Goal: Task Accomplishment & Management: Manage account settings

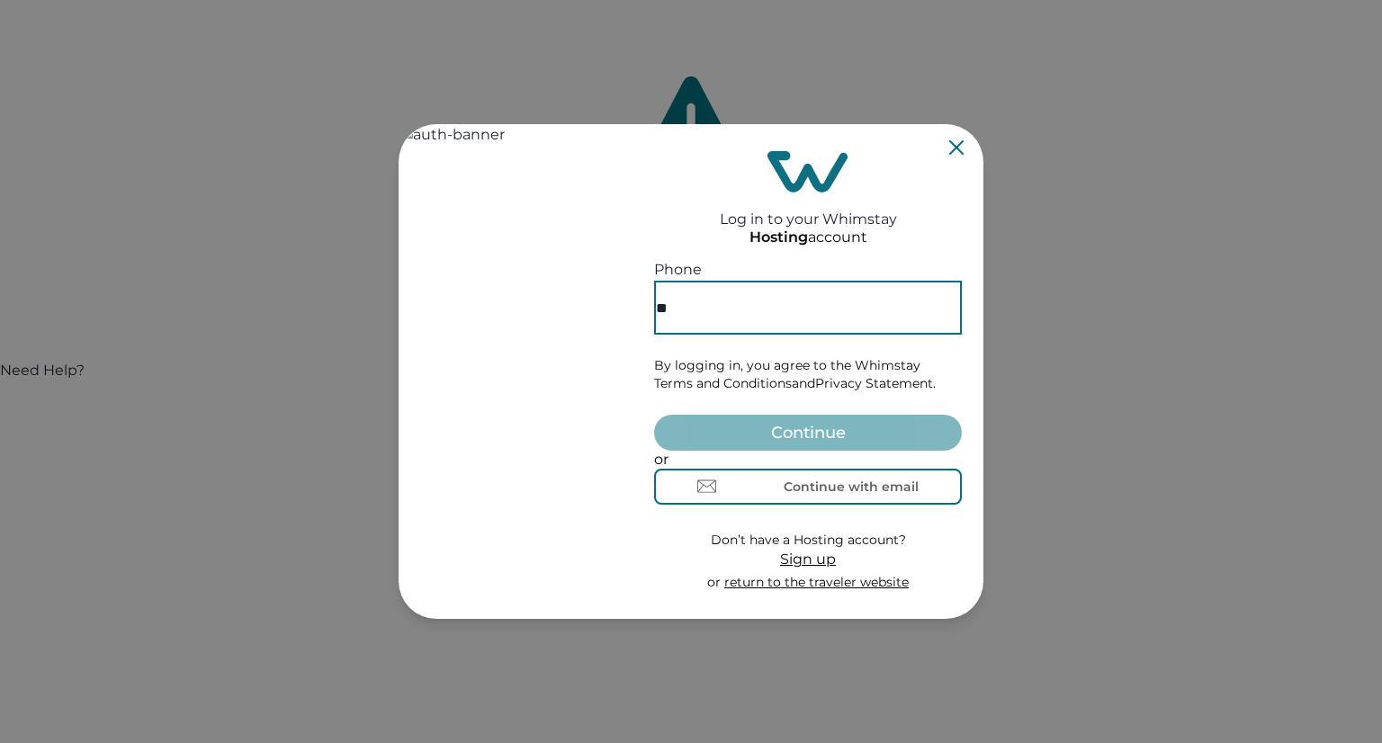
click at [804, 291] on input "**" at bounding box center [808, 308] width 308 height 54
click at [787, 499] on button "Continue with email" at bounding box center [808, 487] width 308 height 36
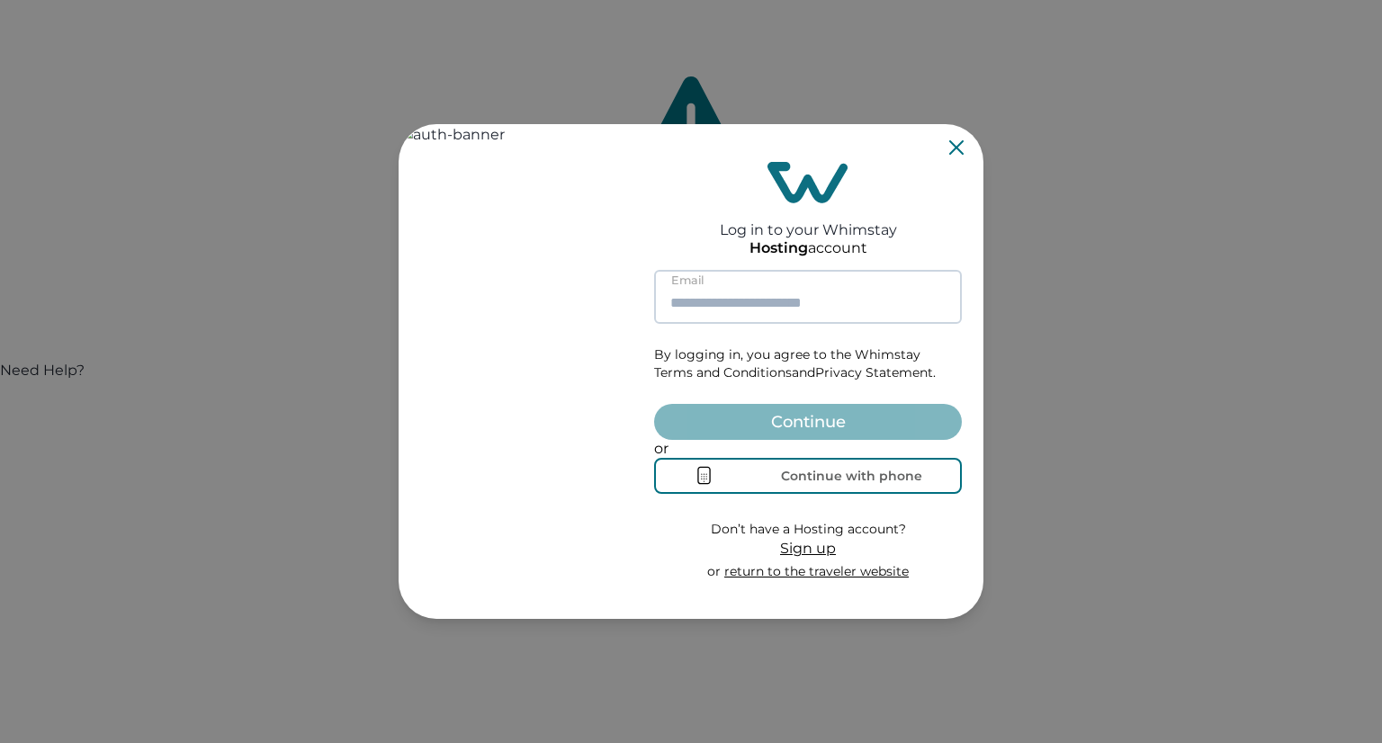
click at [758, 282] on input at bounding box center [808, 297] width 308 height 54
type input "**********"
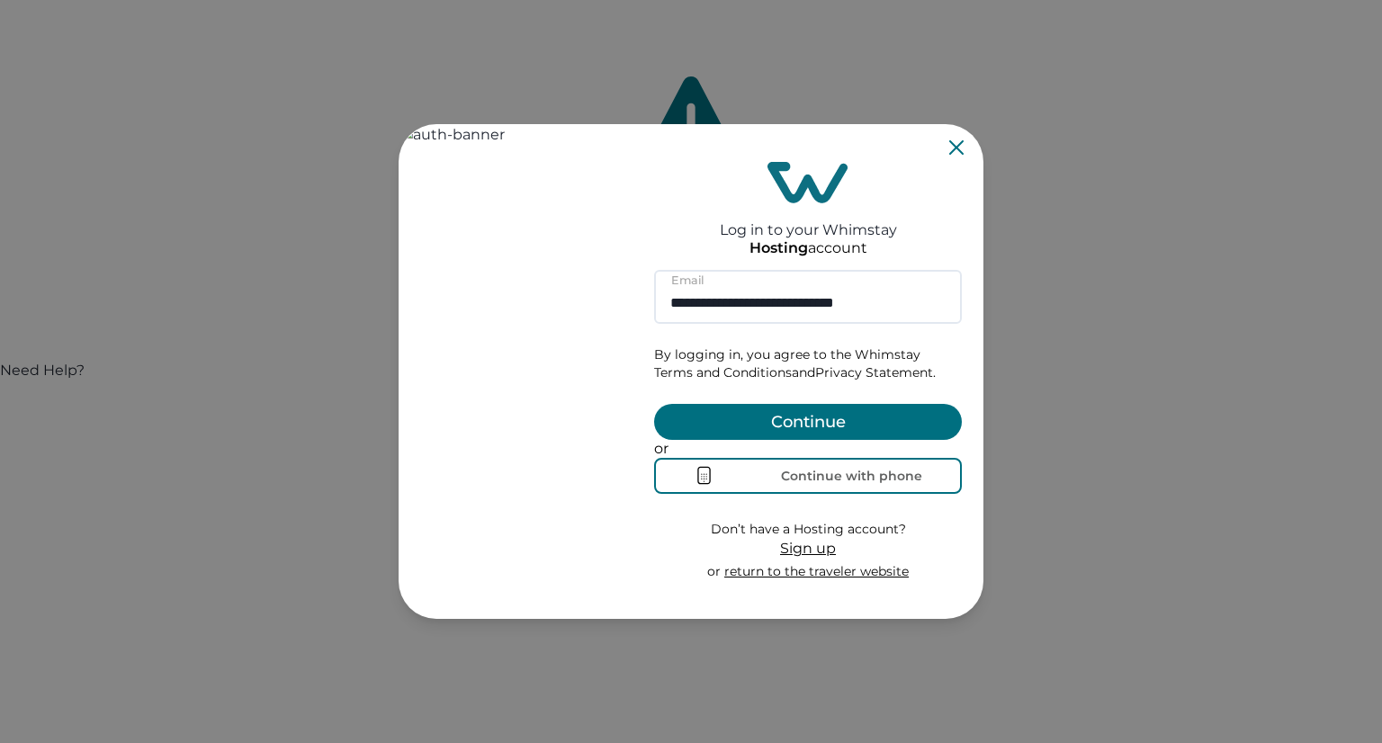
click at [789, 404] on button "Continue" at bounding box center [808, 422] width 308 height 36
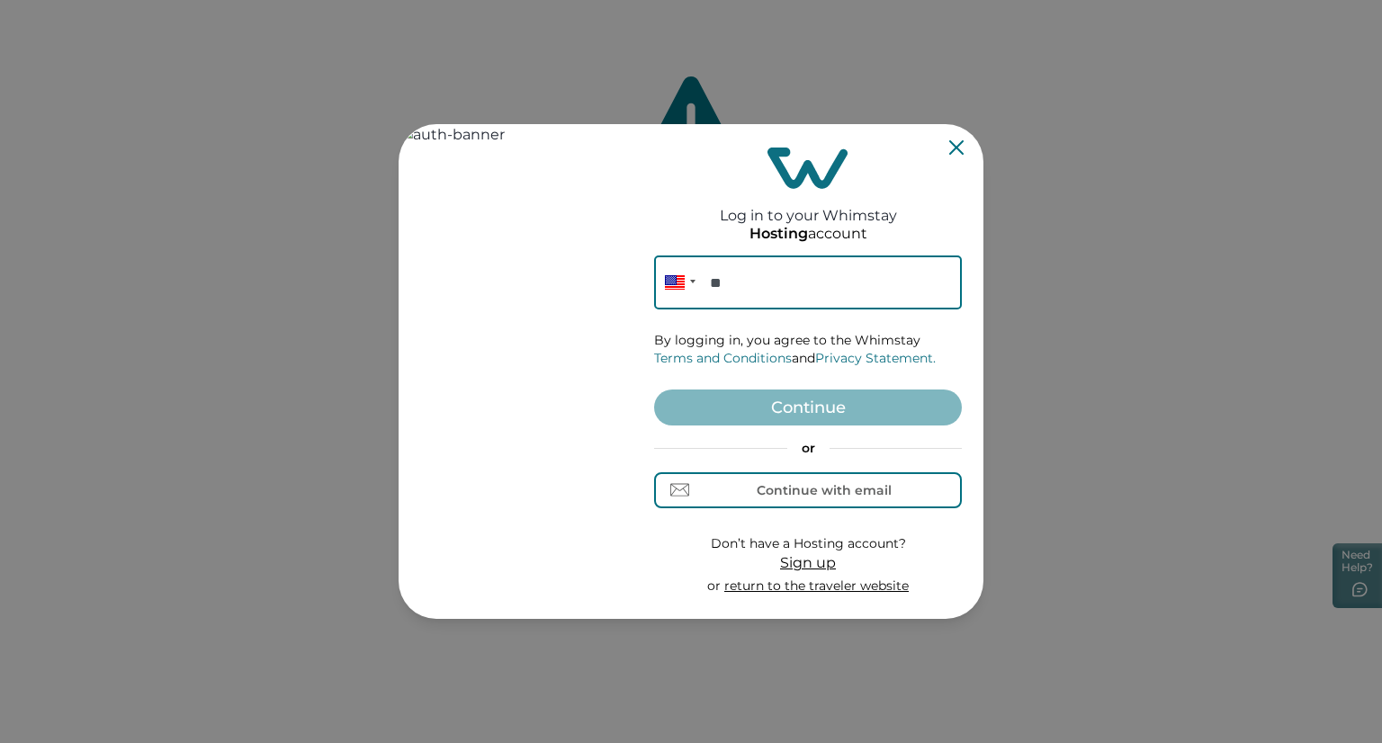
click at [770, 280] on input "**" at bounding box center [808, 283] width 308 height 54
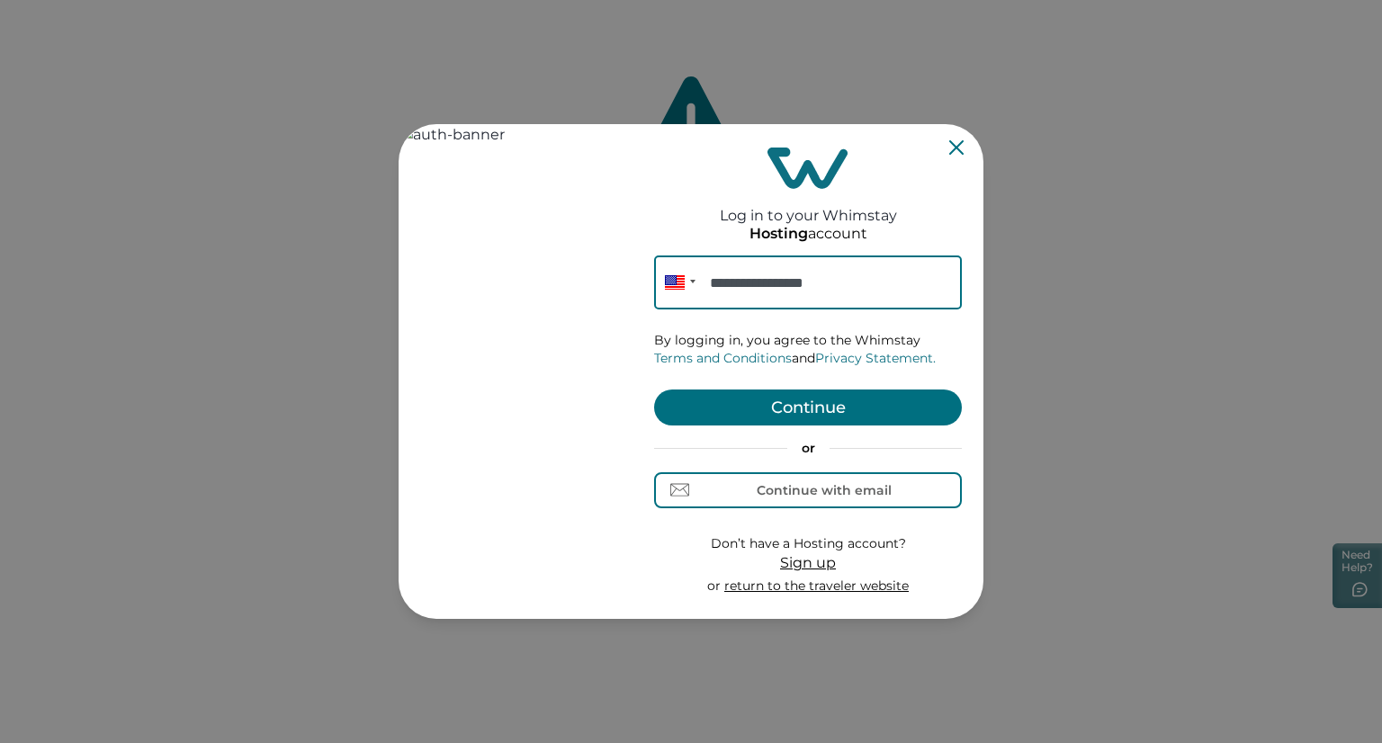
type input "**********"
click at [796, 406] on button "Continue" at bounding box center [808, 408] width 308 height 36
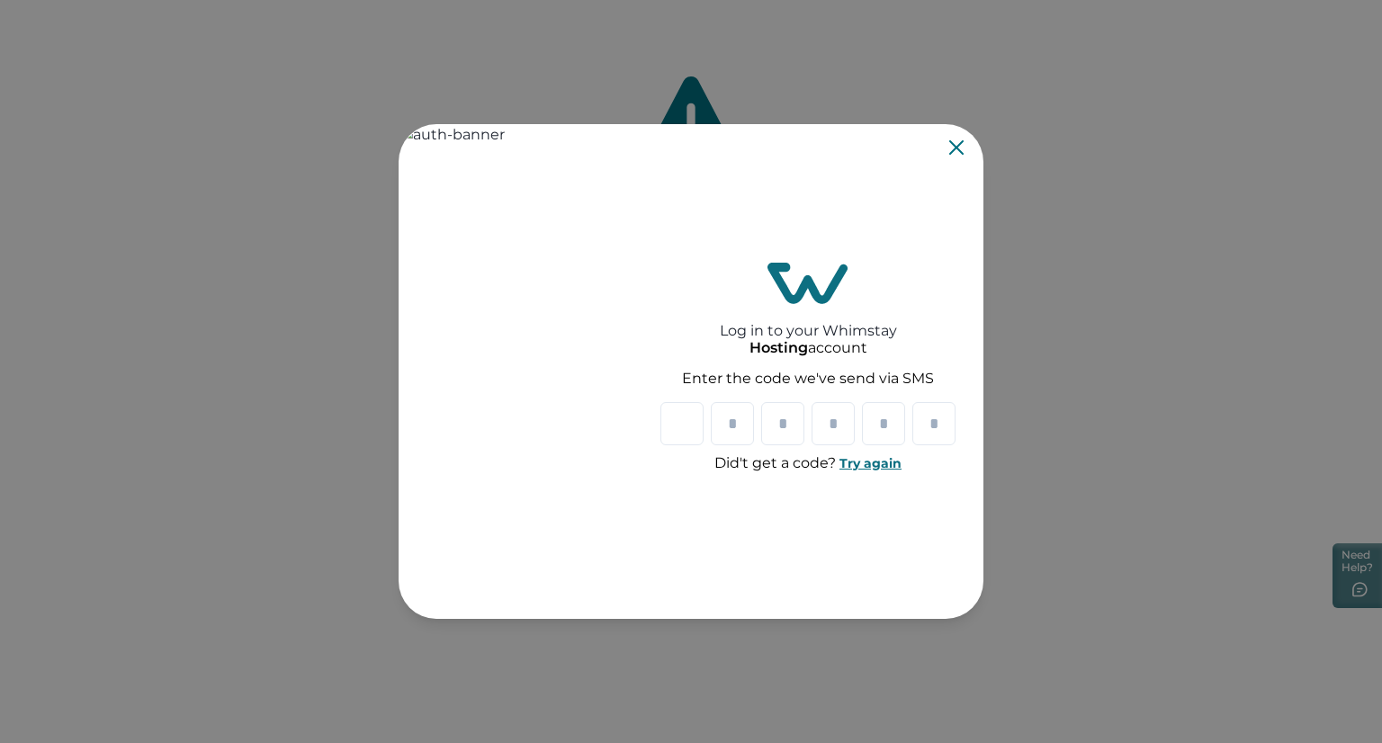
type input "*"
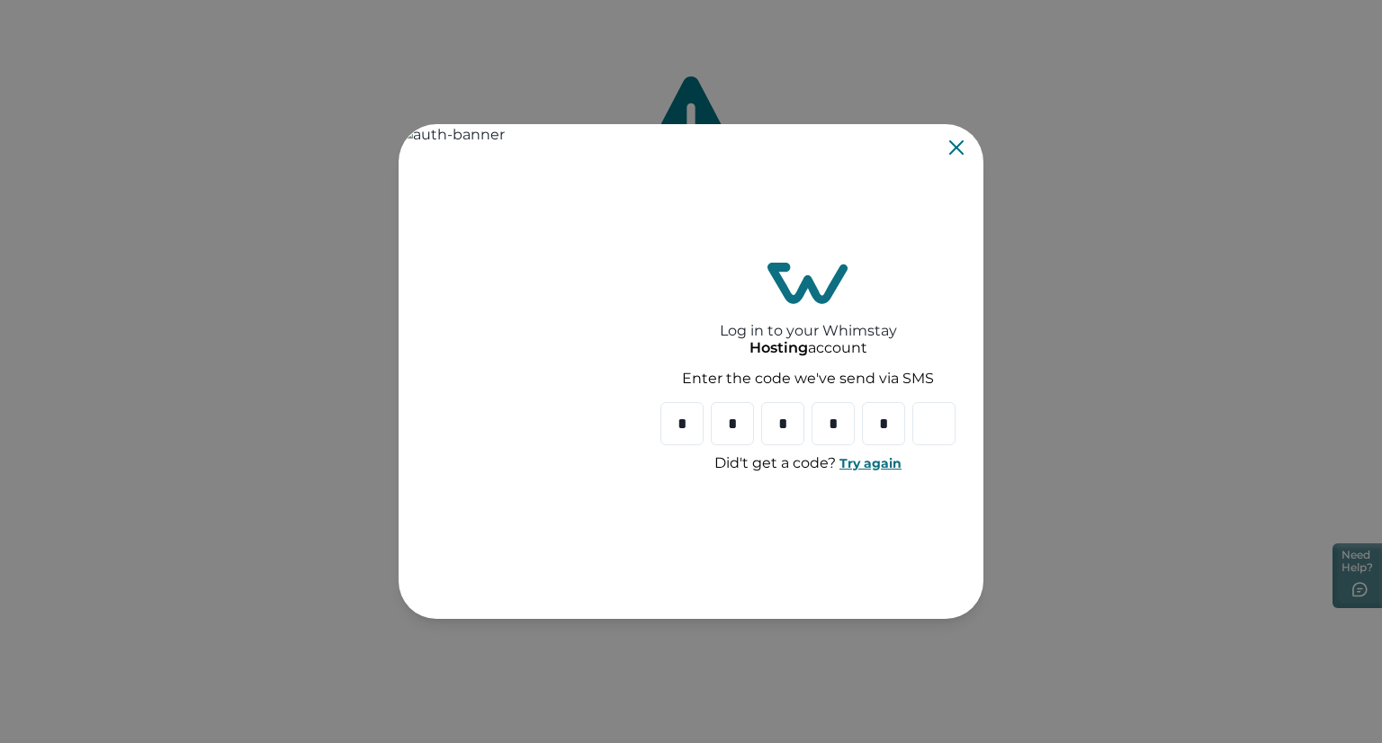
type input "*"
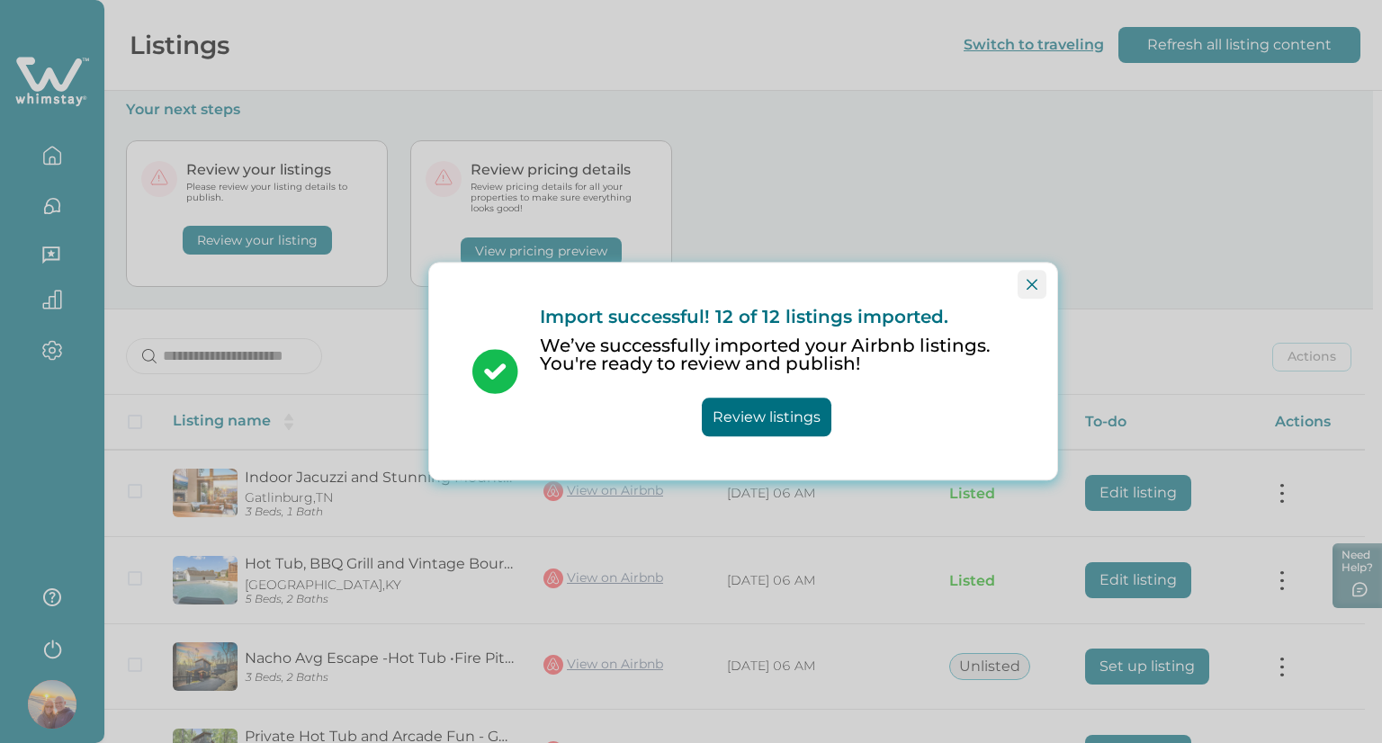
click at [1022, 285] on button "Close" at bounding box center [1032, 284] width 29 height 29
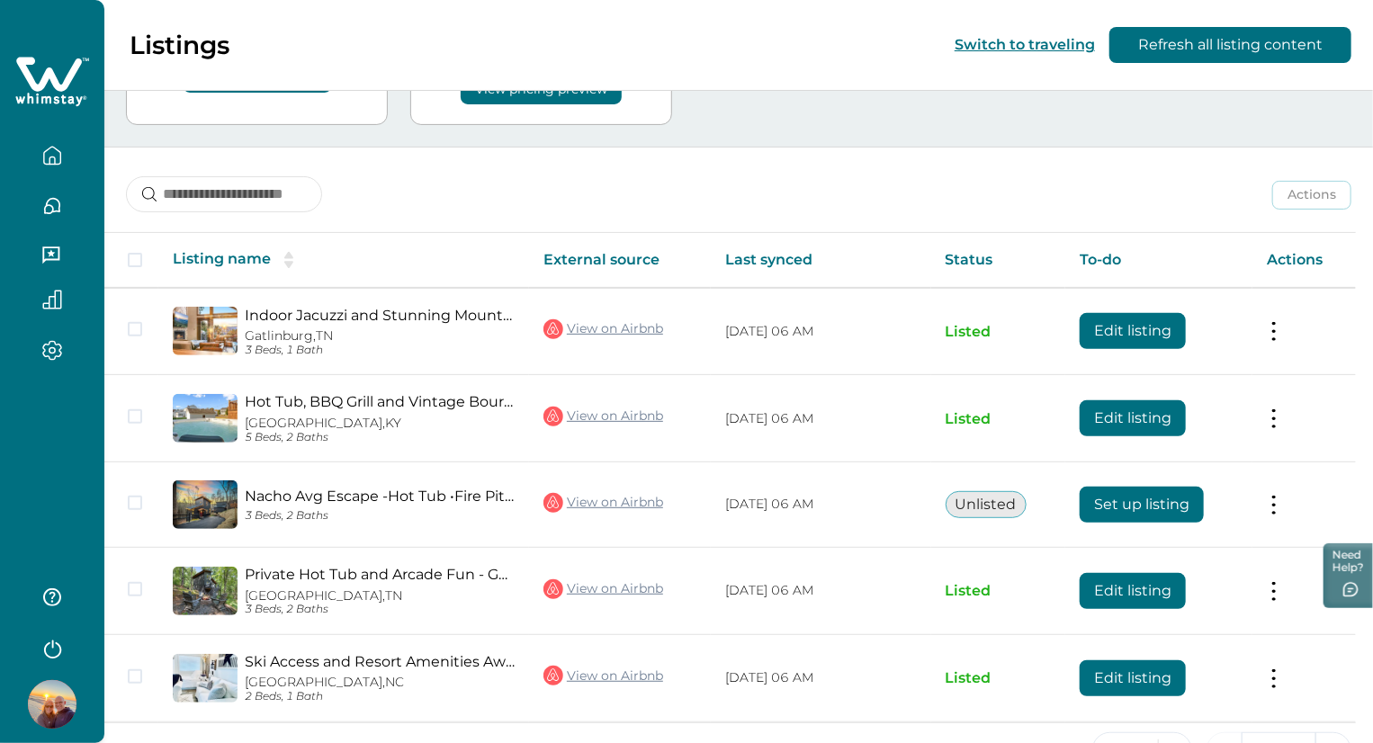
scroll to position [212, 0]
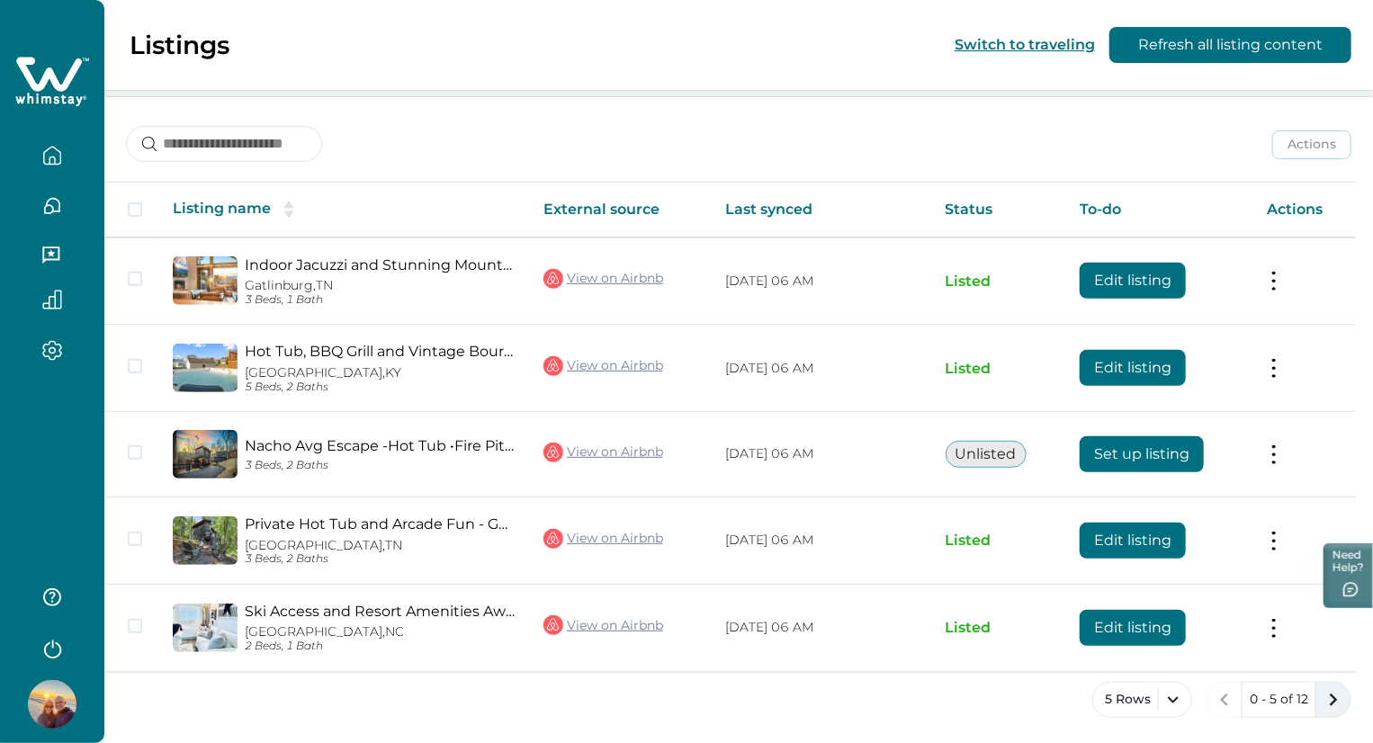
click at [1339, 698] on icon "next page" at bounding box center [1333, 700] width 25 height 25
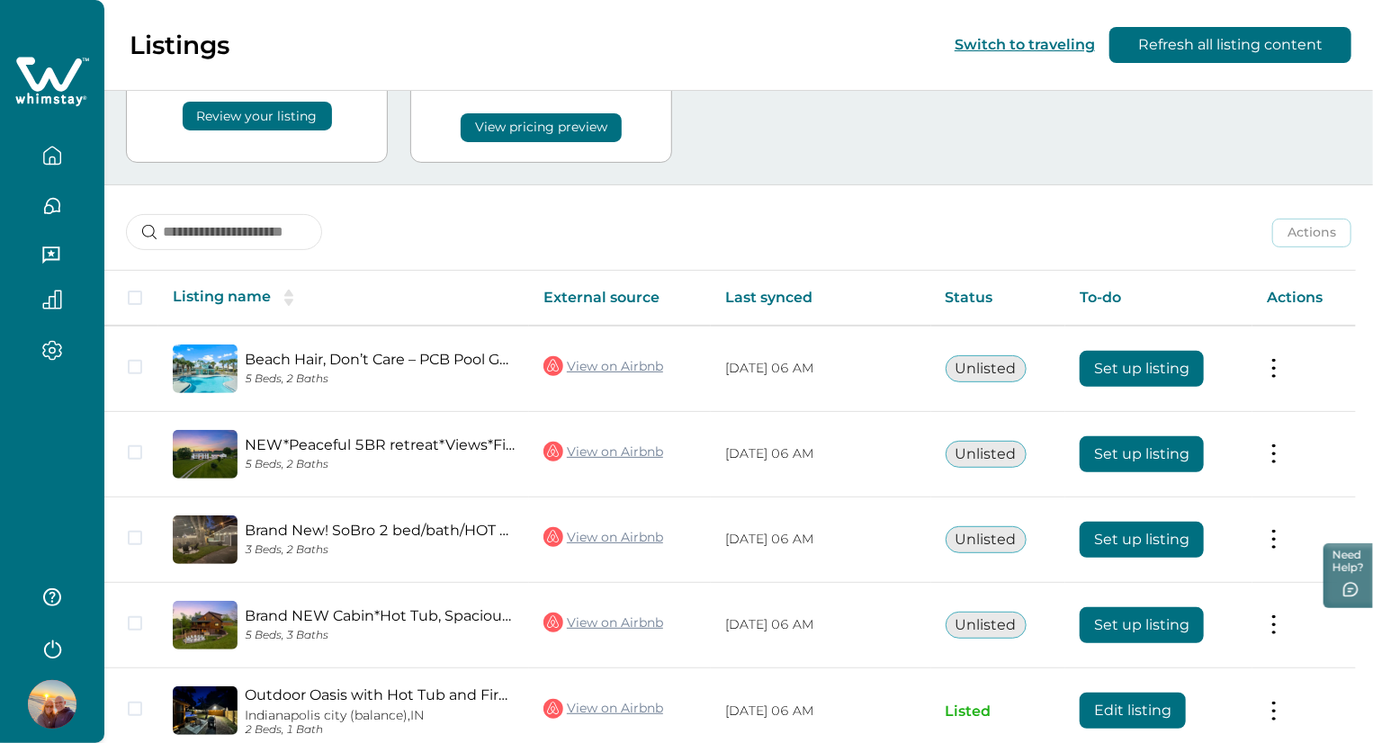
scroll to position [209, 0]
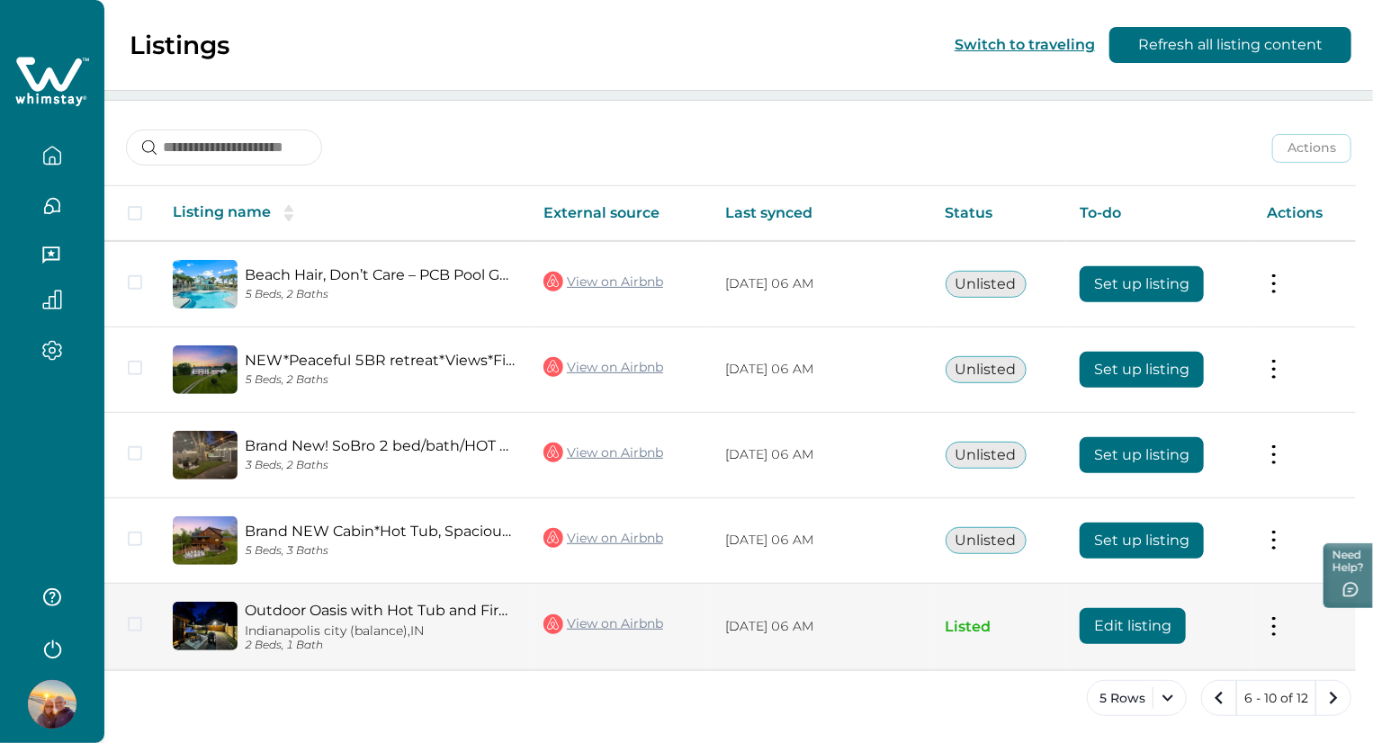
click at [1145, 626] on button "Edit listing" at bounding box center [1133, 626] width 106 height 36
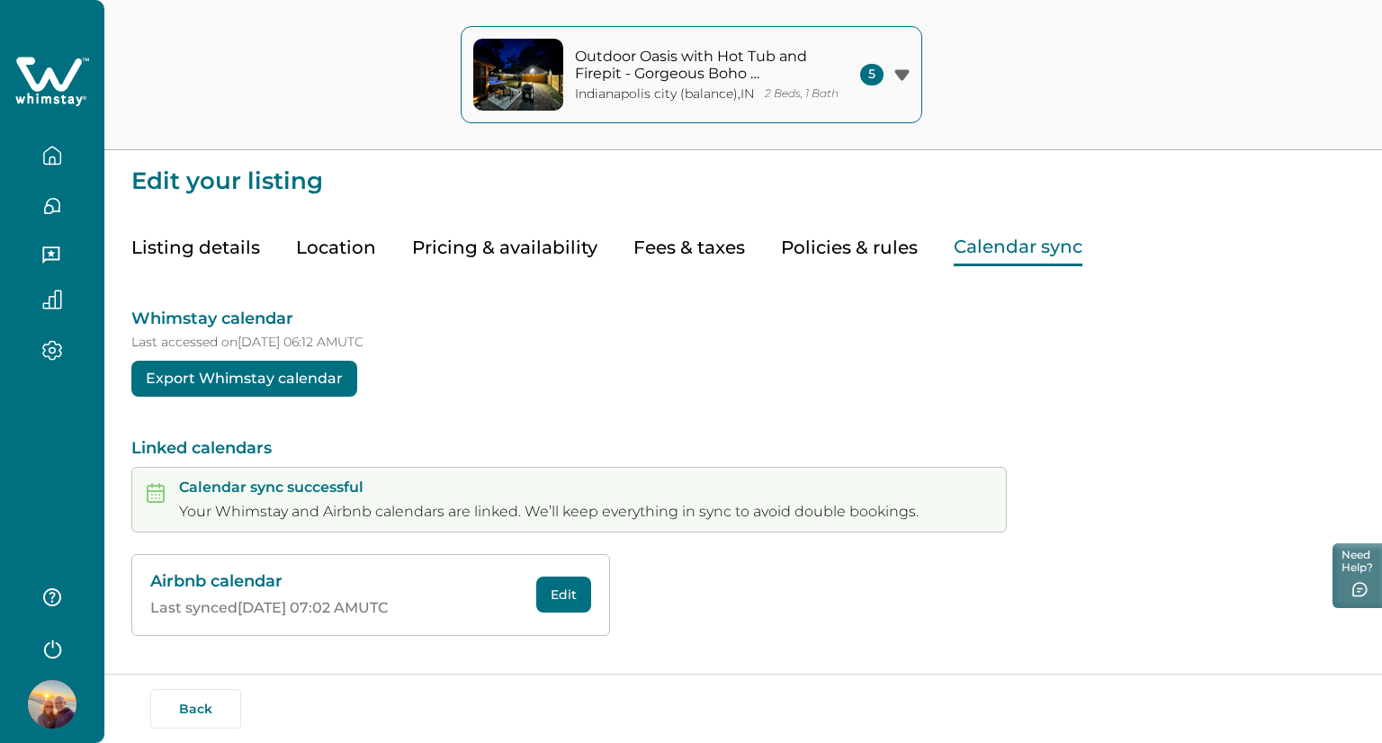
click at [986, 238] on button "Calendar sync" at bounding box center [1018, 247] width 129 height 37
click at [54, 355] on icon "button" at bounding box center [52, 350] width 20 height 21
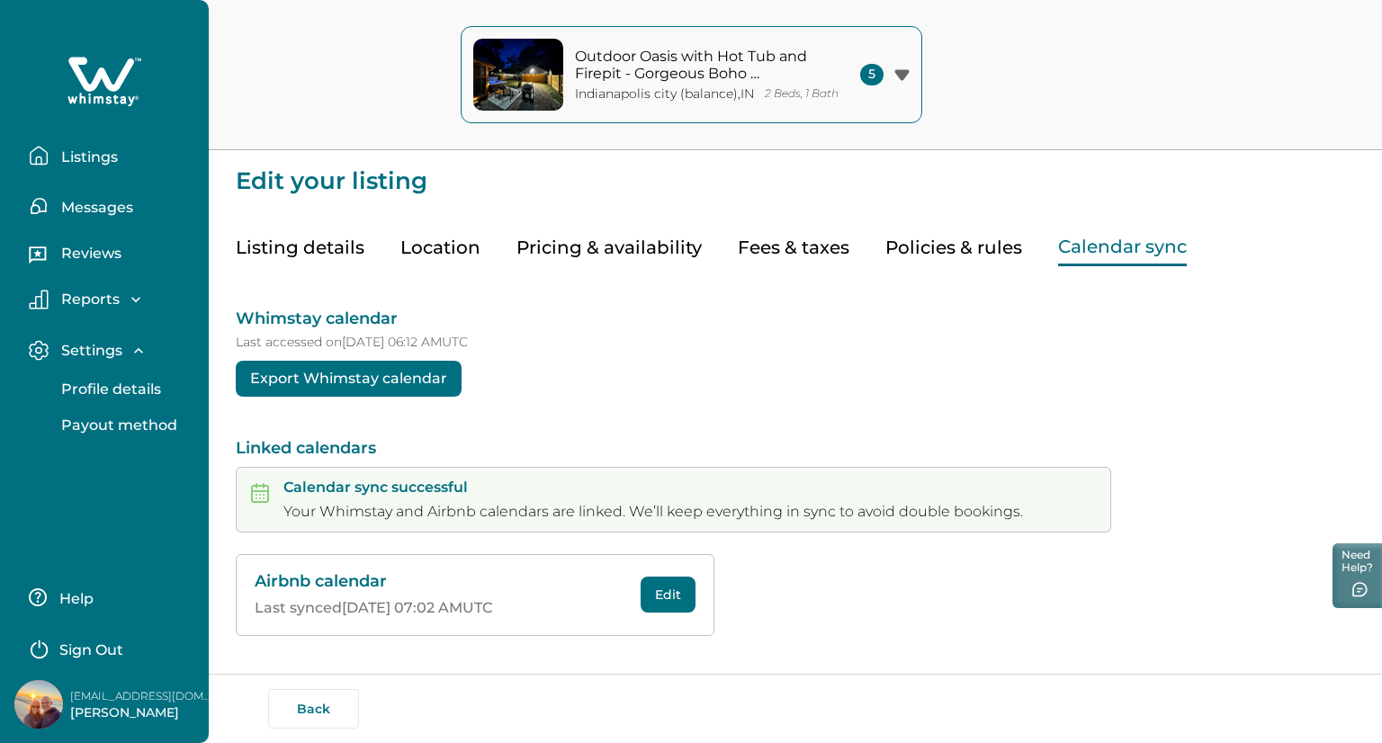
click at [77, 418] on p "Payout method" at bounding box center [116, 426] width 121 height 18
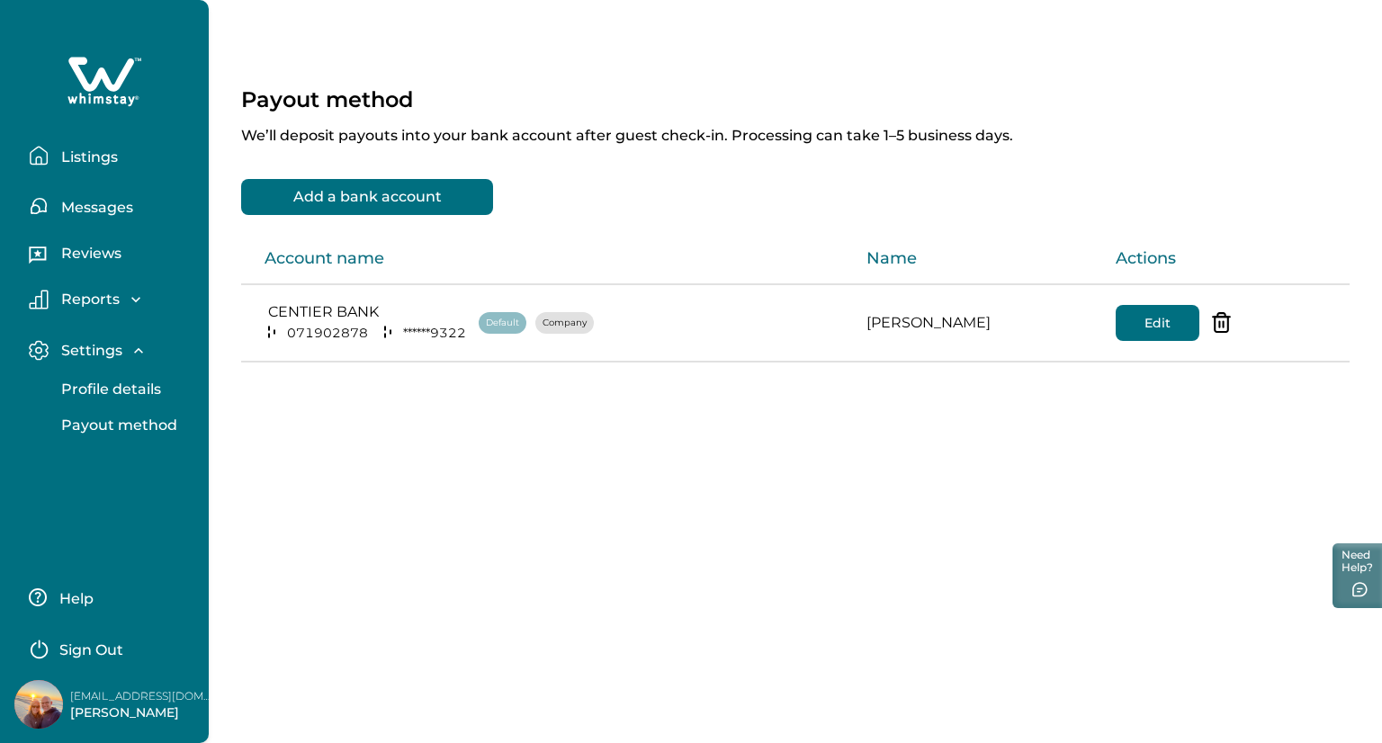
click at [73, 153] on p "Listings" at bounding box center [87, 157] width 62 height 18
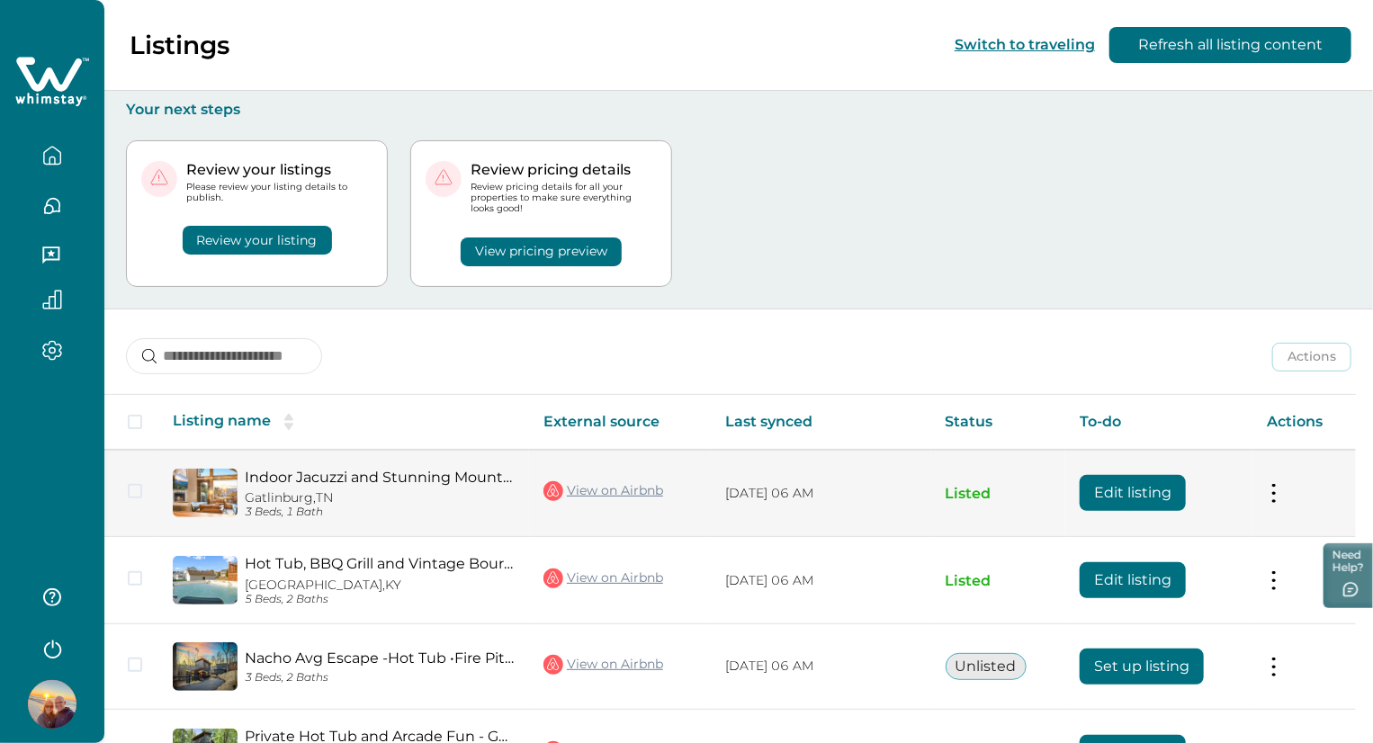
click at [1182, 485] on button "Edit listing" at bounding box center [1133, 493] width 106 height 36
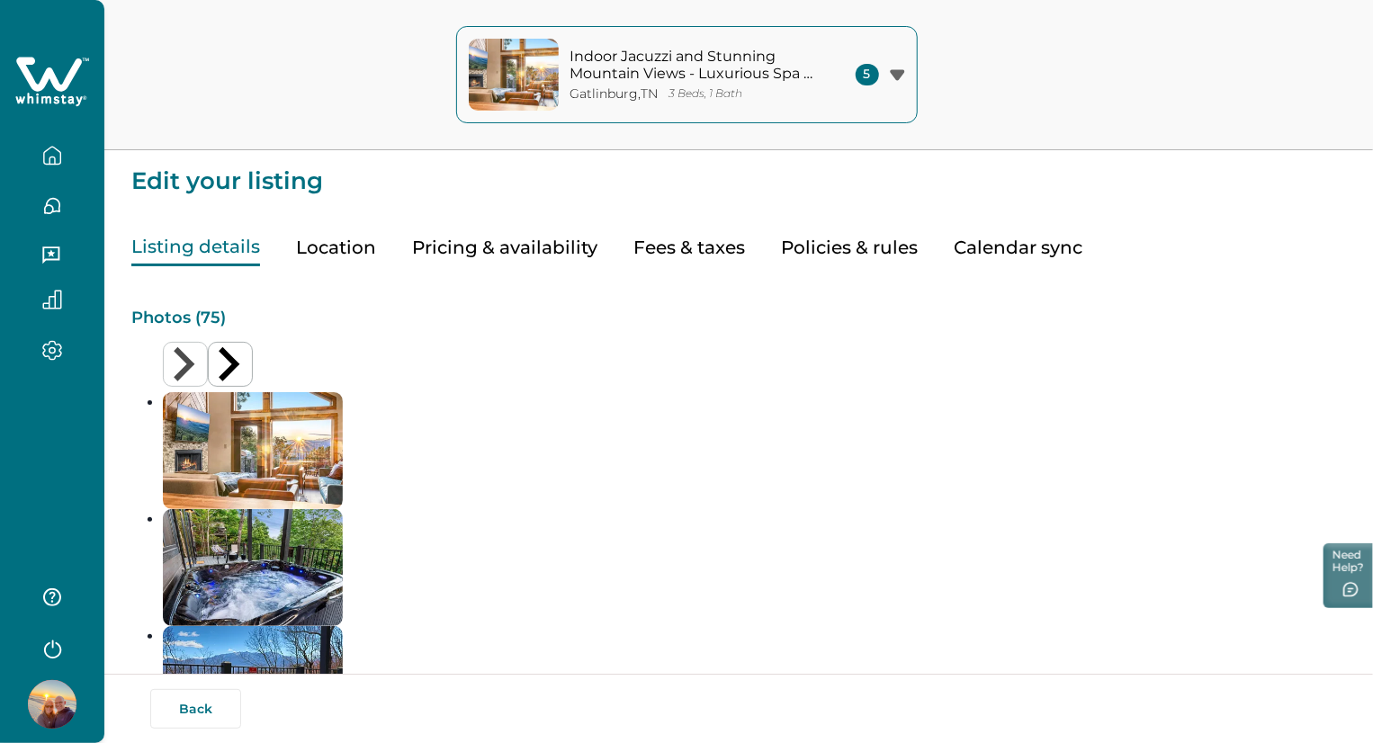
click at [819, 85] on button "Indoor Jacuzzi and Stunning Mountain Views - Luxurious Spa Escape Gatlinburg , …" at bounding box center [687, 74] width 462 height 97
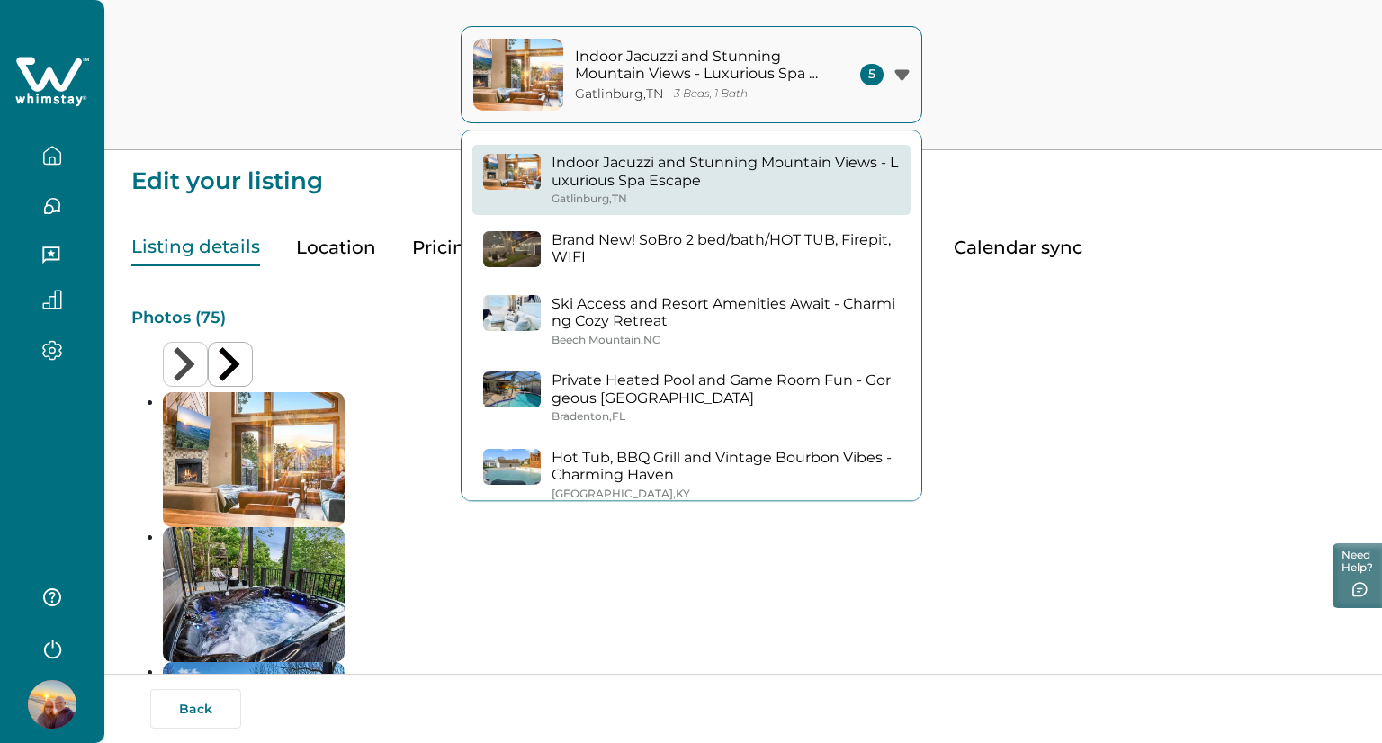
click at [874, 77] on span "5" at bounding box center [871, 75] width 23 height 22
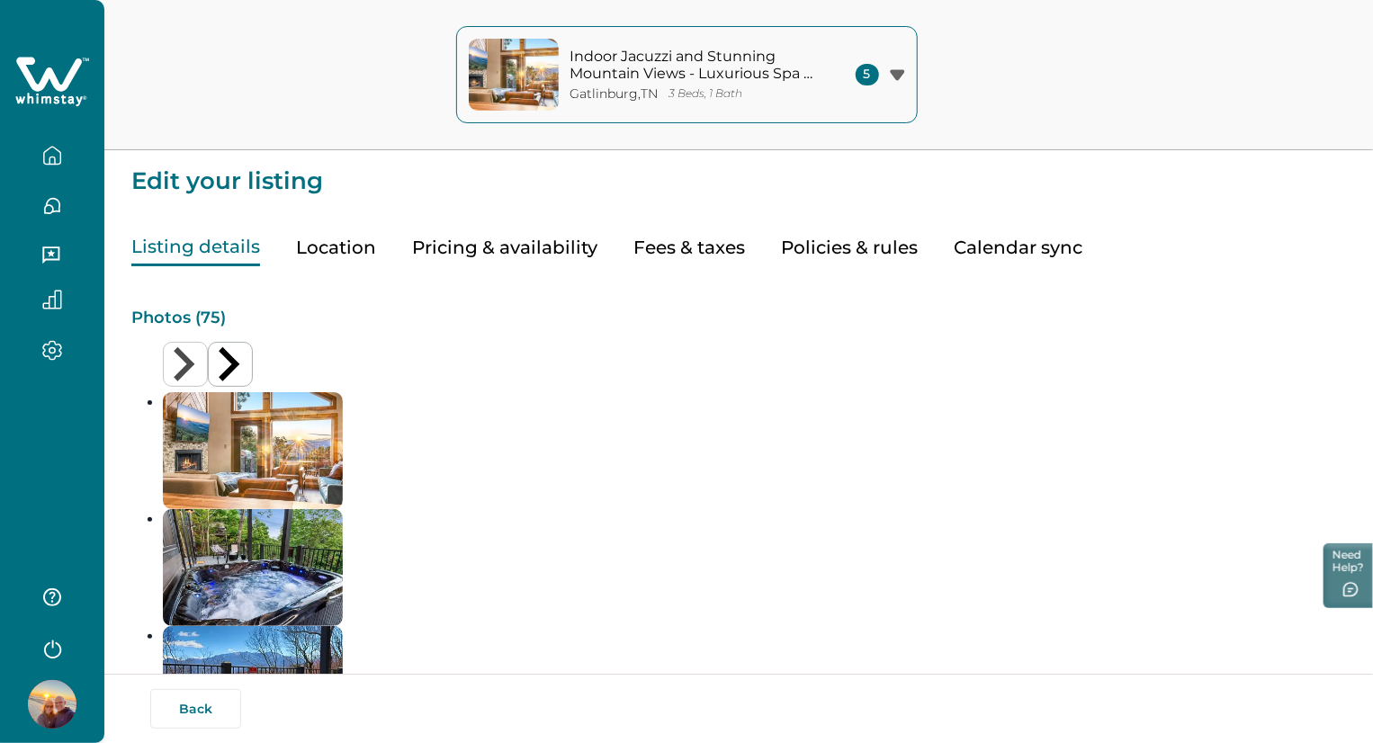
click at [58, 163] on icon "button" at bounding box center [52, 156] width 20 height 20
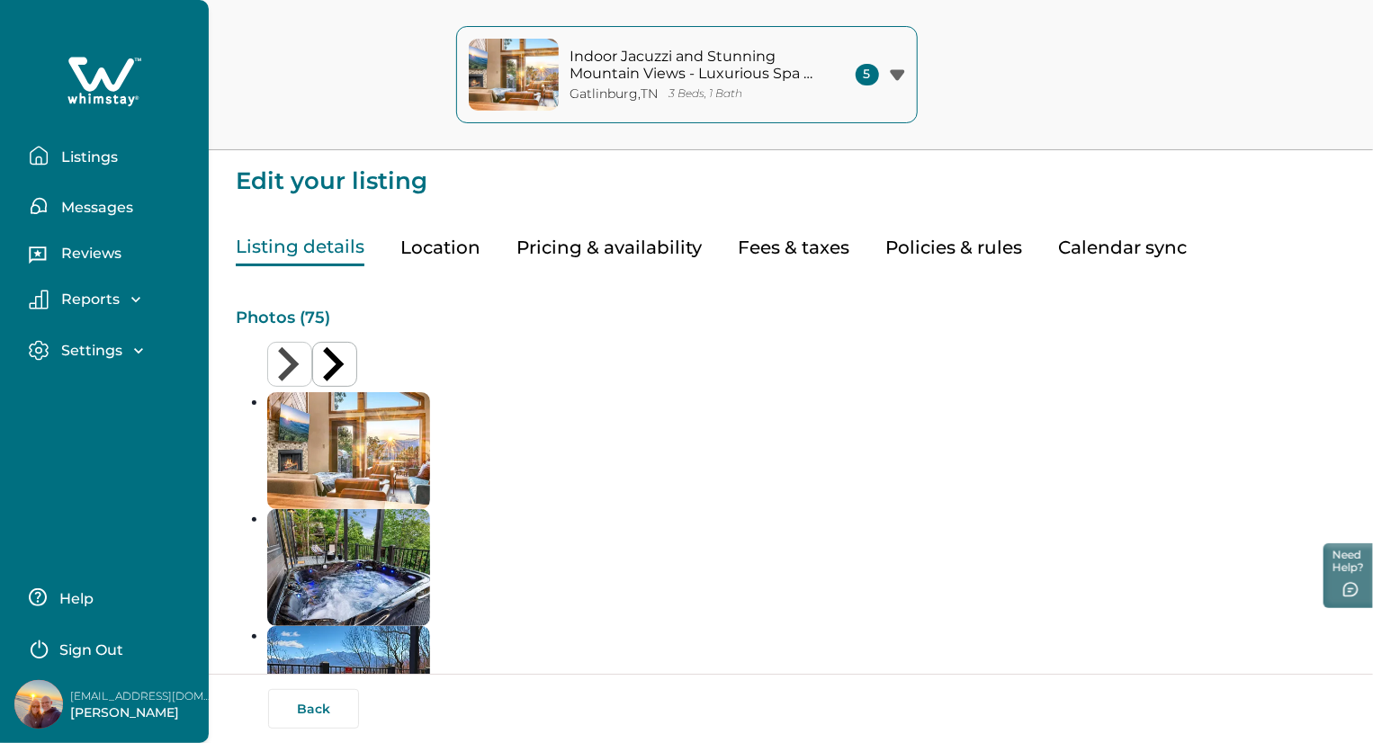
click at [572, 249] on button "Pricing & availability" at bounding box center [609, 247] width 185 height 37
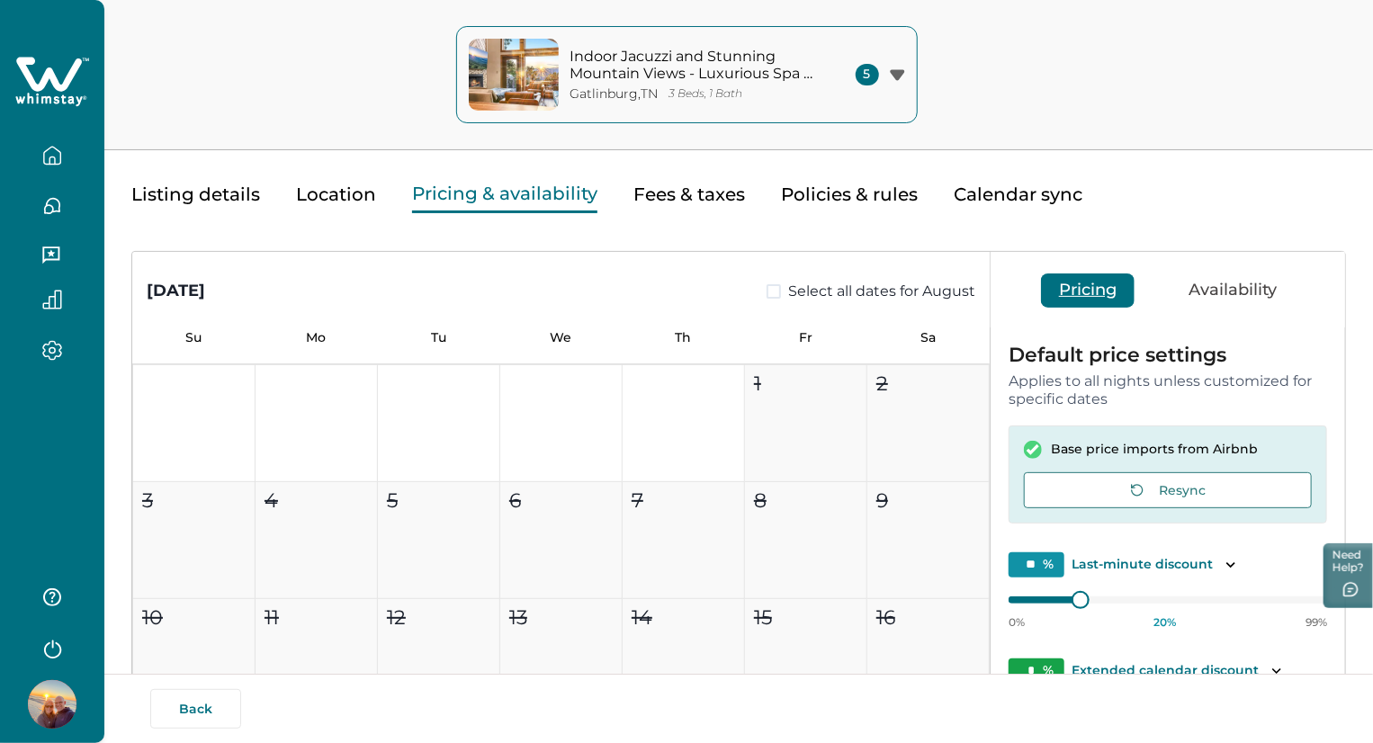
scroll to position [55, 0]
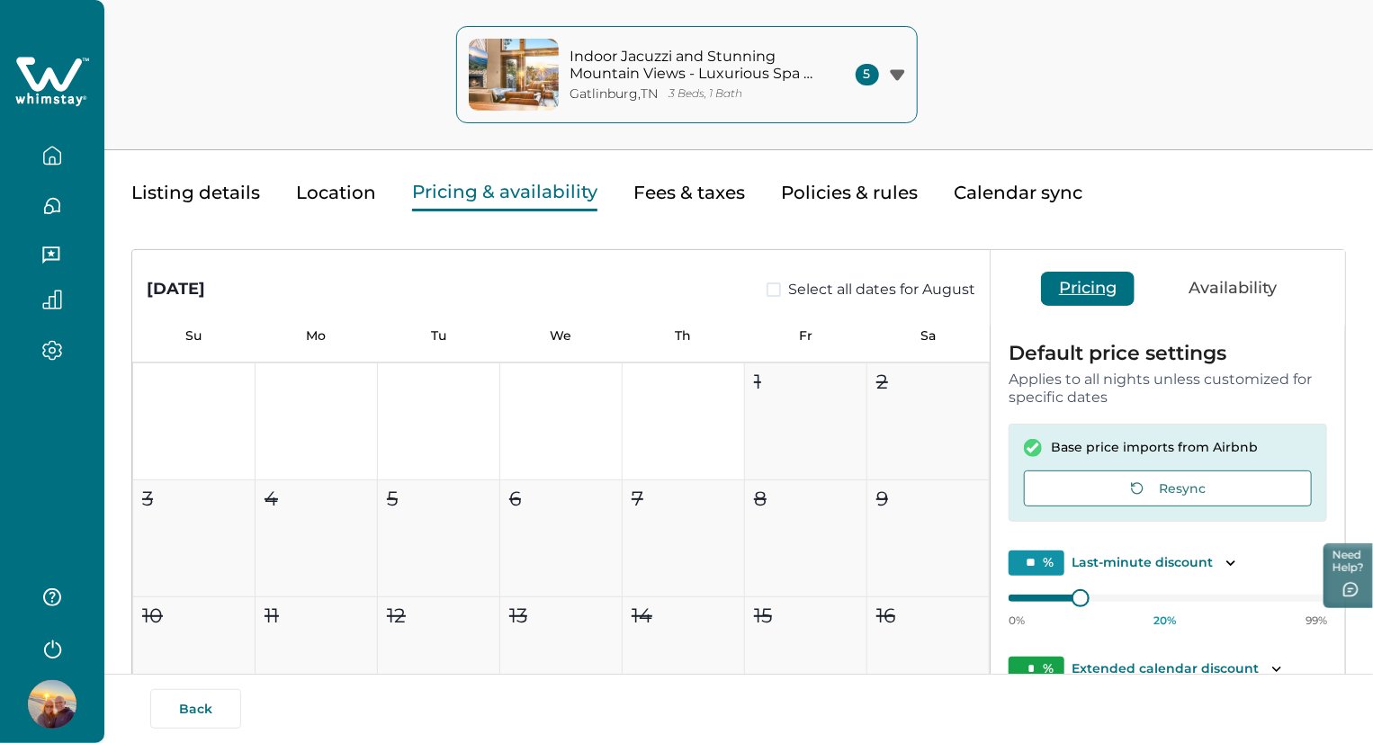
click at [1368, 315] on div "Edit your listing Listing details Location Pricing & availability Fees & taxes …" at bounding box center [738, 493] width 1269 height 1097
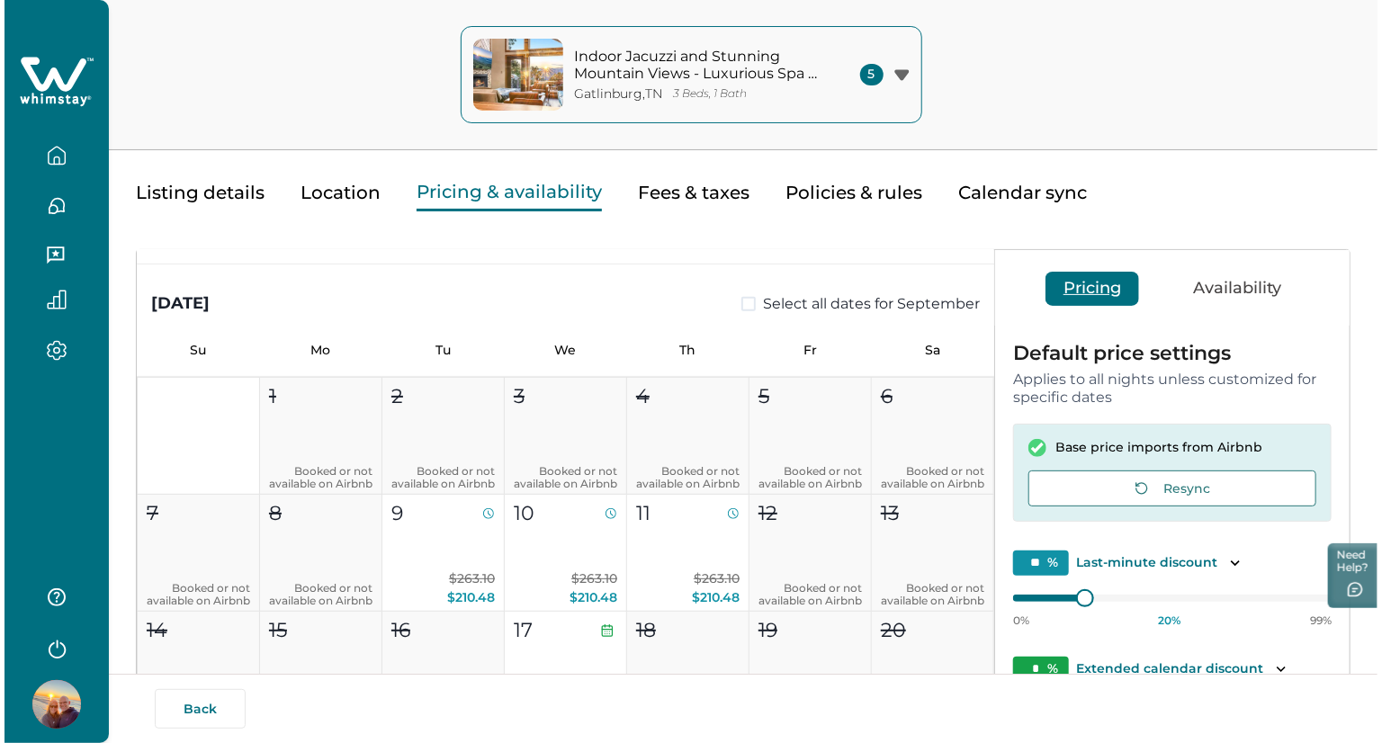
scroll to position [787, 0]
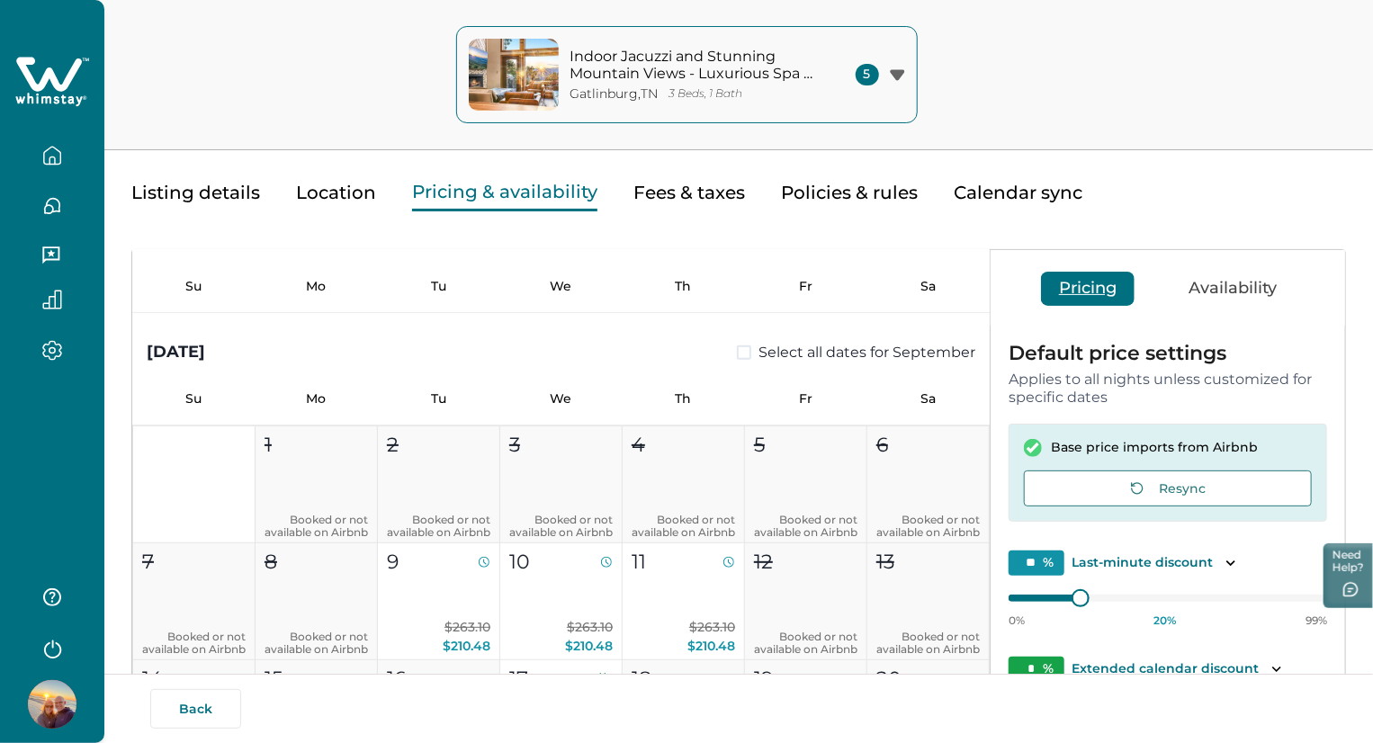
click at [898, 75] on icon "button" at bounding box center [897, 74] width 14 height 11
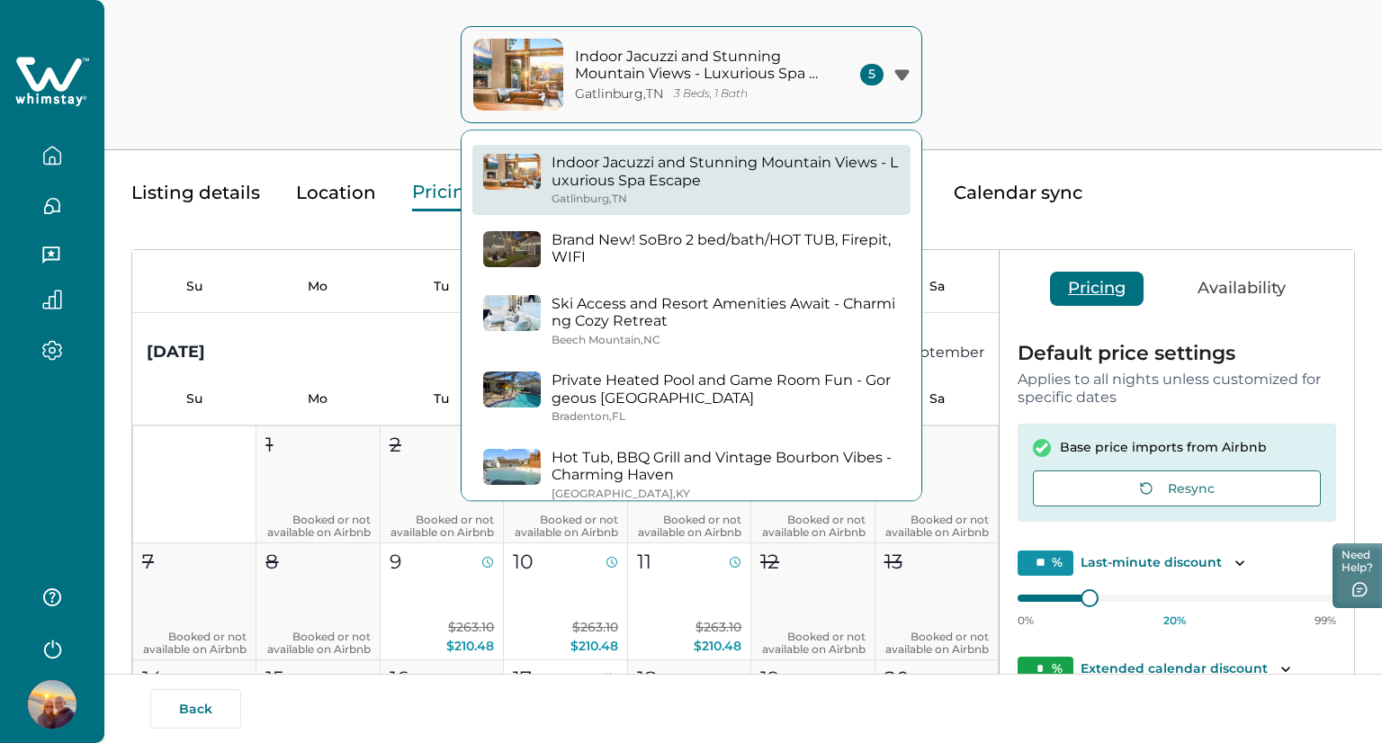
scroll to position [67, 0]
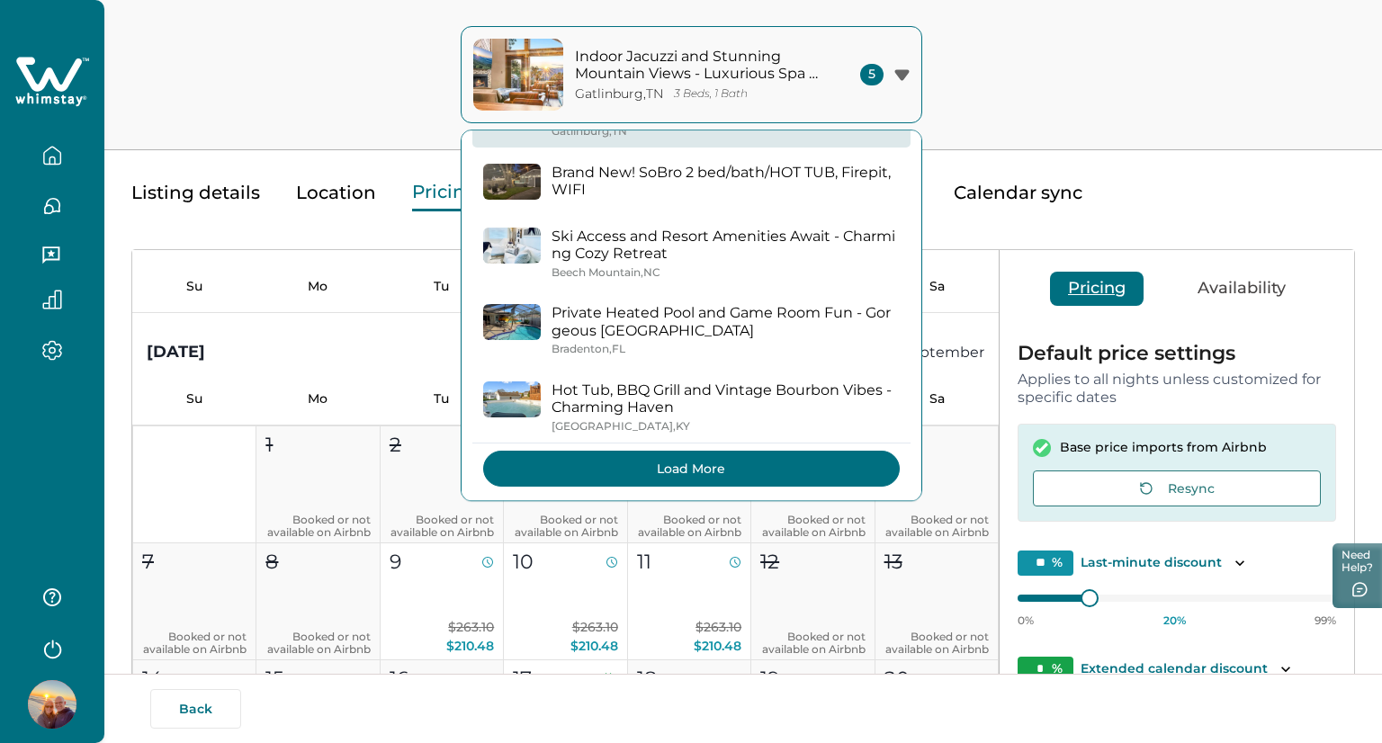
click at [778, 462] on button "Load More" at bounding box center [691, 469] width 417 height 36
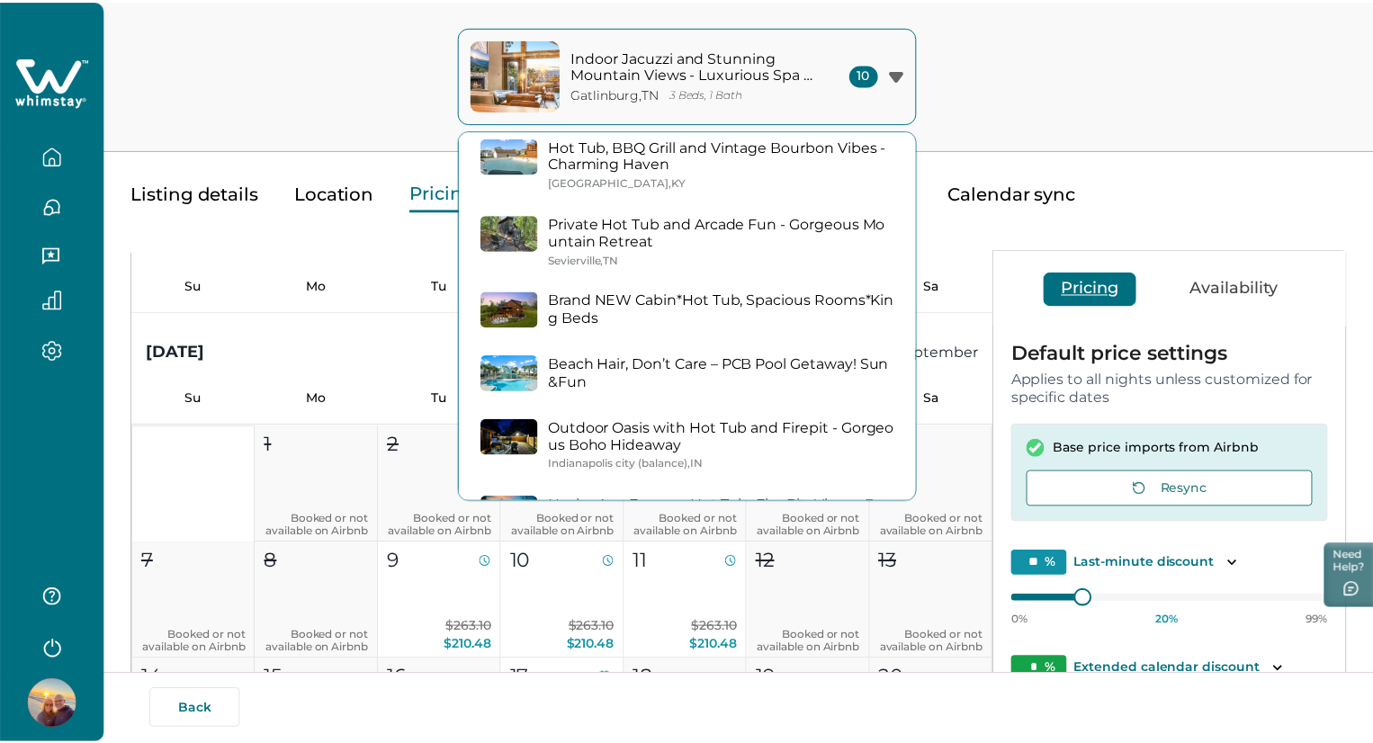
scroll to position [308, 0]
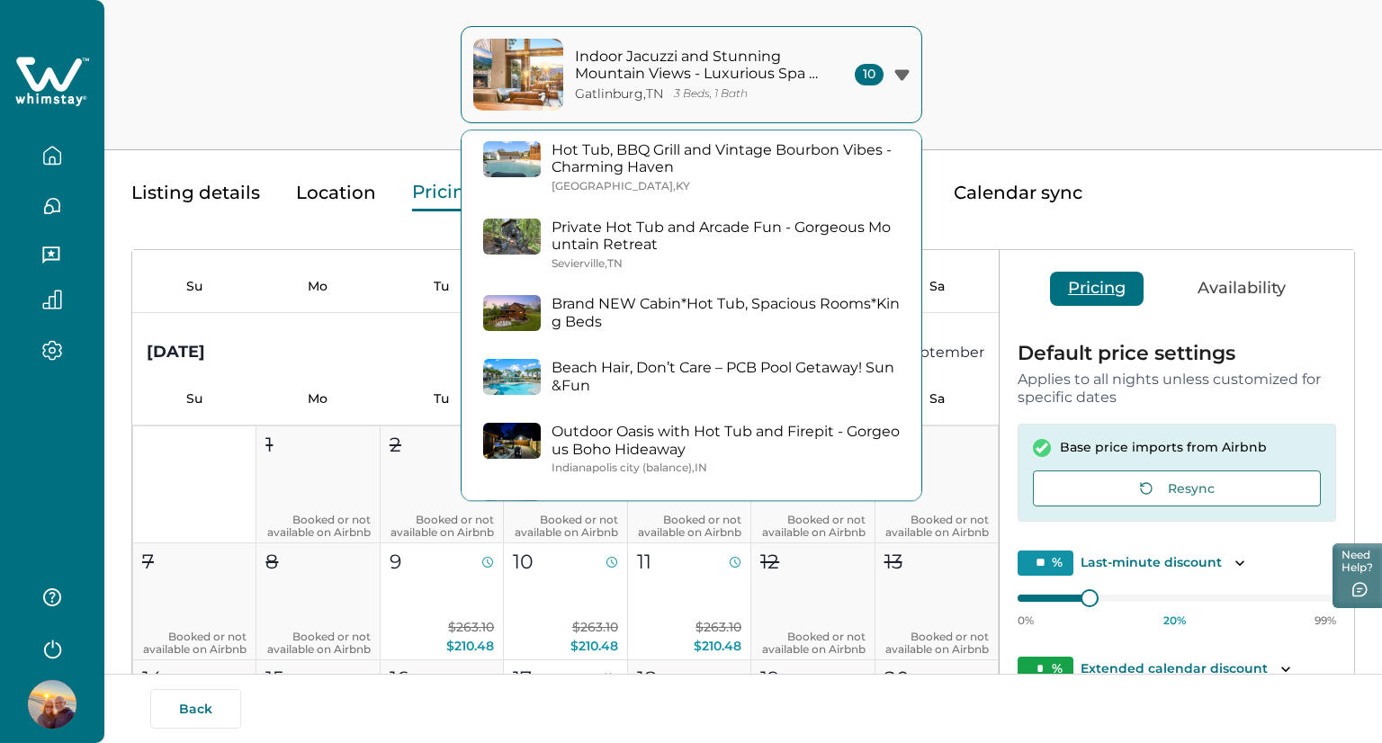
click at [666, 256] on div "Private Hot Tub and Arcade Fun - Gorgeous Mountain Retreat [GEOGRAPHIC_DATA] , …" at bounding box center [726, 245] width 348 height 52
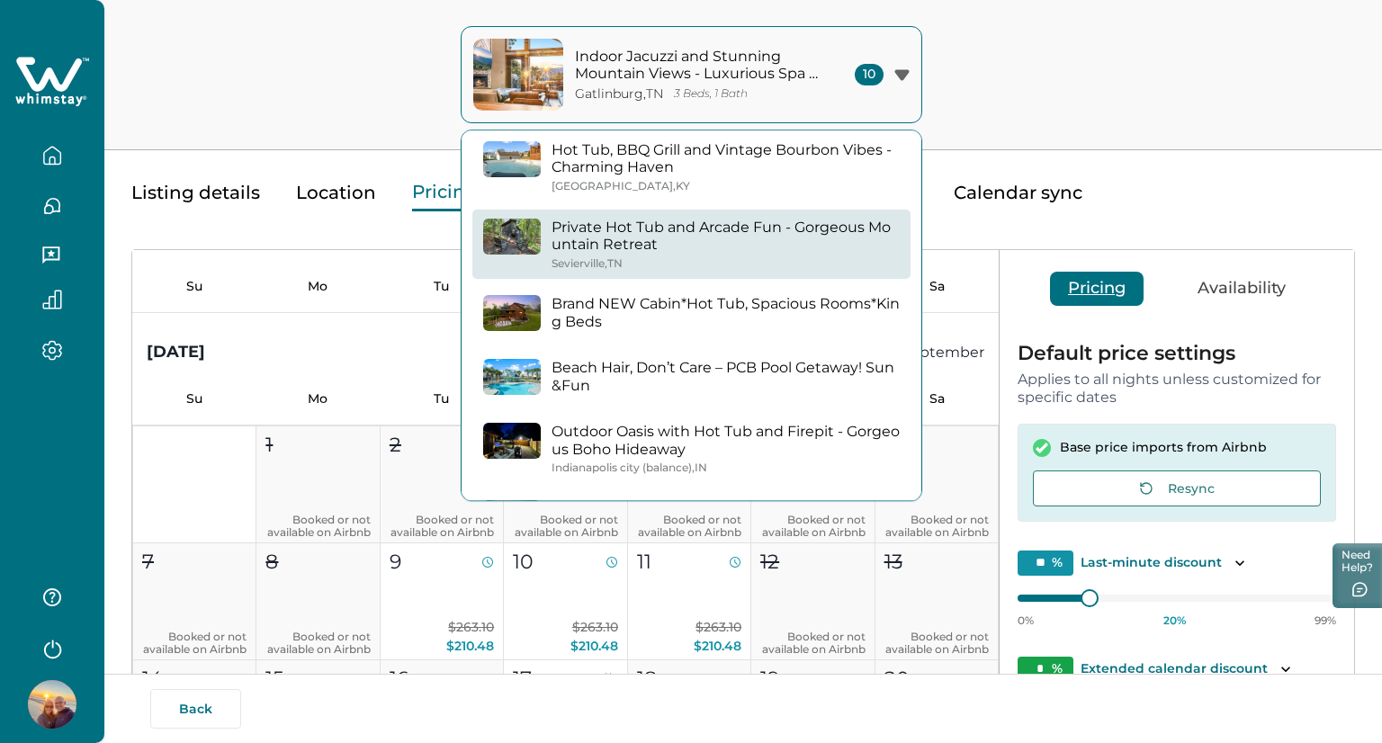
type input "*"
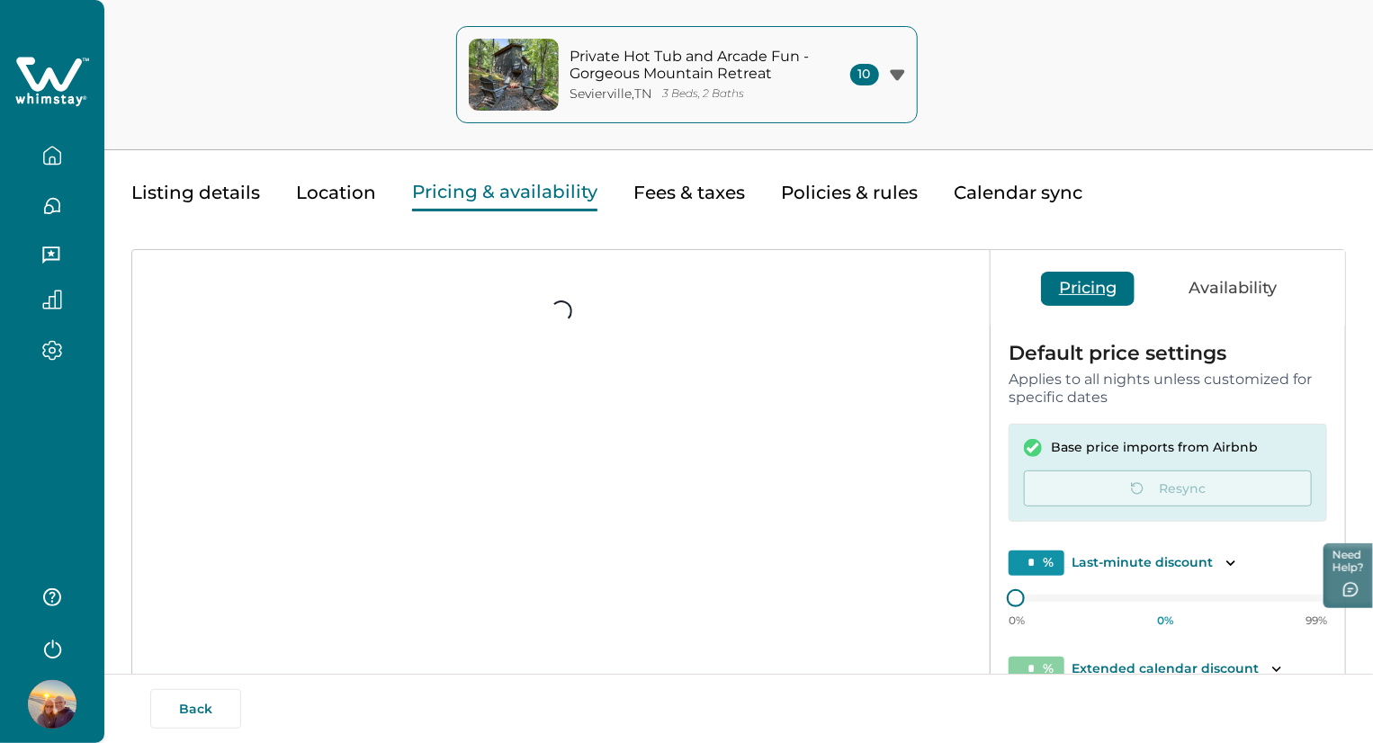
type input "**"
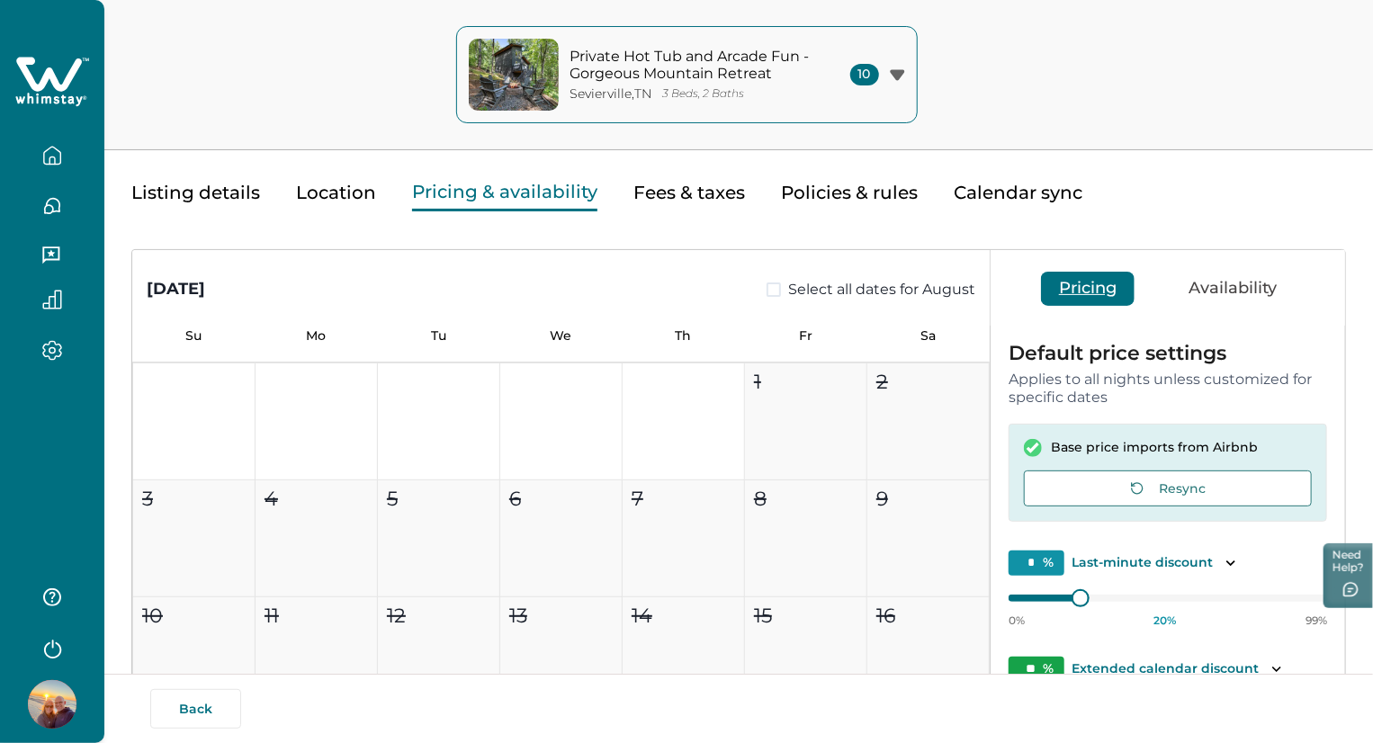
type input "**"
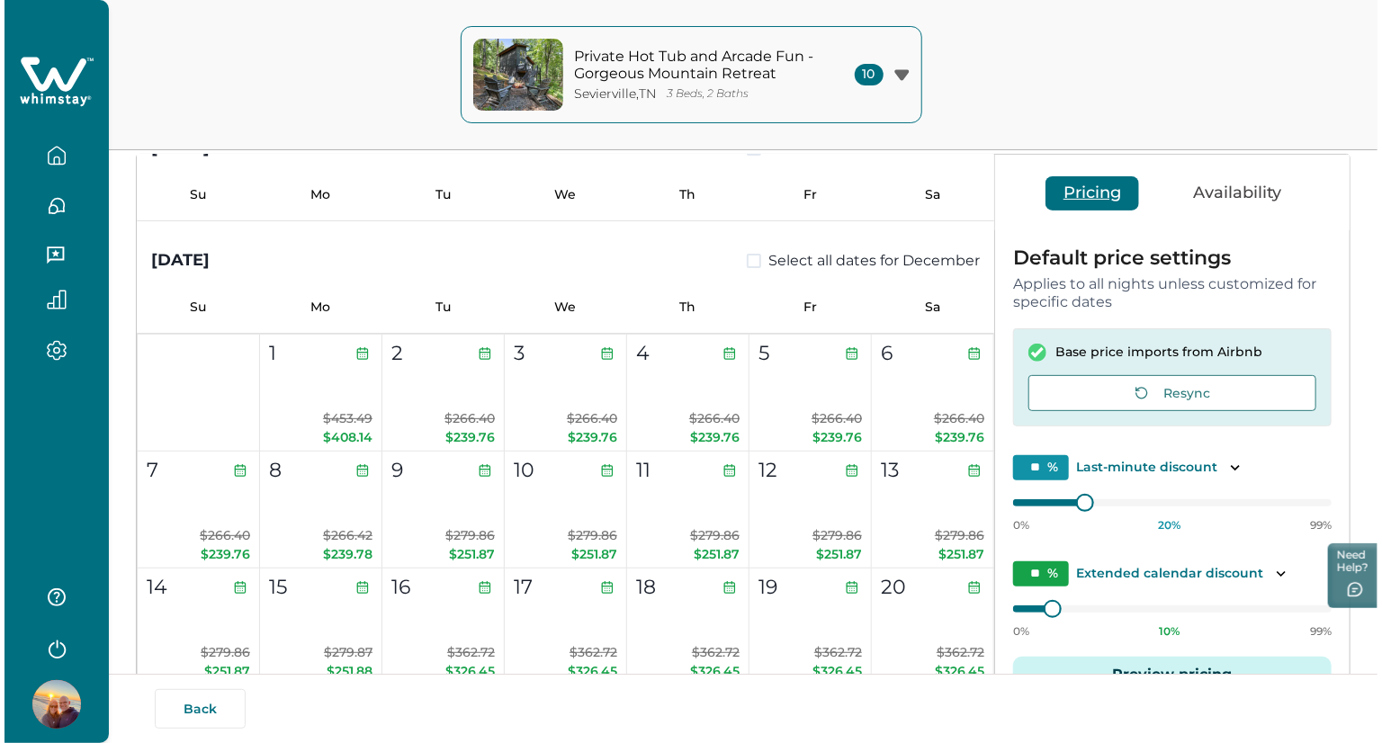
scroll to position [3078, 0]
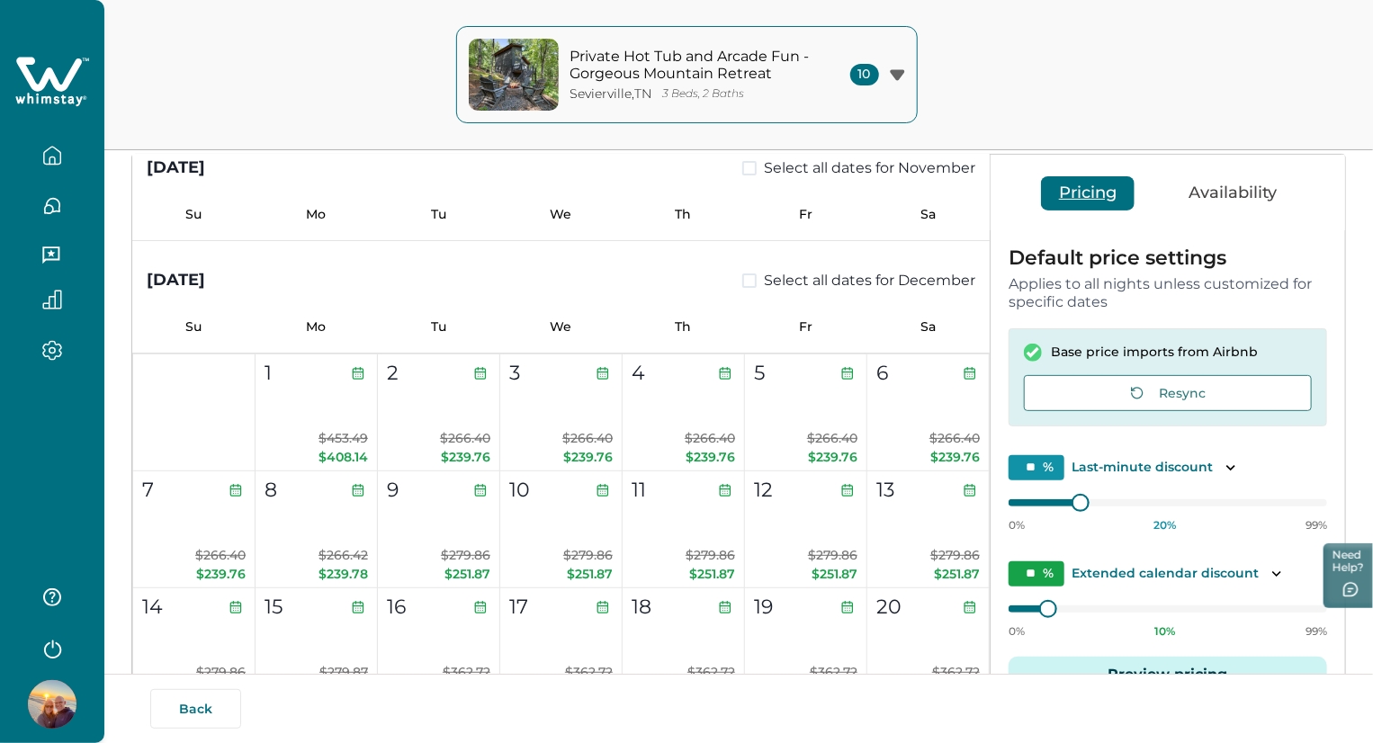
click at [903, 91] on button "Private Hot Tub and Arcade Fun - Gorgeous Mountain Retreat [GEOGRAPHIC_DATA] , …" at bounding box center [687, 74] width 462 height 97
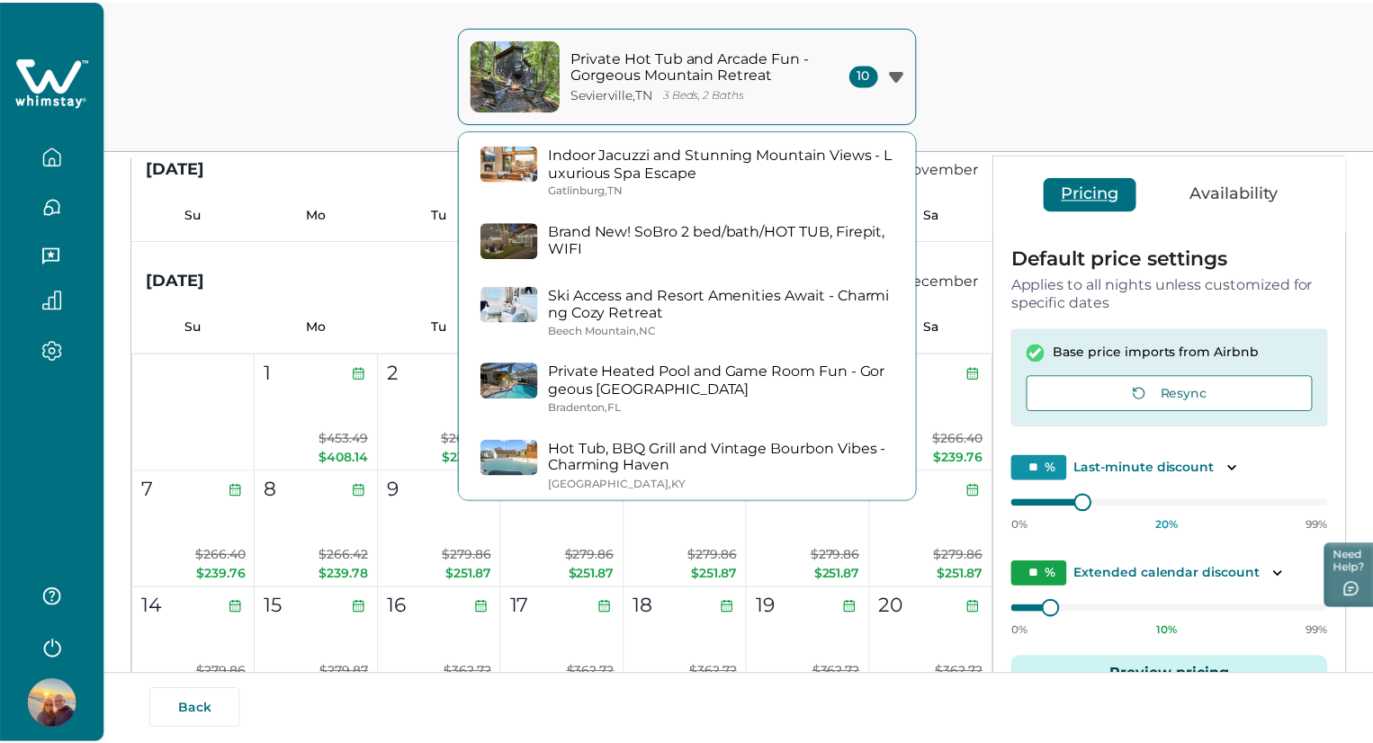
scroll to position [0, 0]
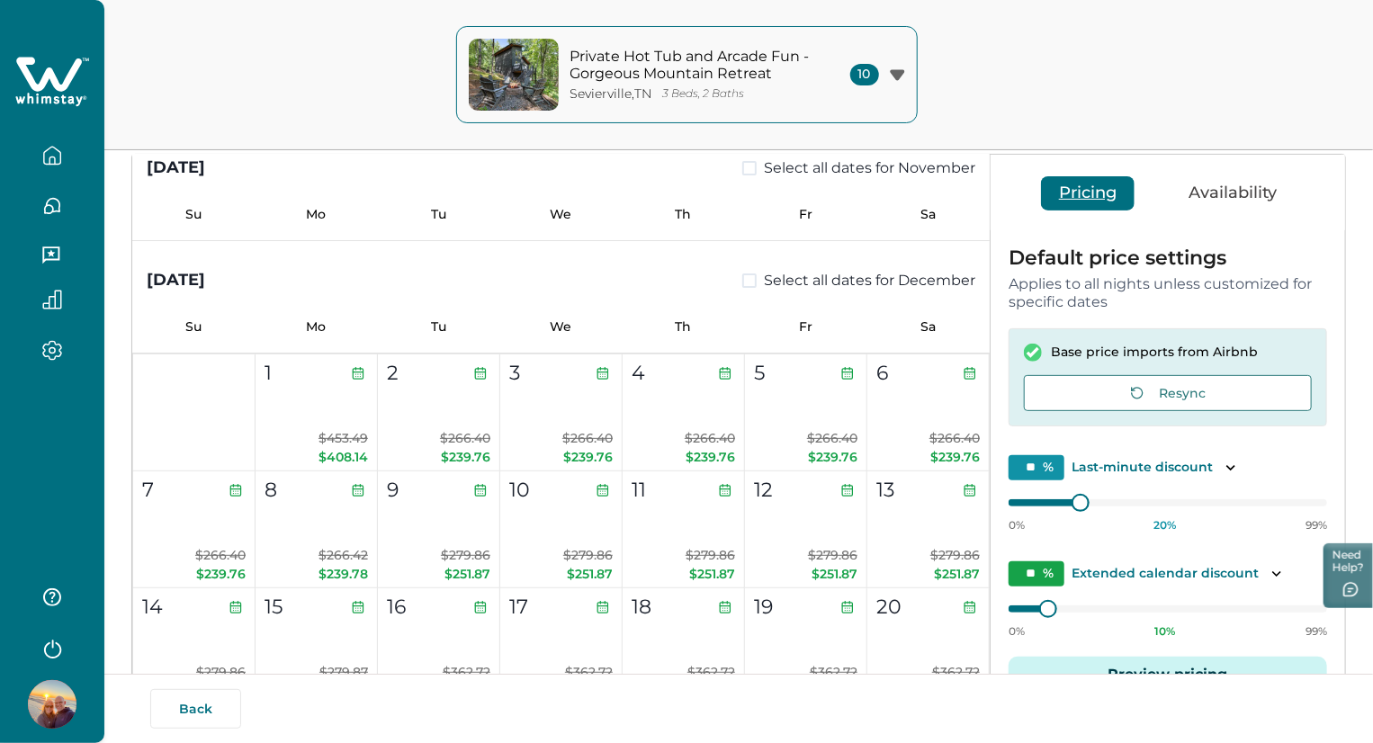
click at [57, 167] on button "button" at bounding box center [52, 156] width 76 height 36
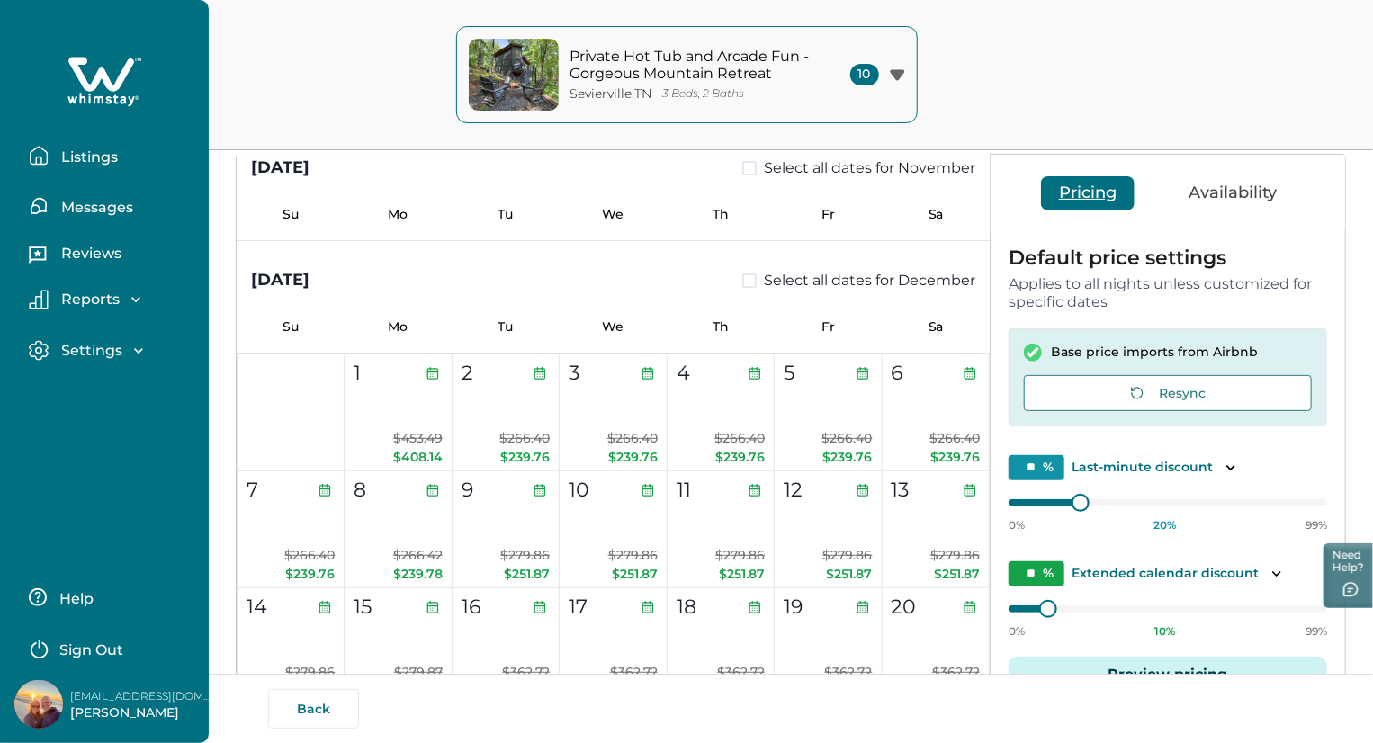
click at [110, 343] on p "Settings" at bounding box center [89, 351] width 67 height 18
click at [115, 397] on p "Profile details" at bounding box center [108, 390] width 105 height 18
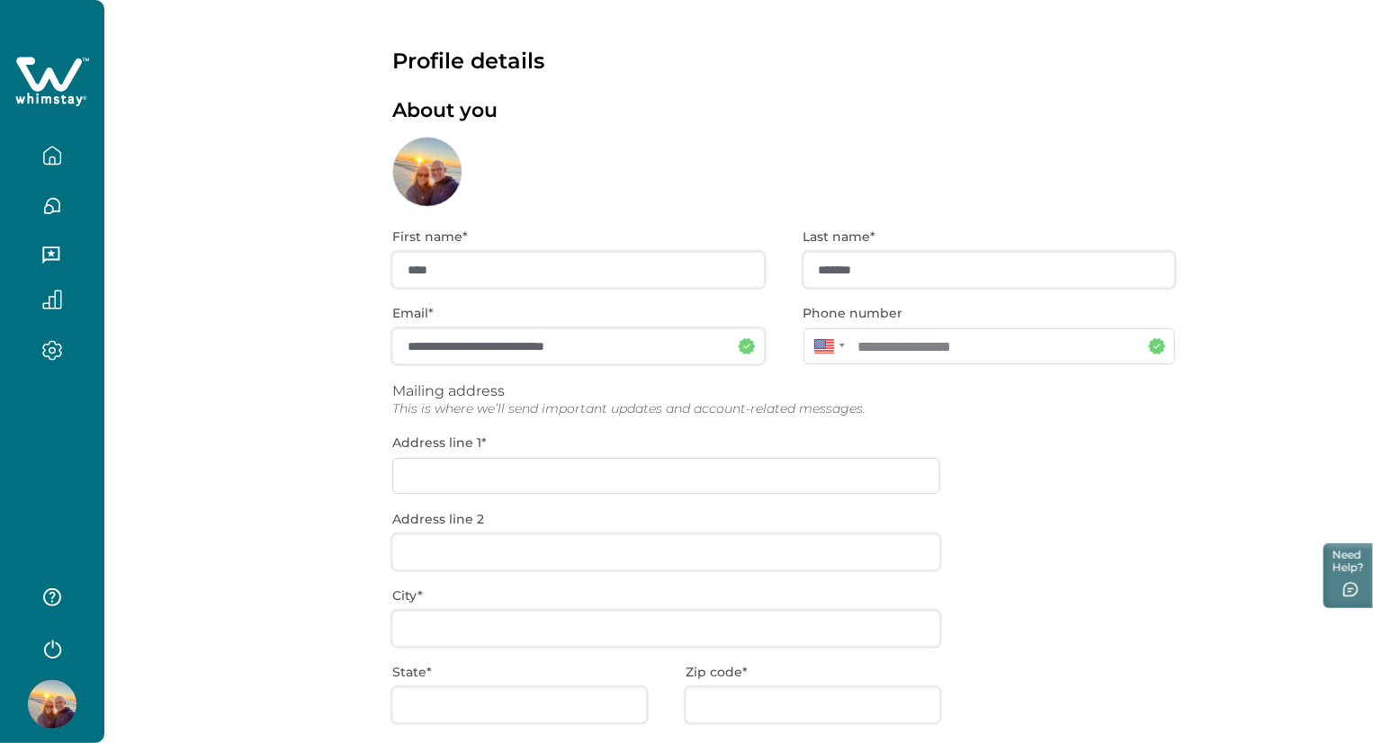
click at [537, 469] on div "**********" at bounding box center [783, 564] width 783 height 715
click at [514, 477] on div "**********" at bounding box center [783, 564] width 783 height 715
click at [55, 151] on icon "button" at bounding box center [52, 156] width 20 height 20
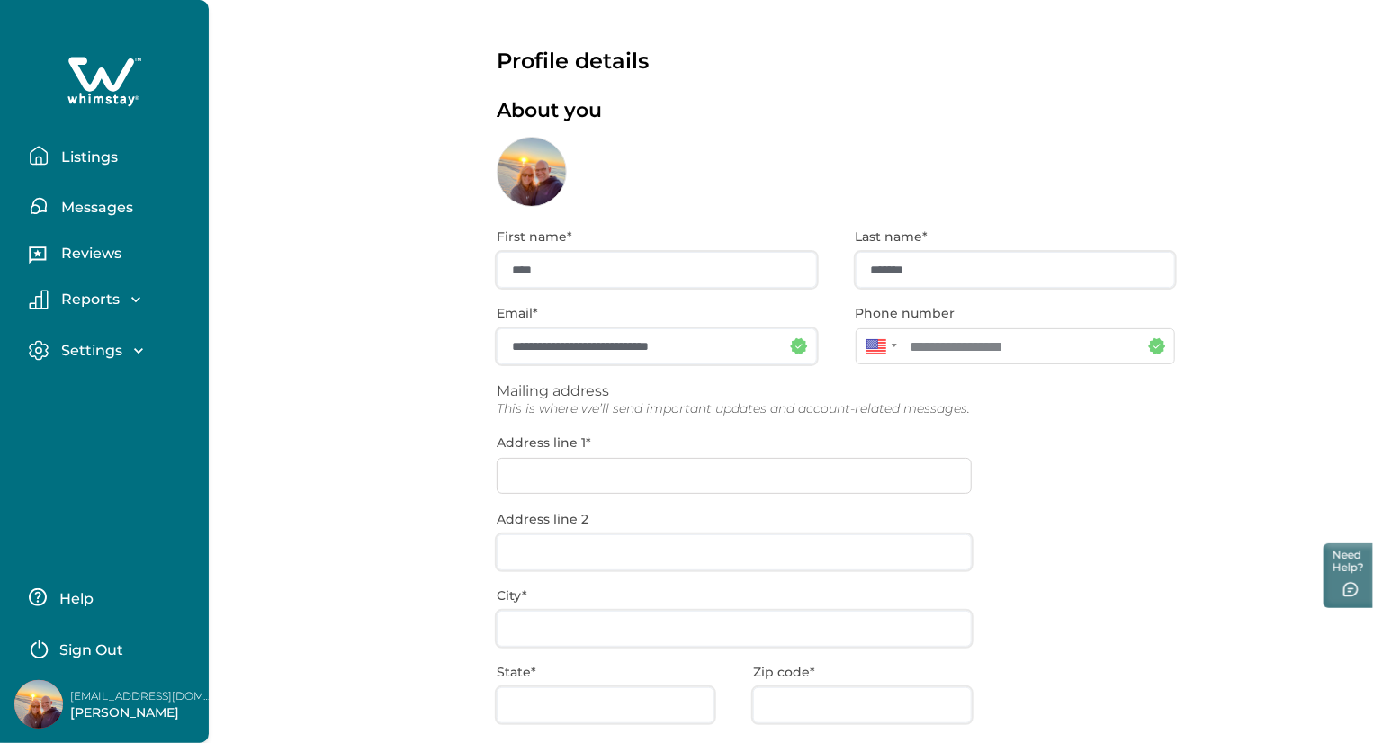
click at [93, 80] on icon at bounding box center [104, 82] width 74 height 54
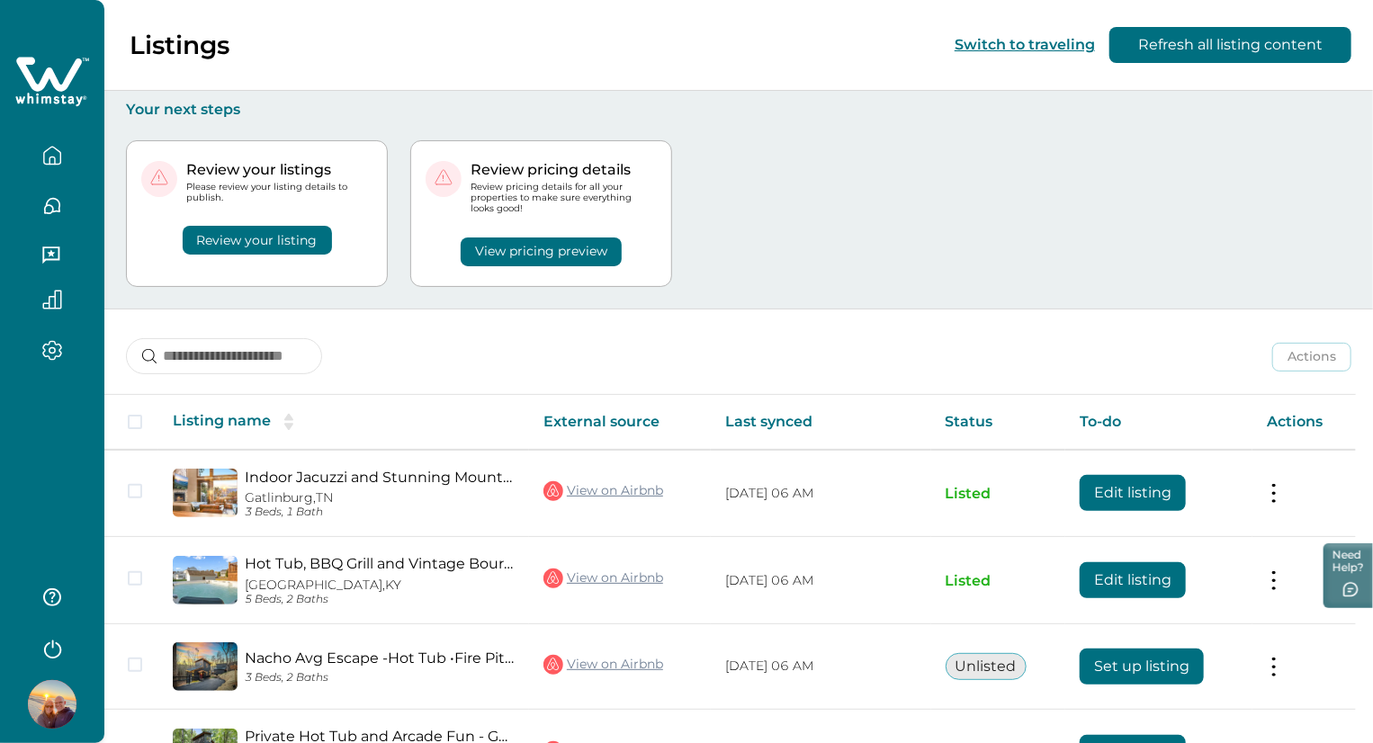
click at [255, 242] on button "Review your listing" at bounding box center [257, 240] width 149 height 29
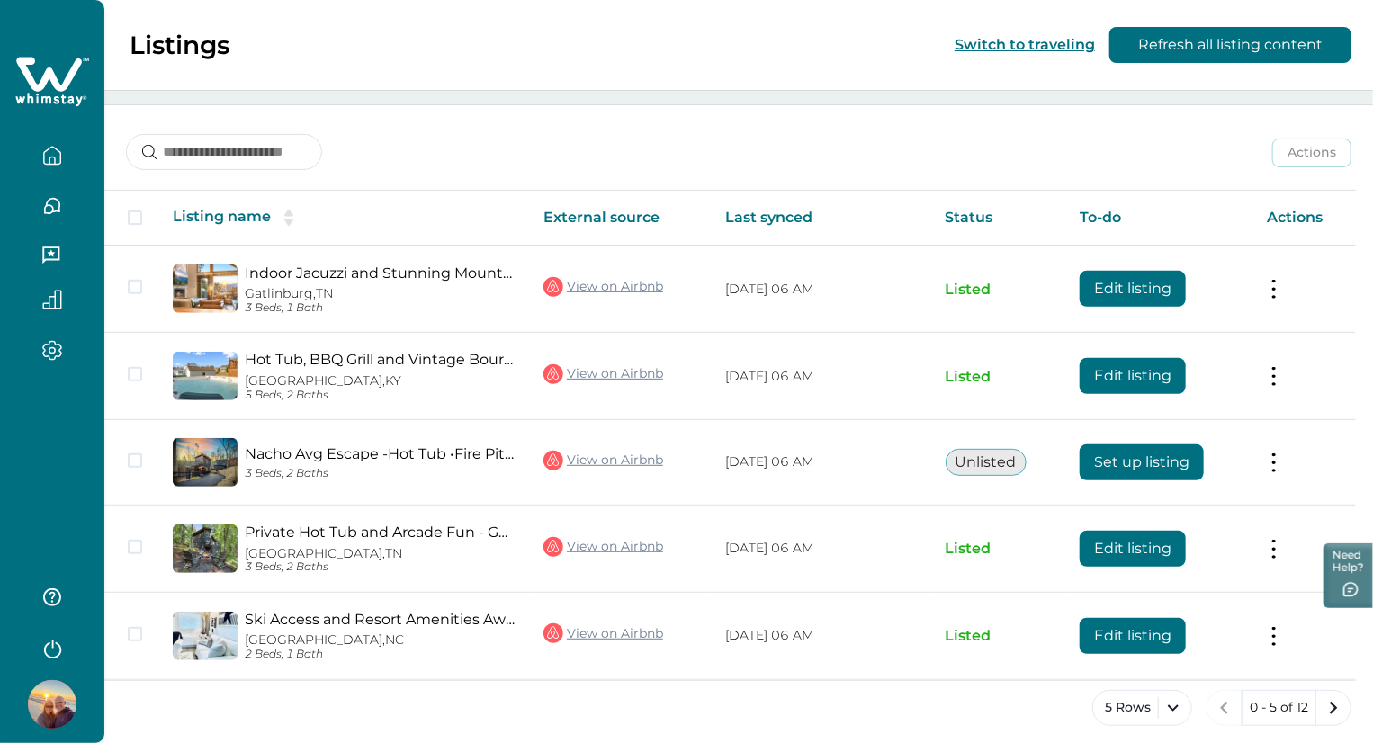
scroll to position [212, 0]
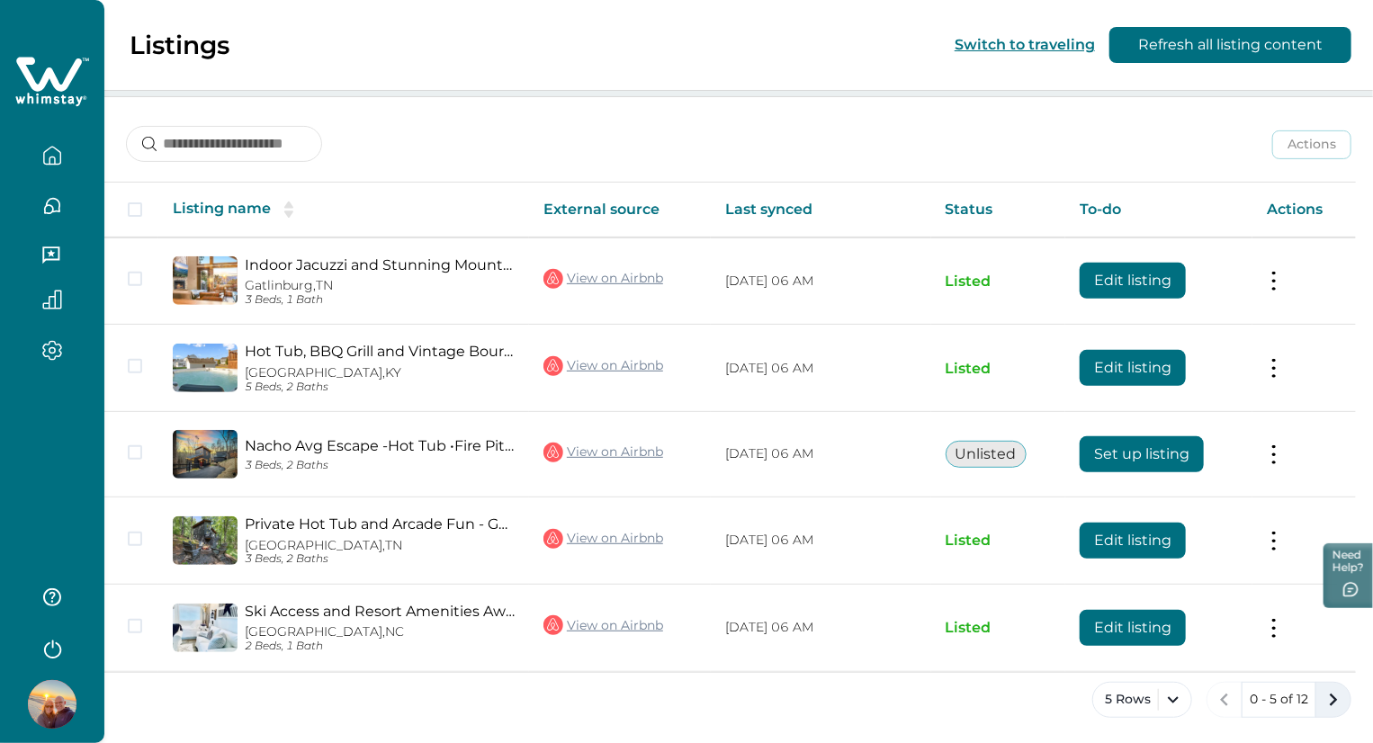
click at [1331, 694] on icon "next page" at bounding box center [1334, 700] width 8 height 13
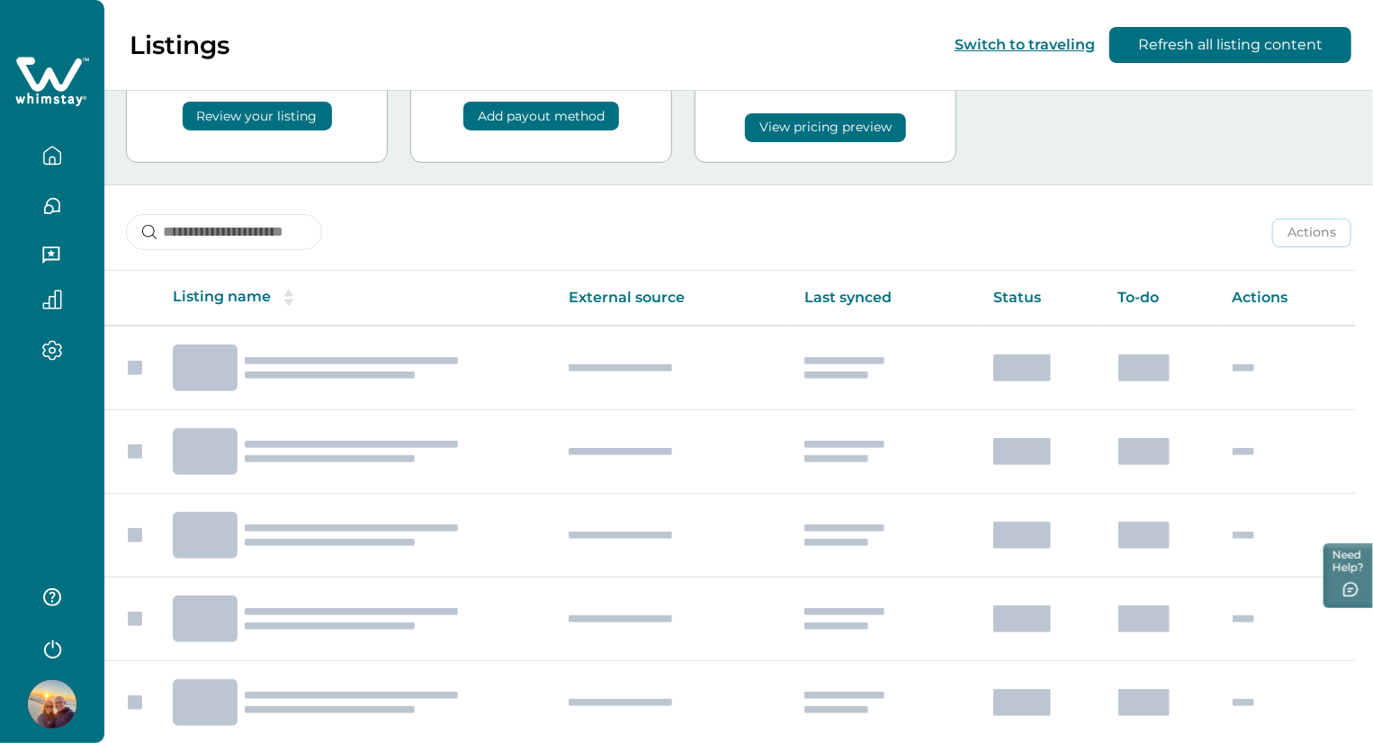
scroll to position [209, 0]
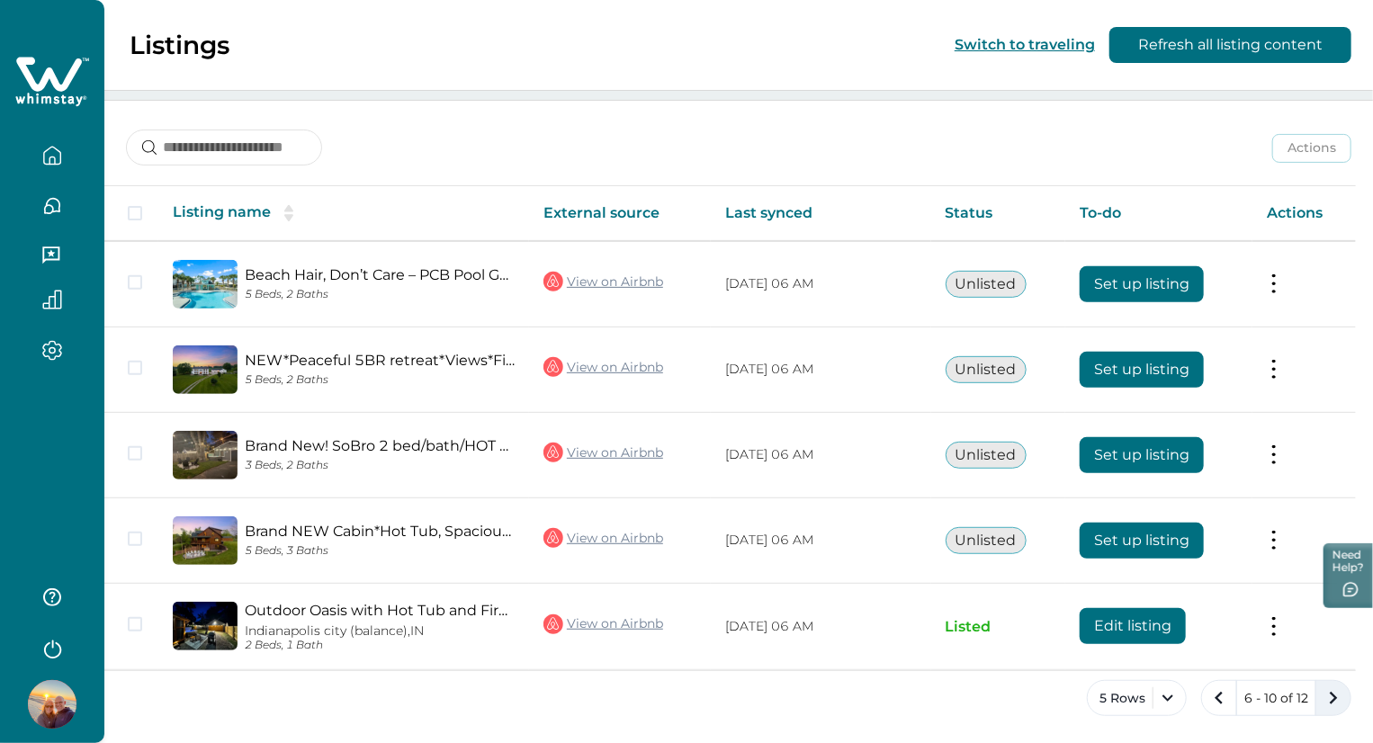
click at [1331, 692] on icon "next page" at bounding box center [1334, 698] width 8 height 13
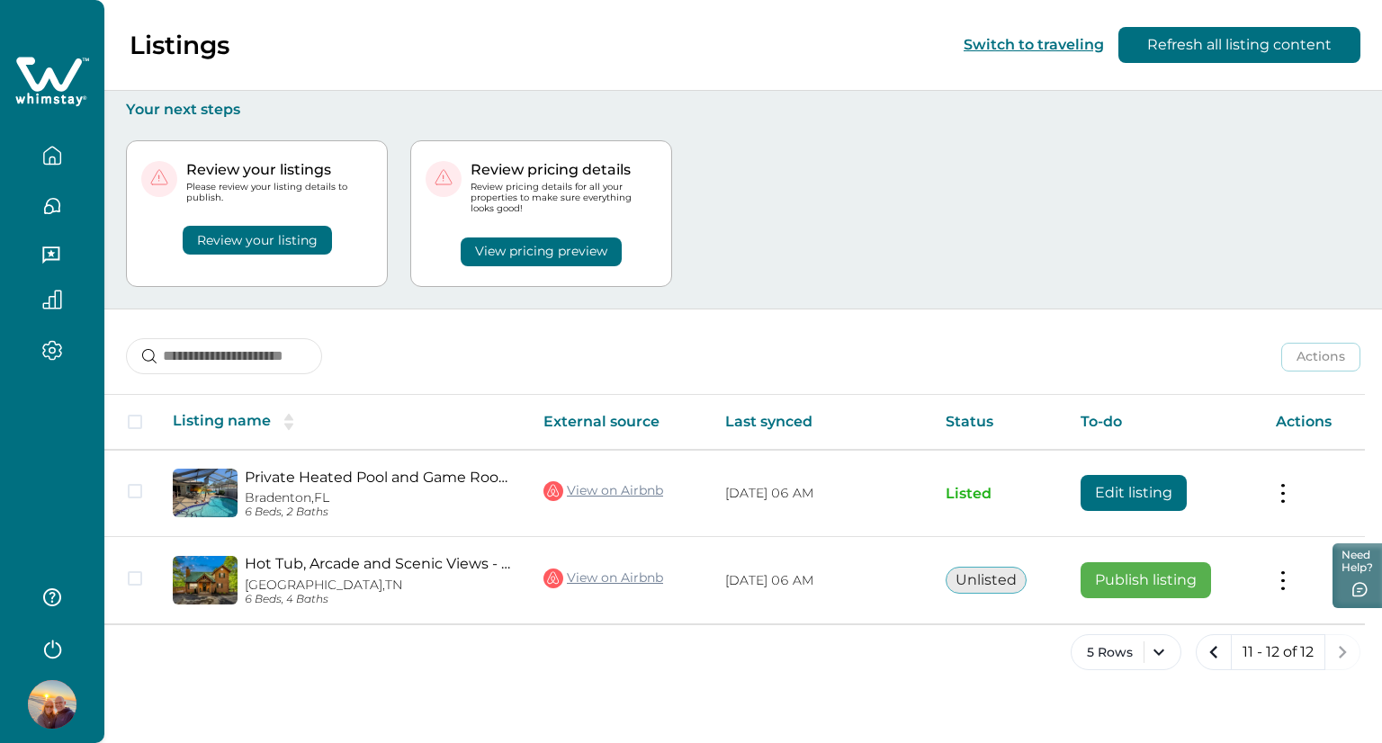
click at [547, 257] on button "View pricing preview" at bounding box center [541, 252] width 161 height 29
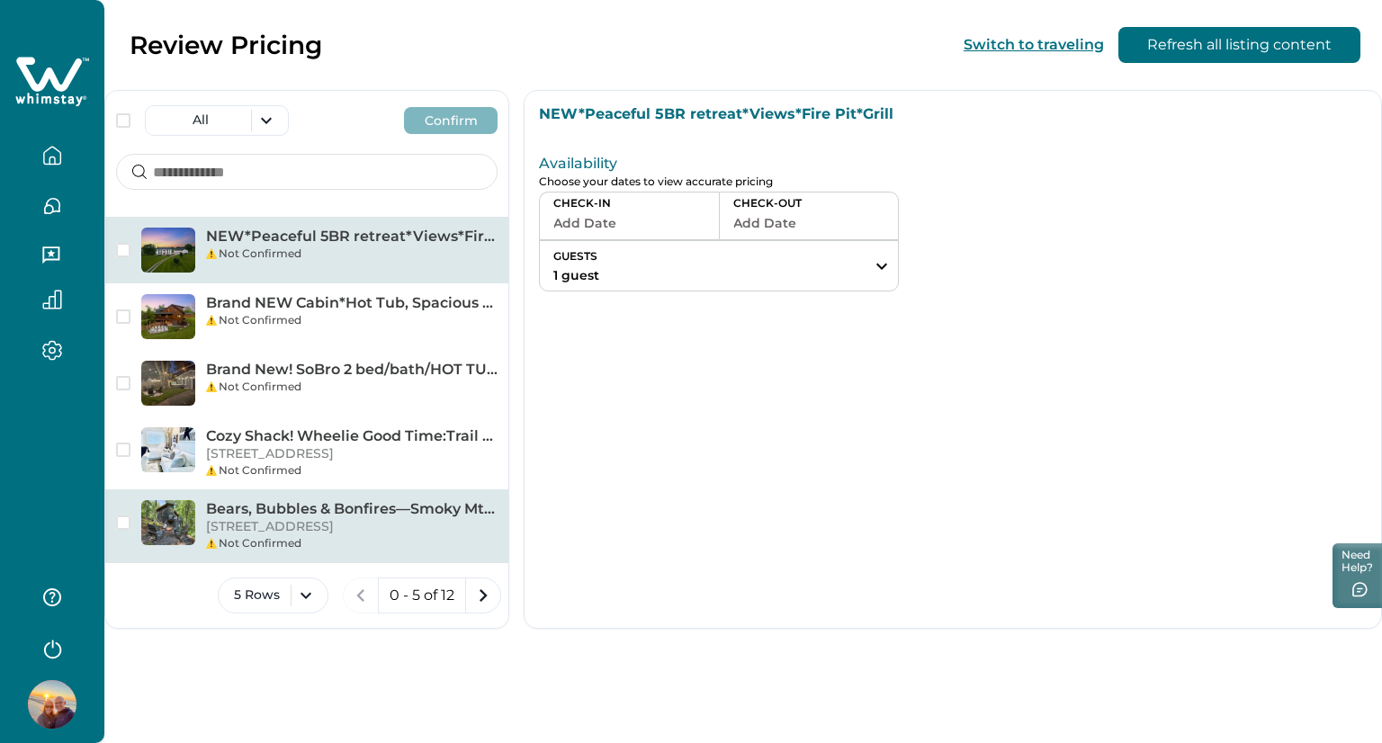
click at [267, 536] on p "1627 S Mountain View Rd, Sevierville, TN, 37876, US" at bounding box center [352, 527] width 292 height 18
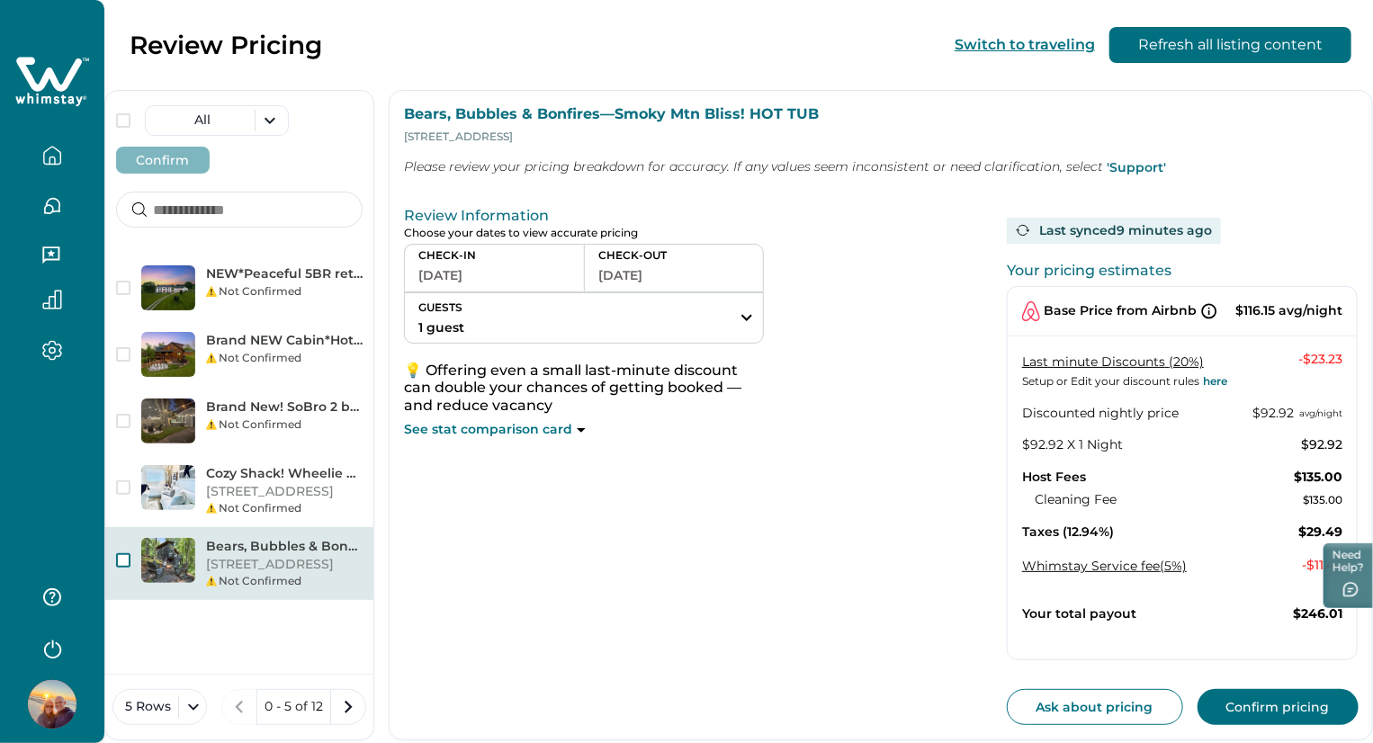
click at [123, 553] on span "button" at bounding box center [123, 560] width 14 height 14
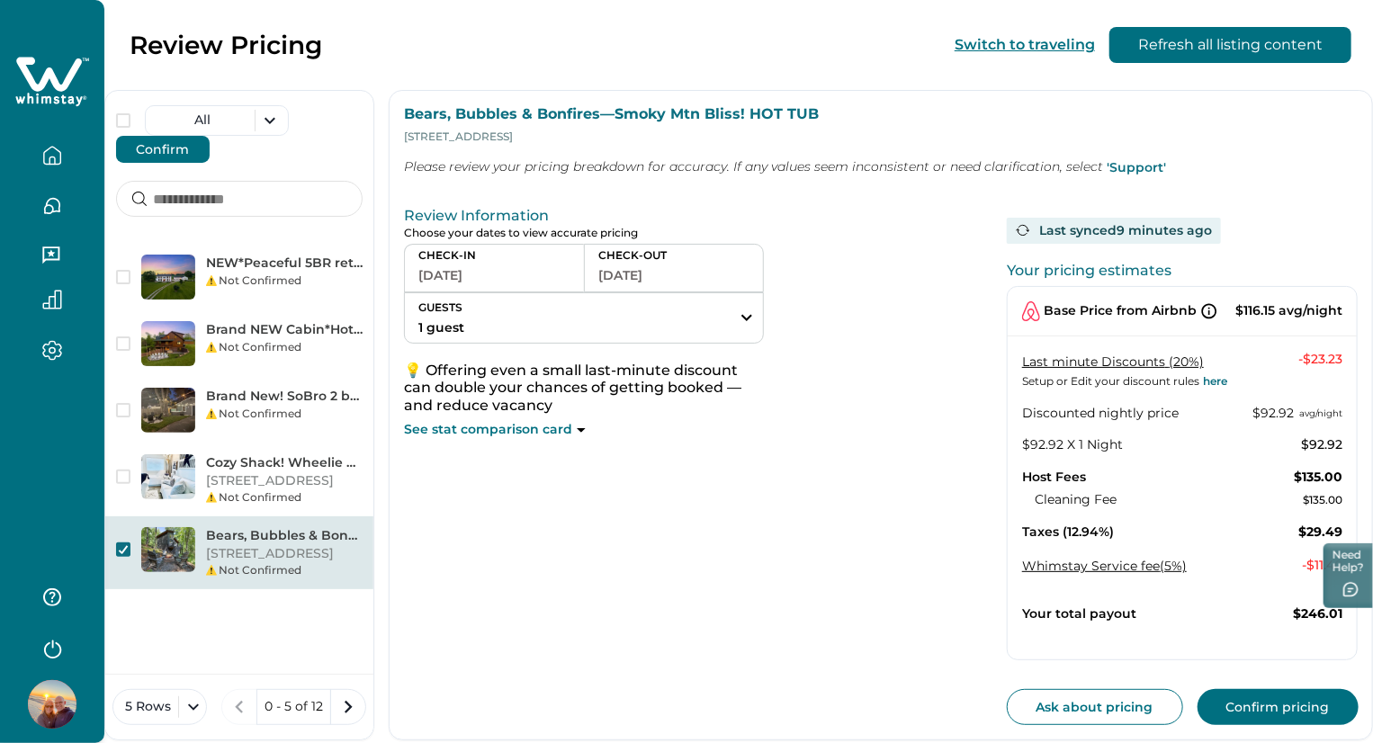
click at [210, 136] on button "Confirm" at bounding box center [163, 149] width 94 height 27
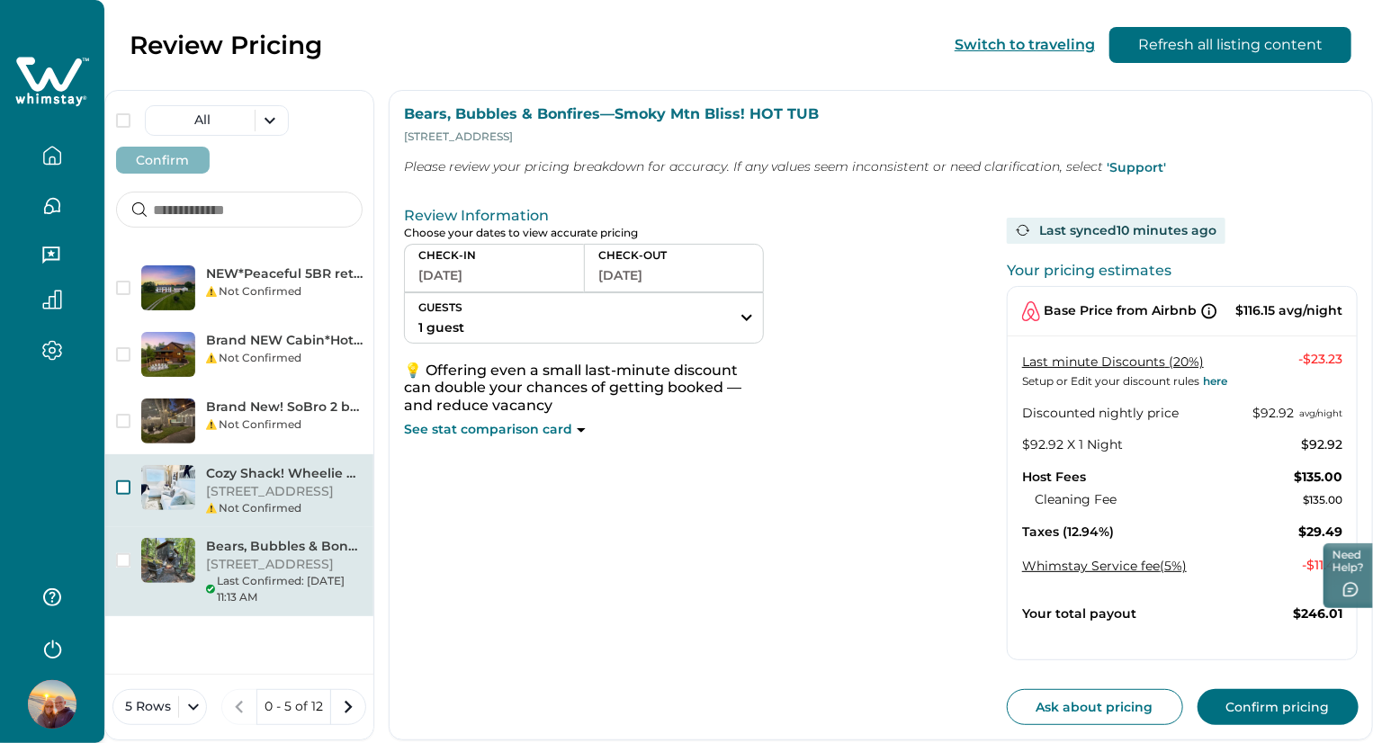
click at [127, 481] on span "button" at bounding box center [123, 488] width 14 height 14
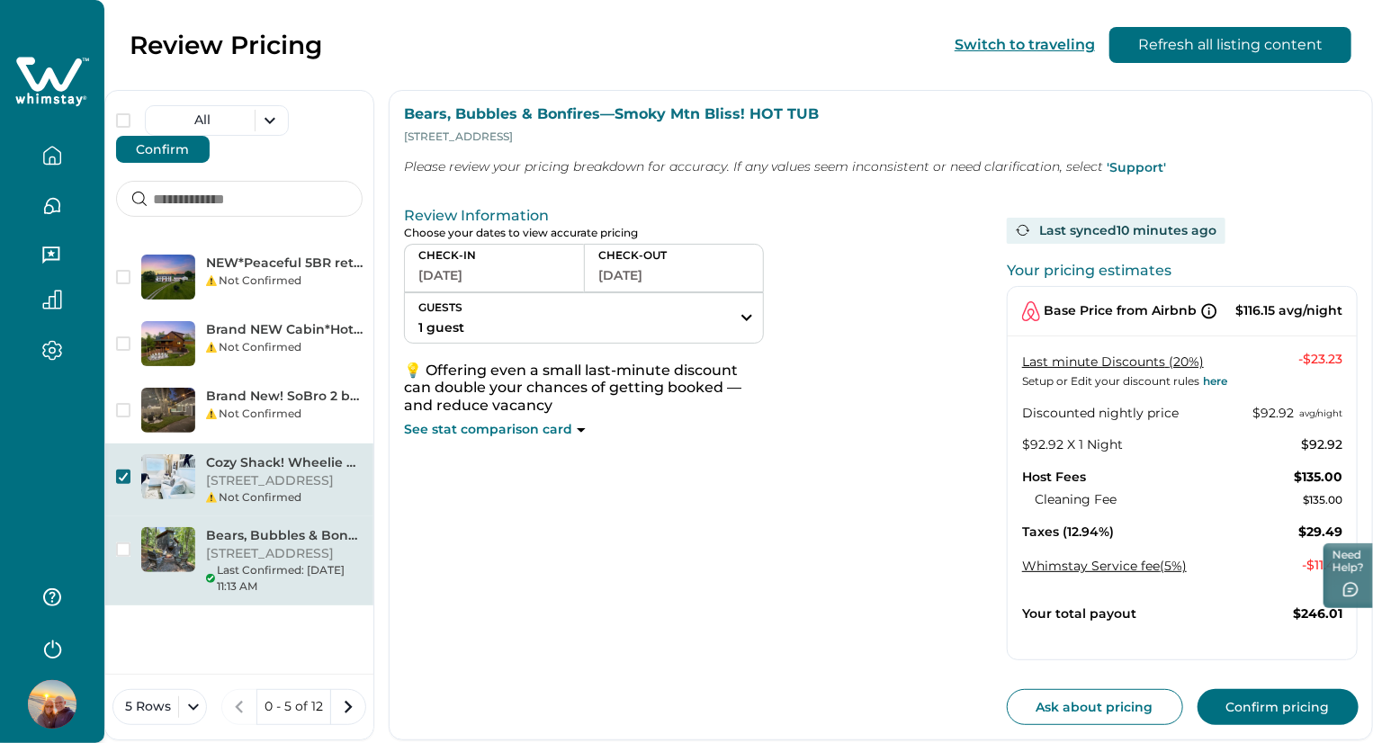
click at [337, 454] on p "Cozy Shack! Wheelie Good Time:Trail & Tales Await" at bounding box center [284, 463] width 157 height 18
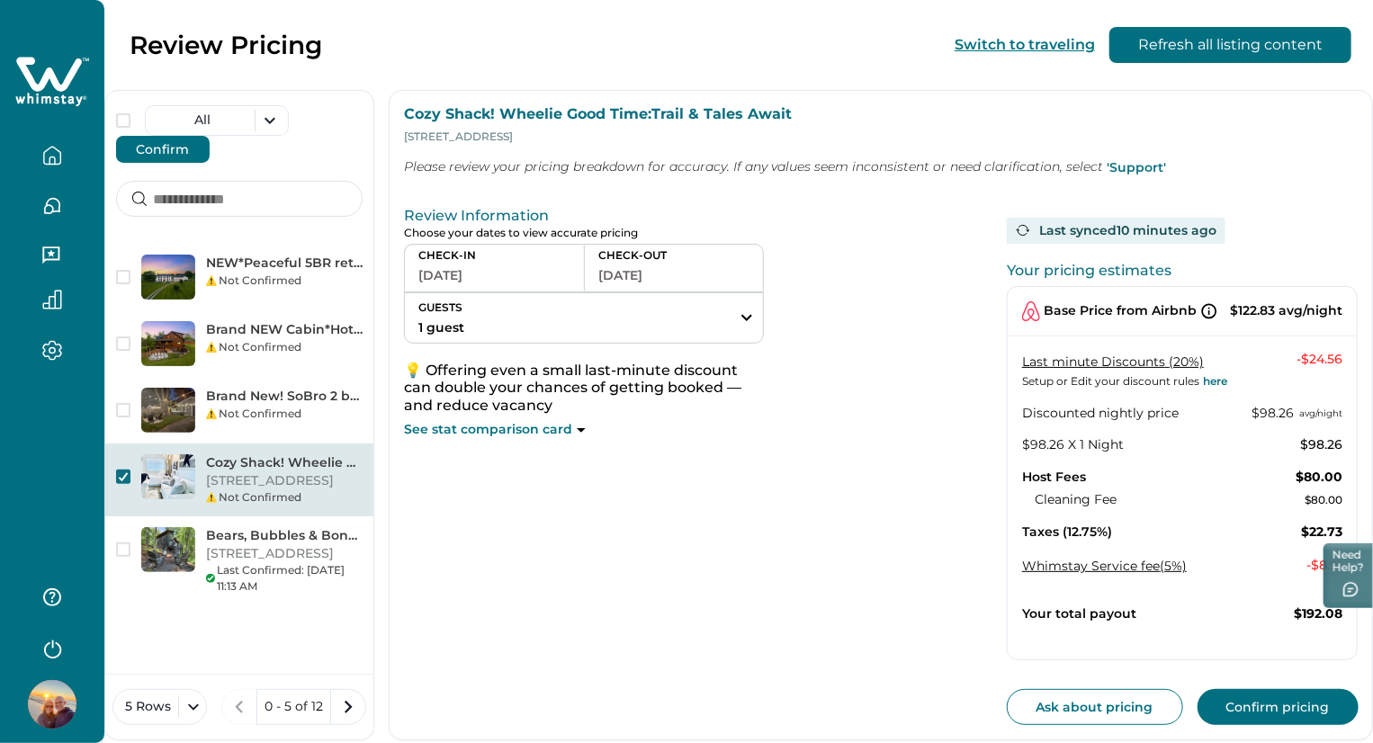
click at [210, 136] on button "Confirm" at bounding box center [163, 149] width 94 height 27
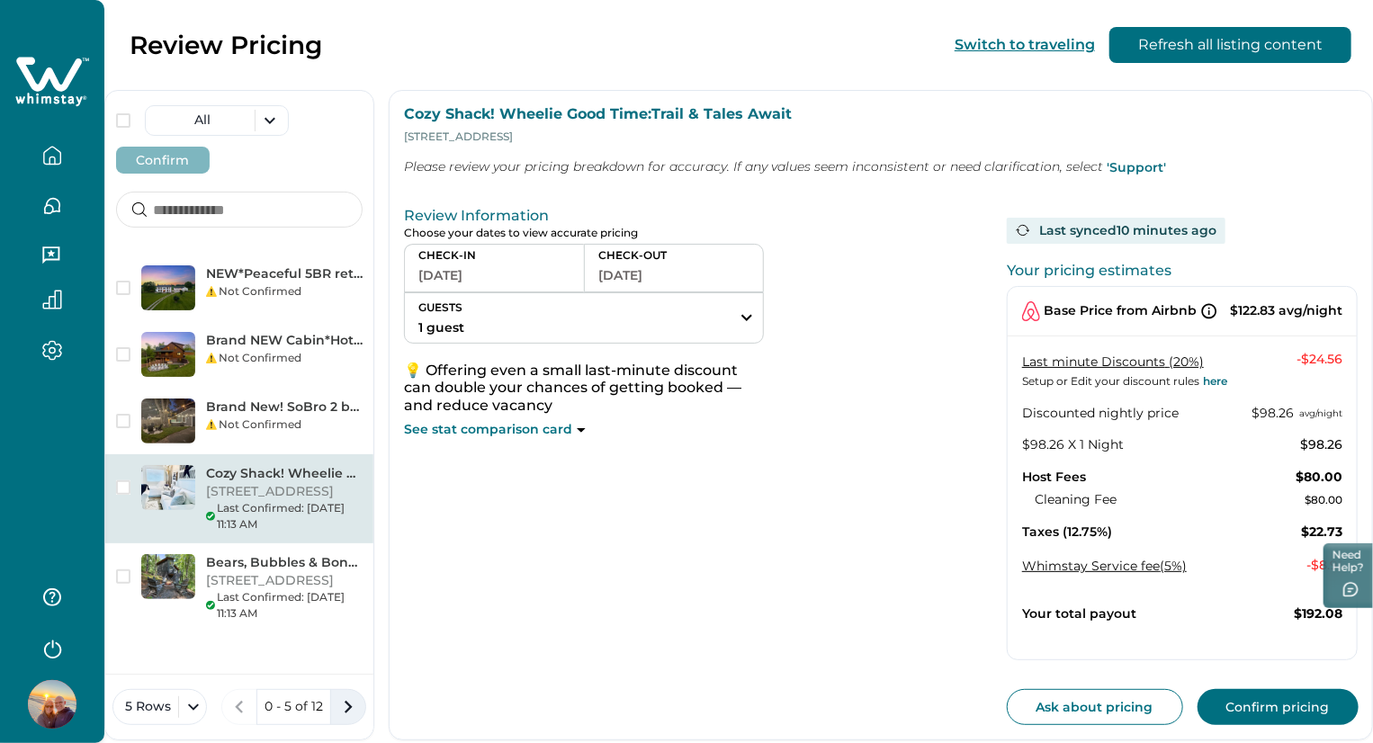
click at [361, 703] on icon "next page" at bounding box center [348, 707] width 25 height 25
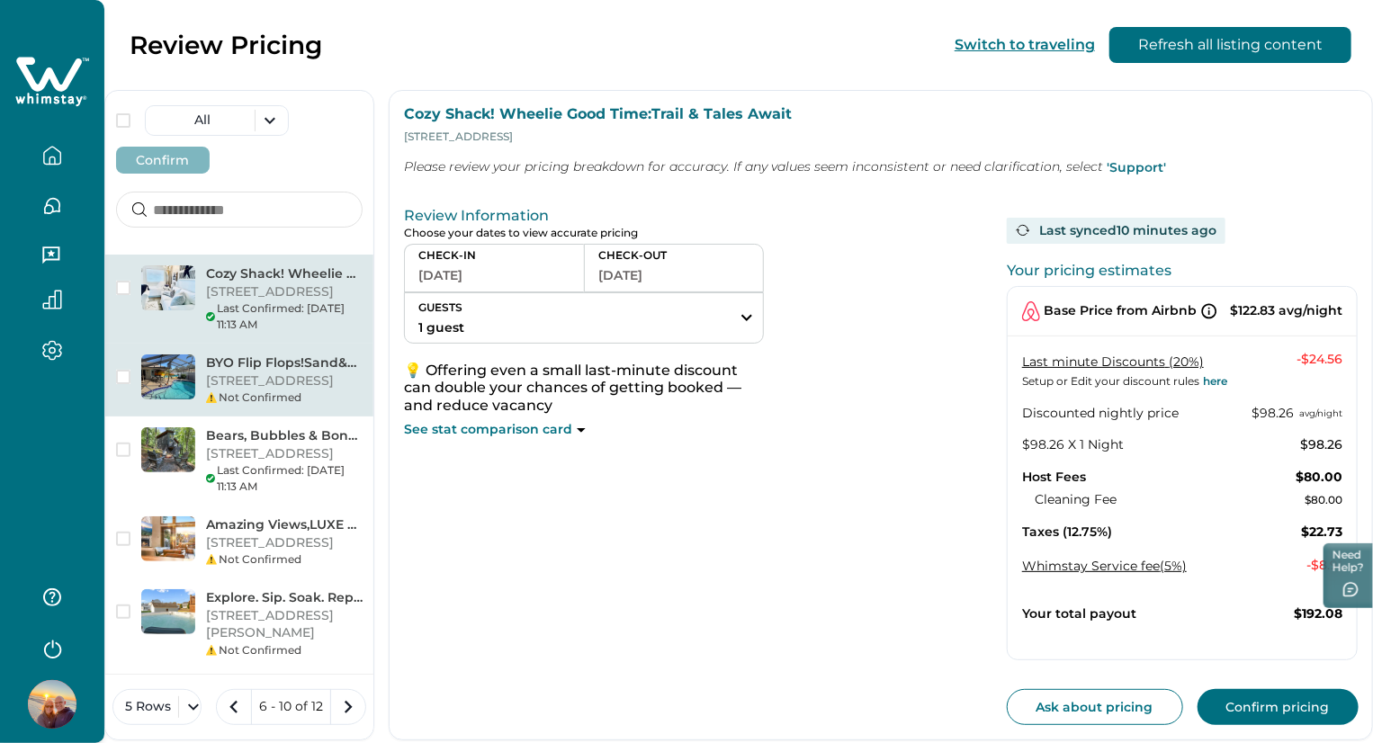
click at [337, 390] on div "Not Confirmed" at bounding box center [284, 398] width 157 height 16
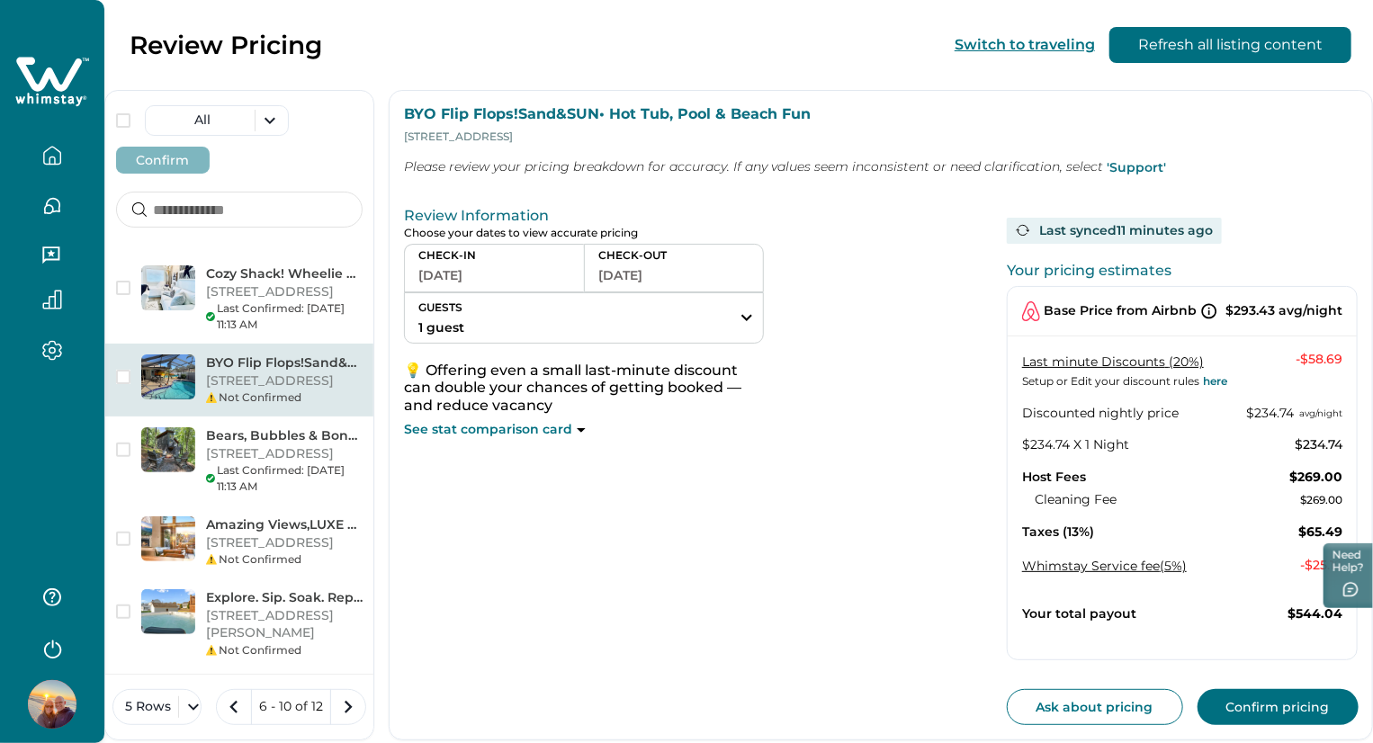
click at [709, 436] on div "See stat comparison card" at bounding box center [584, 430] width 360 height 18
click at [572, 431] on p "See stat comparison card" at bounding box center [488, 430] width 168 height 18
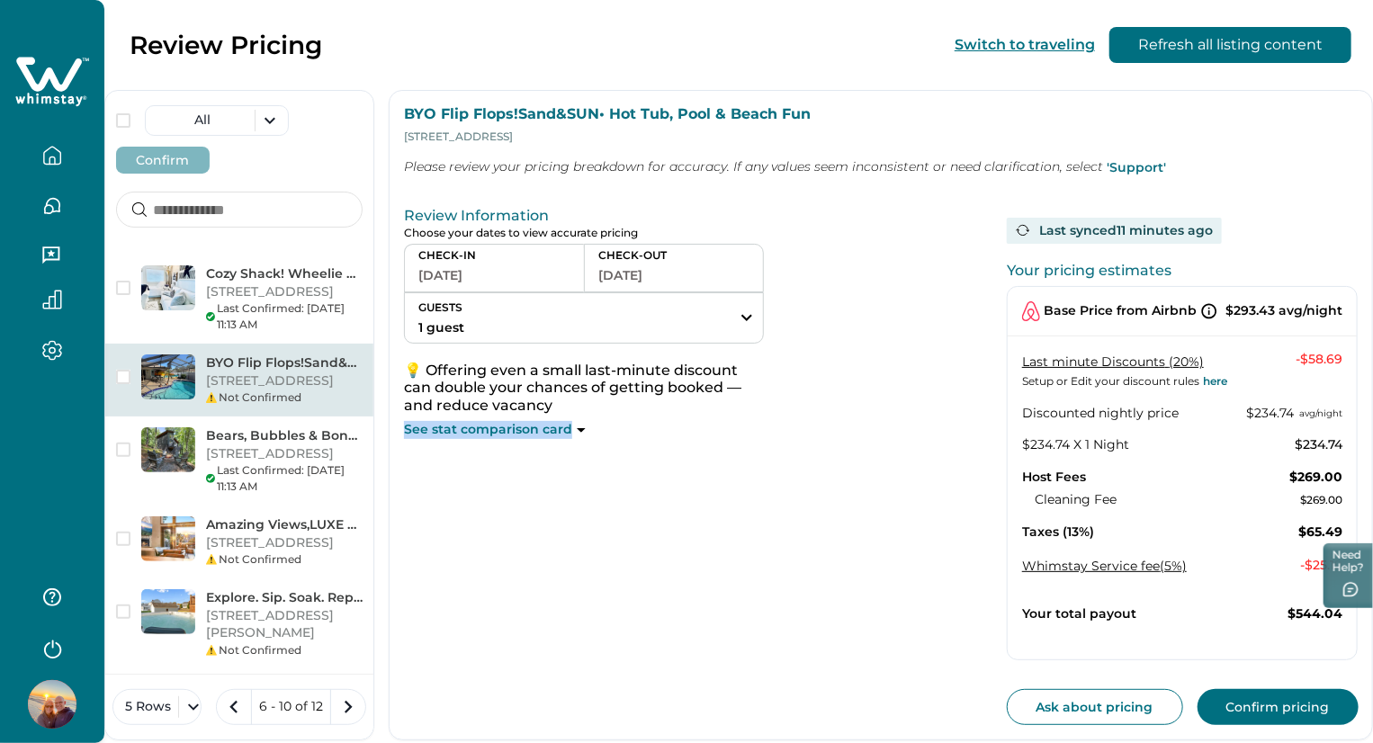
click at [572, 431] on p "See stat comparison card" at bounding box center [488, 430] width 168 height 18
click at [571, 284] on button "08-23-2025" at bounding box center [494, 275] width 152 height 25
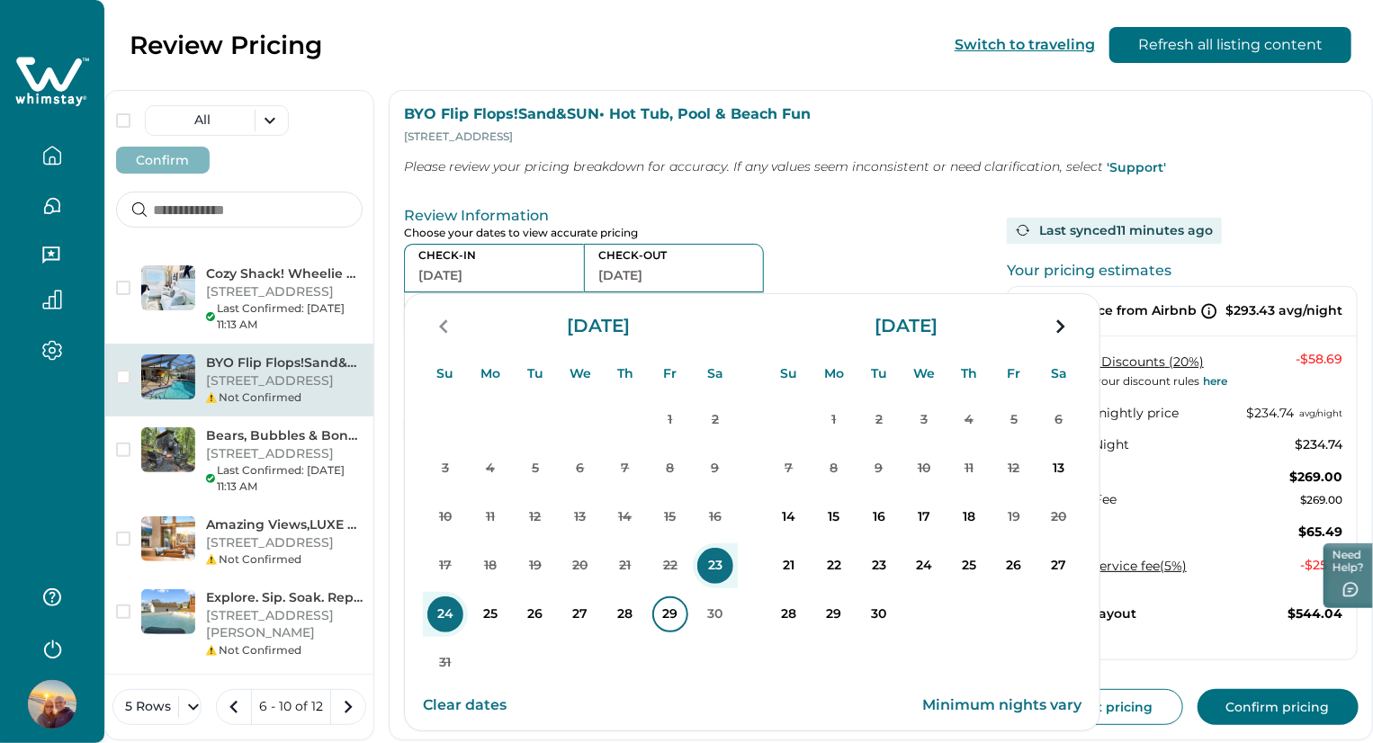
click at [688, 613] on p "29" at bounding box center [670, 615] width 36 height 36
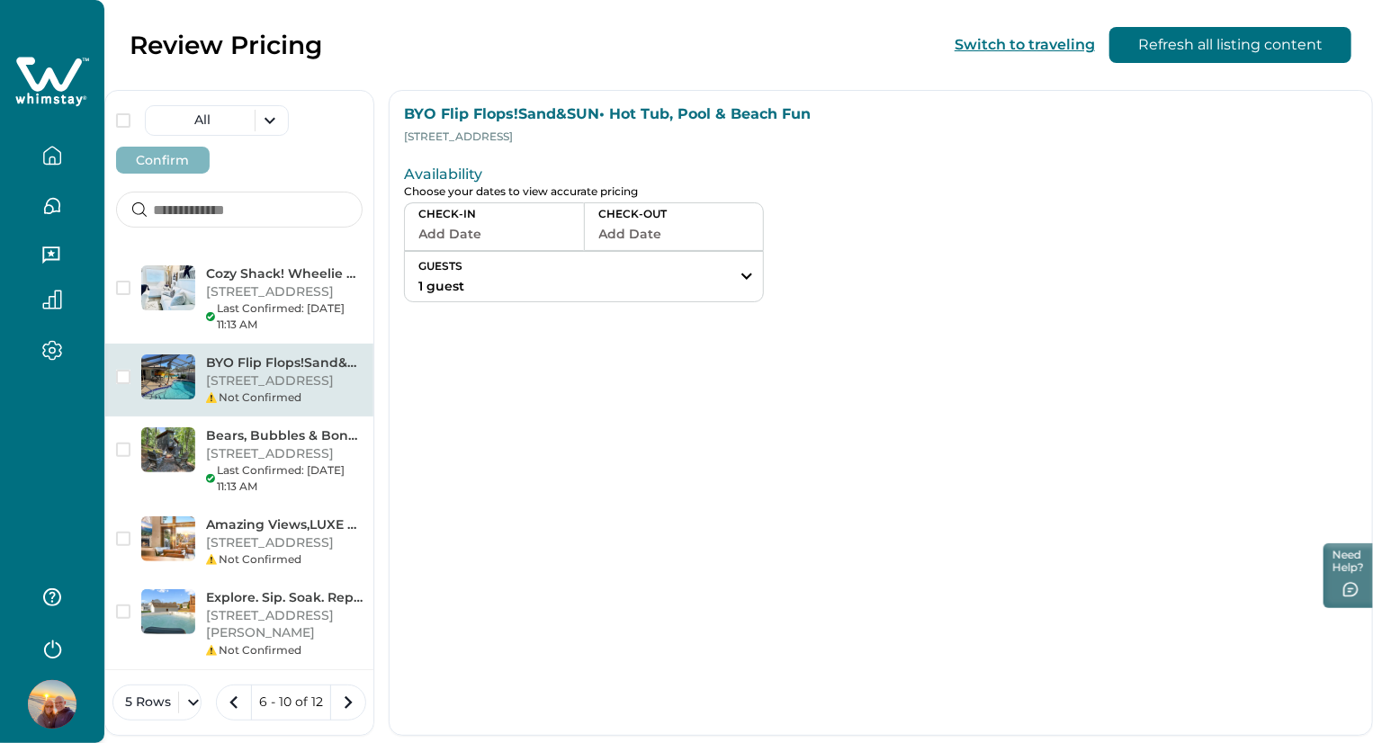
click at [571, 238] on button "Add Date" at bounding box center [494, 233] width 152 height 25
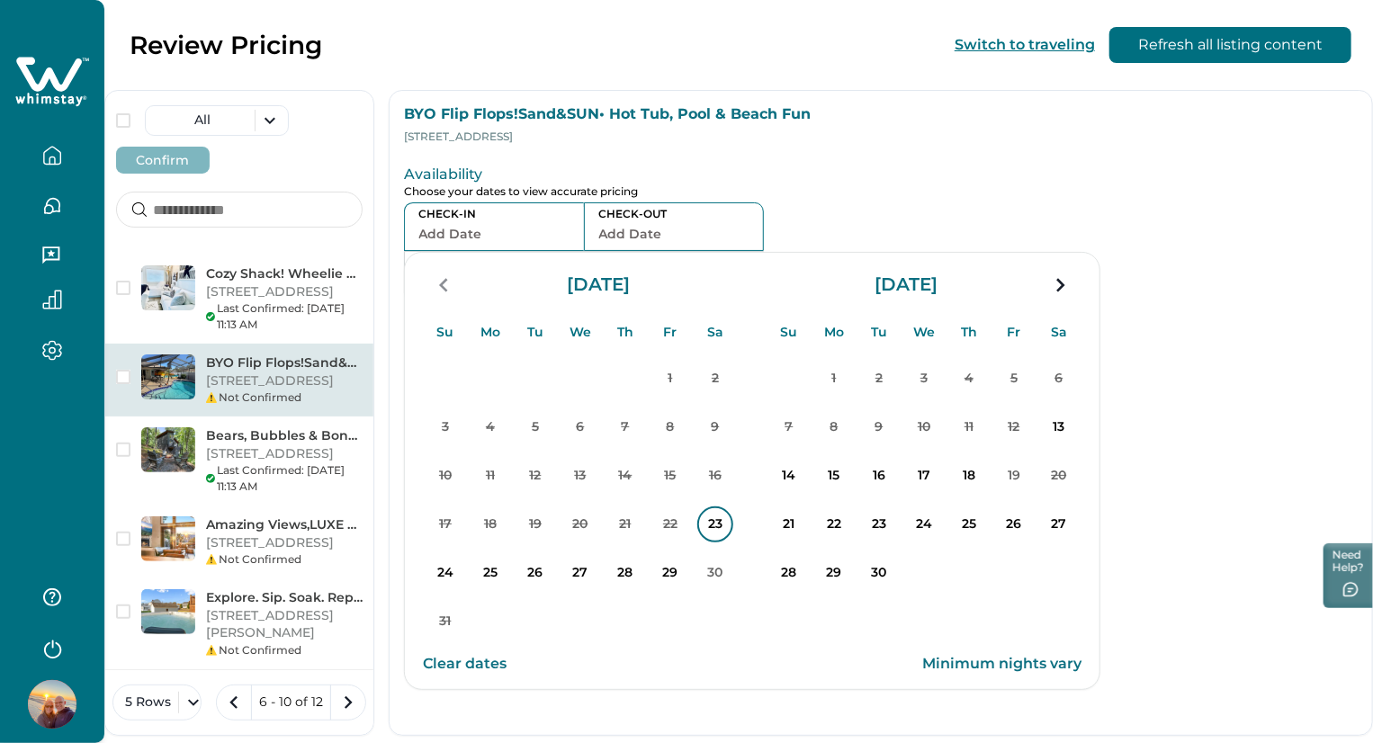
click at [733, 533] on p "23" at bounding box center [715, 525] width 36 height 36
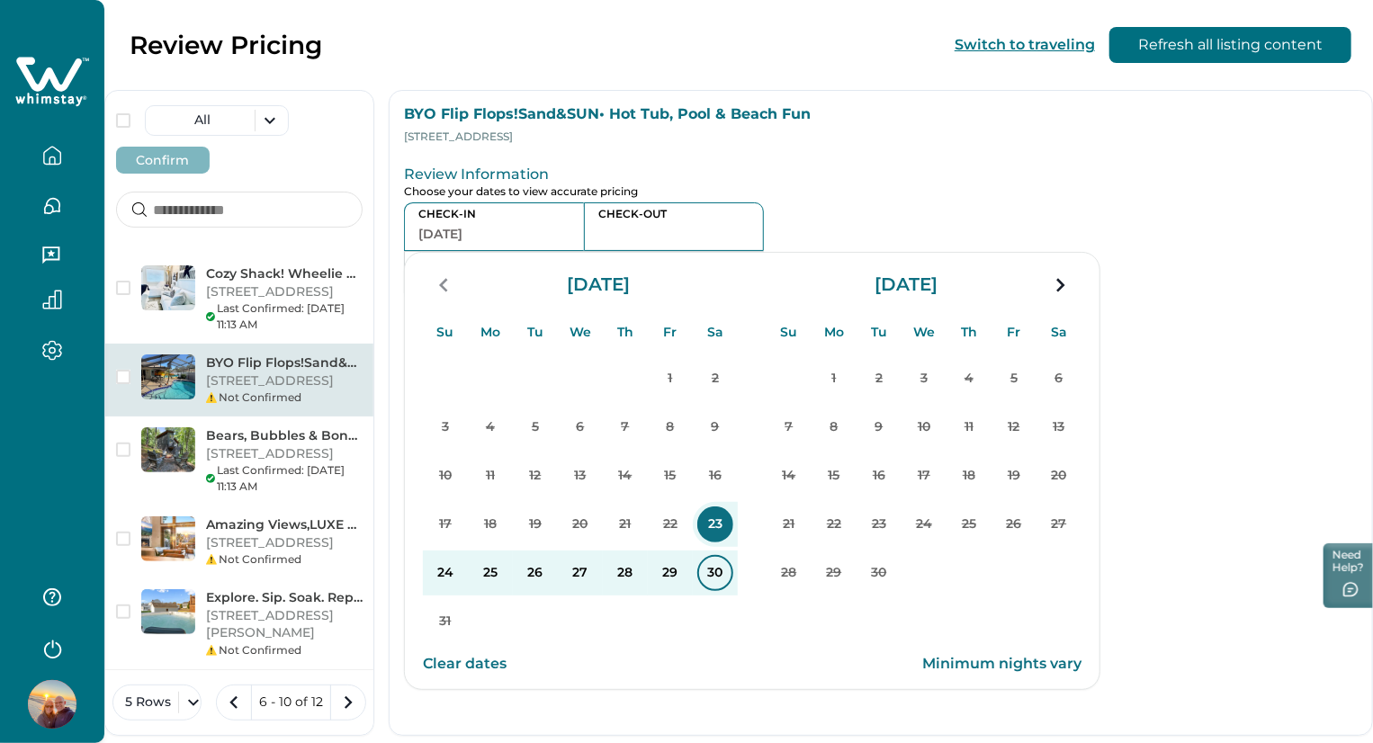
click at [733, 573] on p "30" at bounding box center [715, 573] width 36 height 36
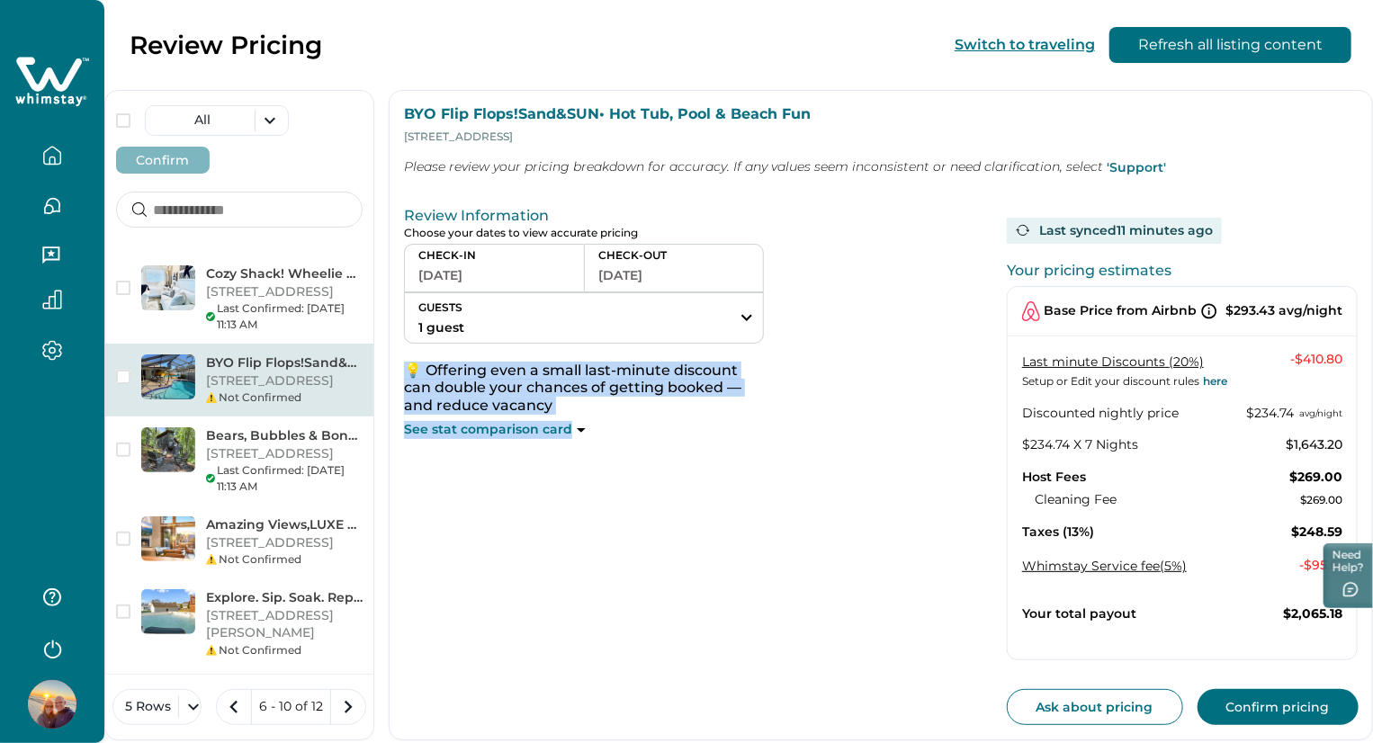
click at [1228, 698] on button "Confirm pricing" at bounding box center [1278, 707] width 161 height 36
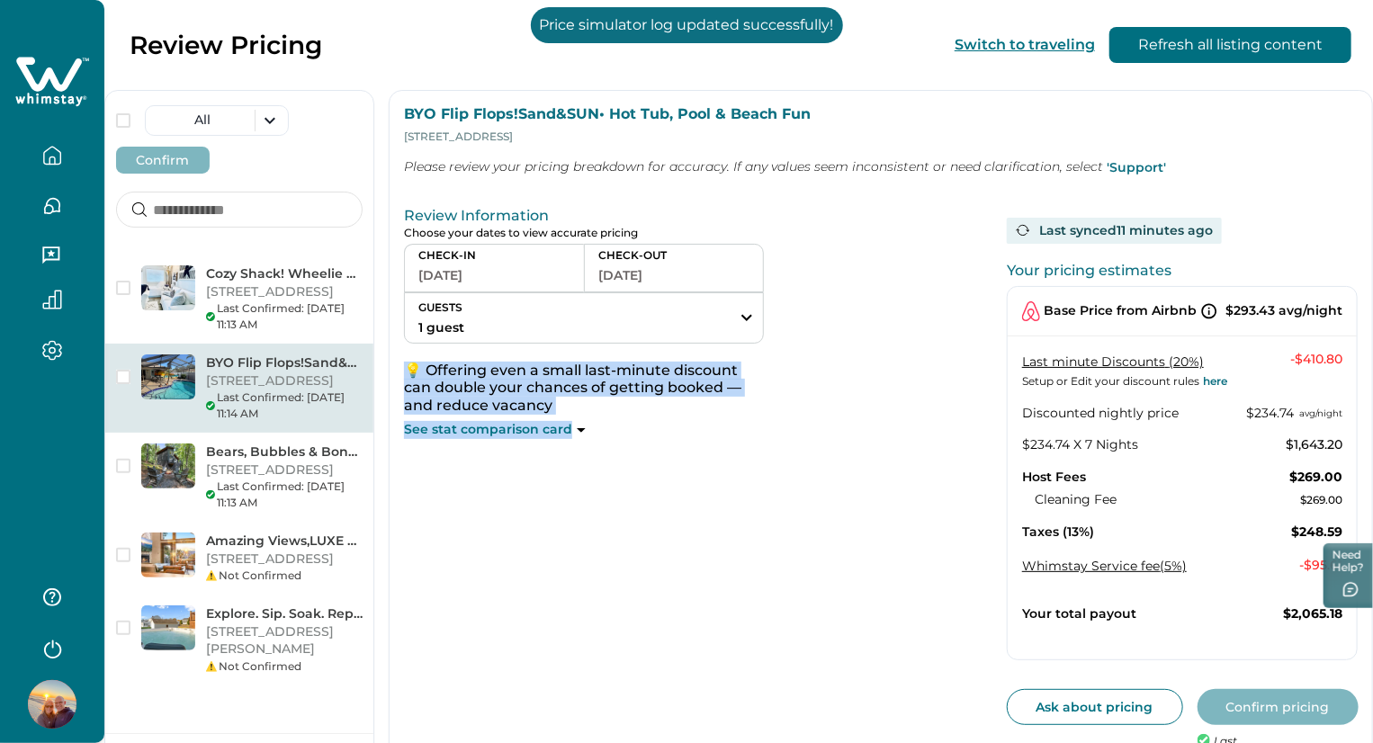
click at [763, 593] on div "Review Information Choose your dates to view accurate pricing CHECK-IN 08-23-20…" at bounding box center [698, 493] width 589 height 586
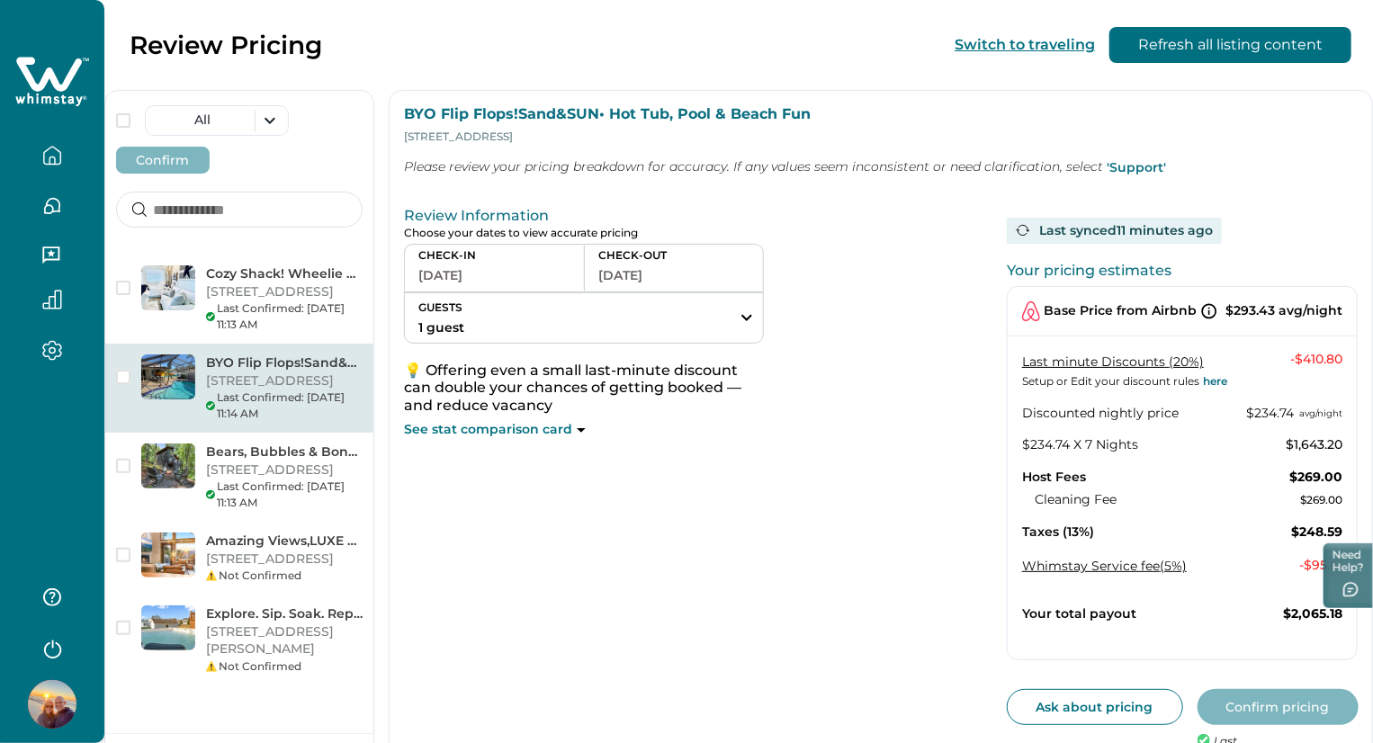
scroll to position [49, 0]
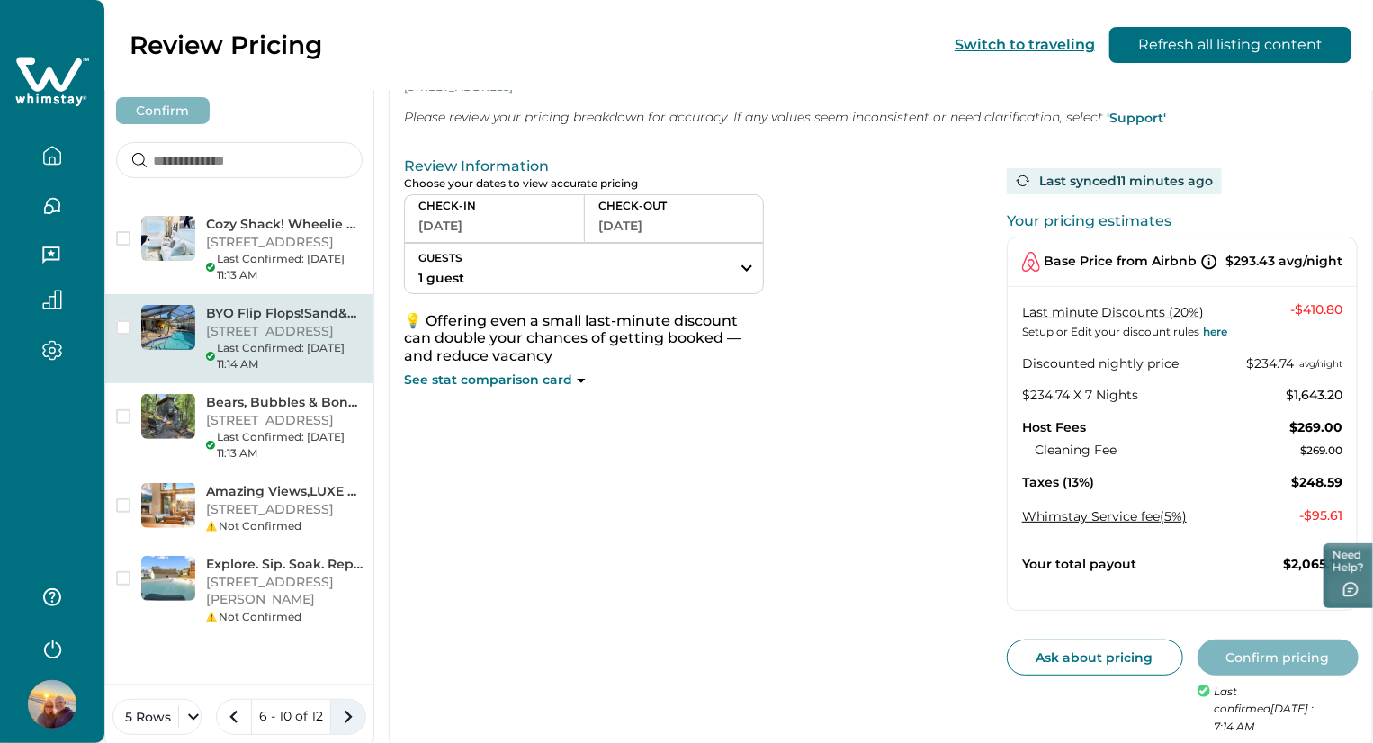
click at [361, 705] on icon "next page" at bounding box center [348, 717] width 25 height 25
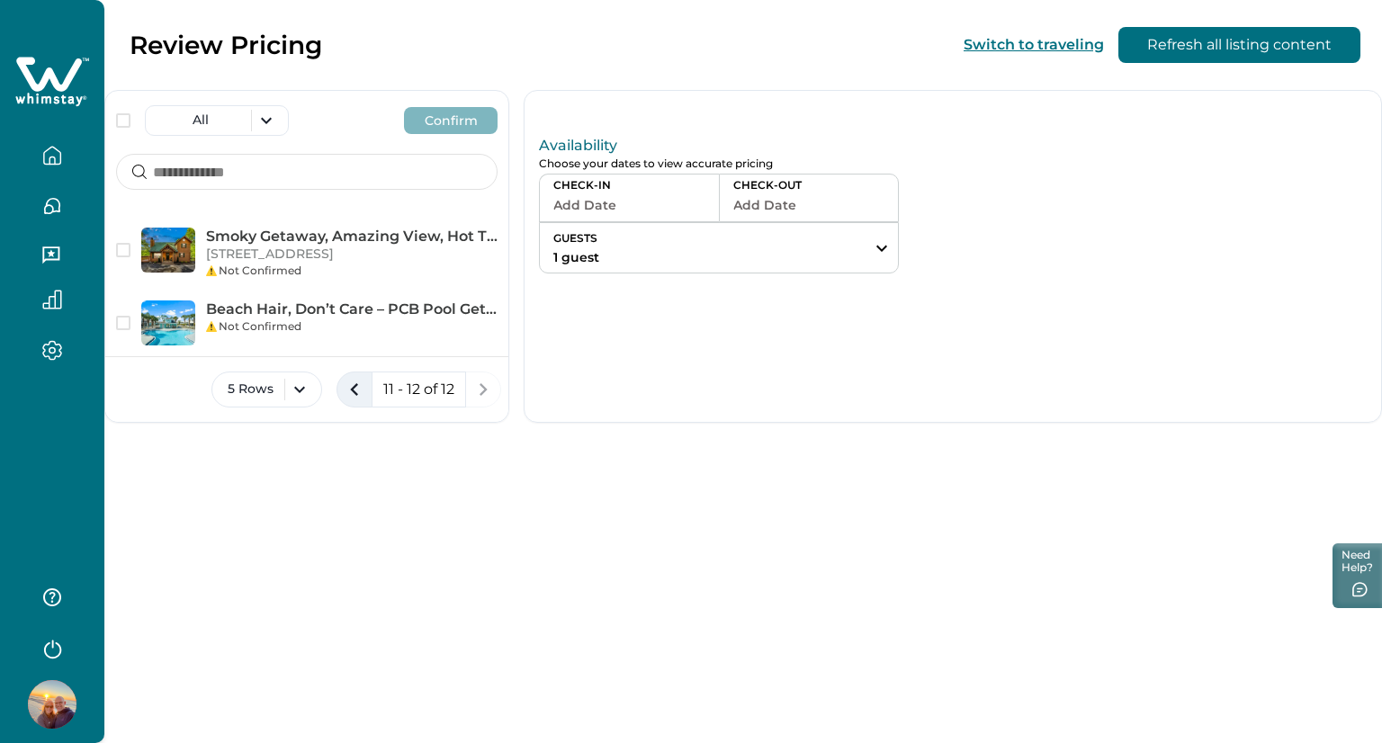
click at [353, 398] on icon "previous page" at bounding box center [354, 389] width 25 height 25
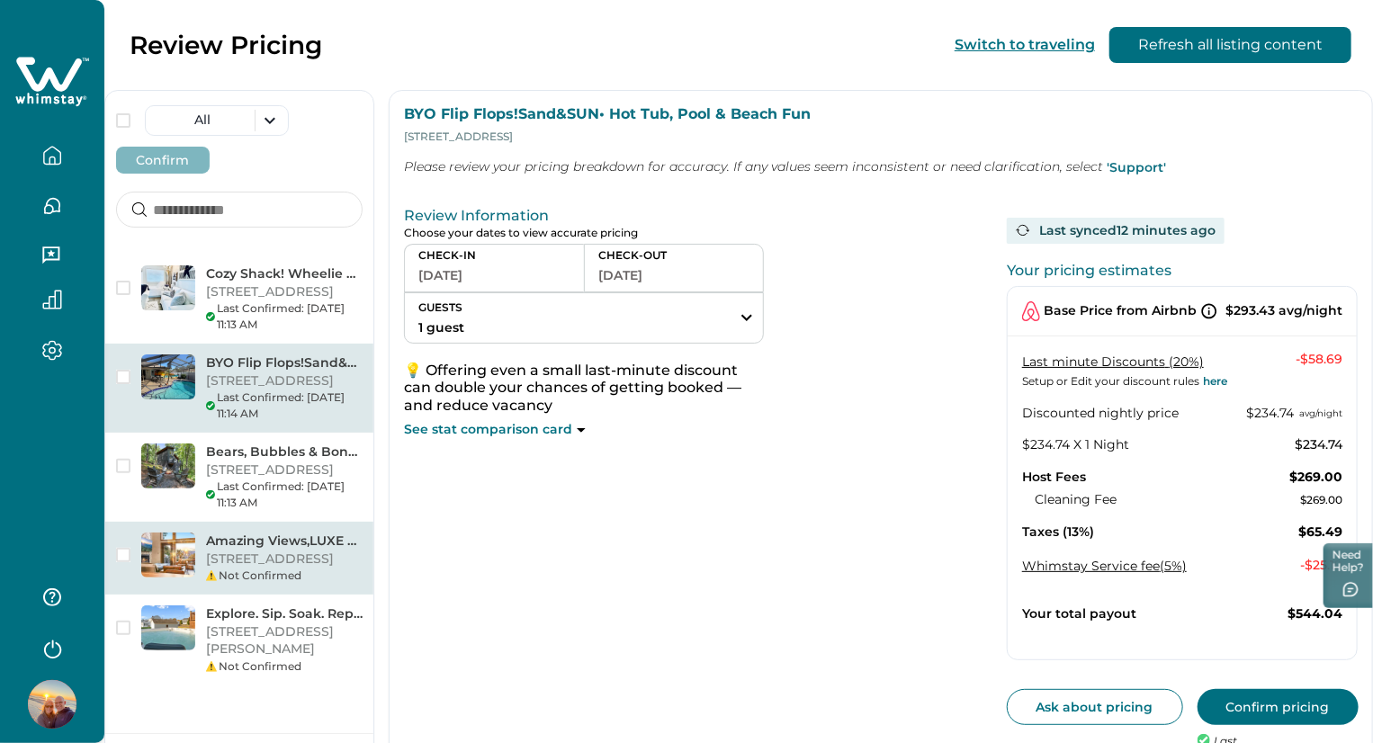
click at [363, 551] on p "920 Stans Rd, Gatlinburg, TN, 37738, US" at bounding box center [284, 560] width 157 height 18
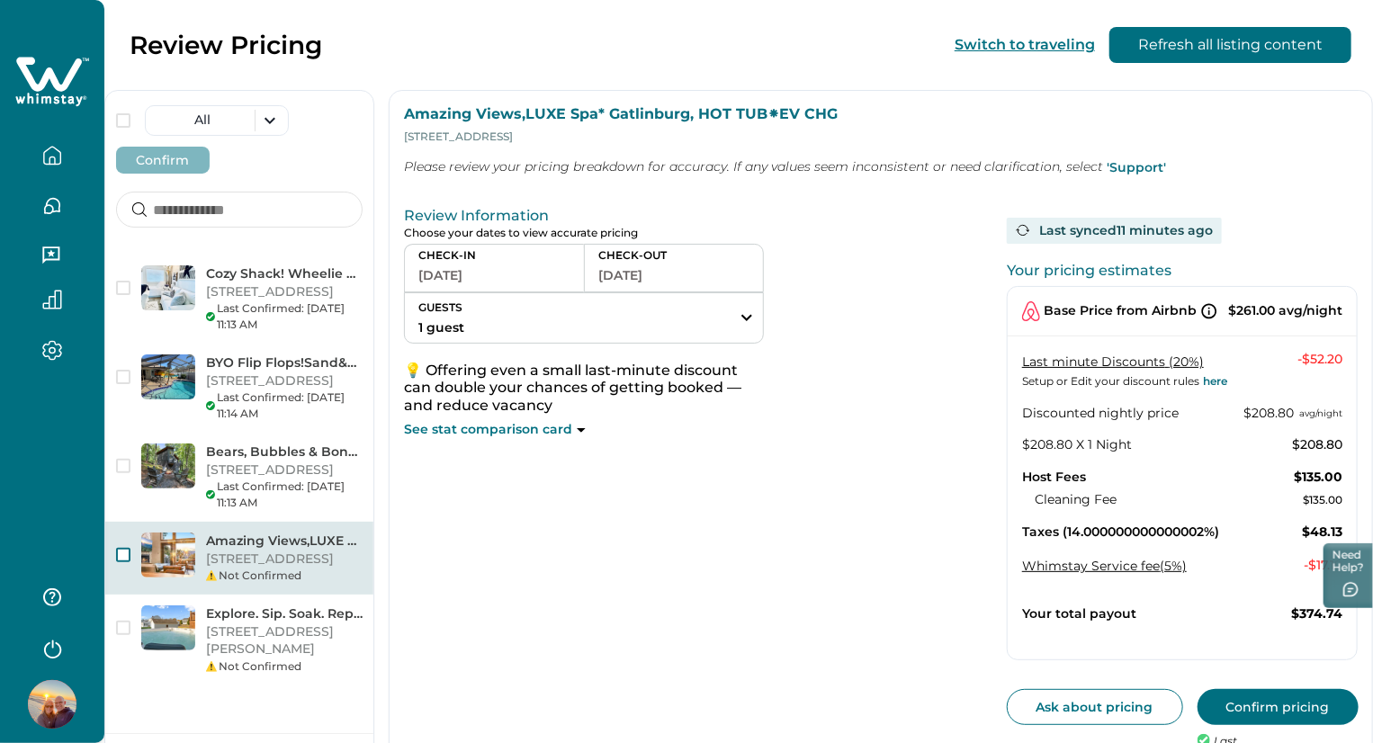
click at [129, 548] on span "button" at bounding box center [123, 555] width 14 height 14
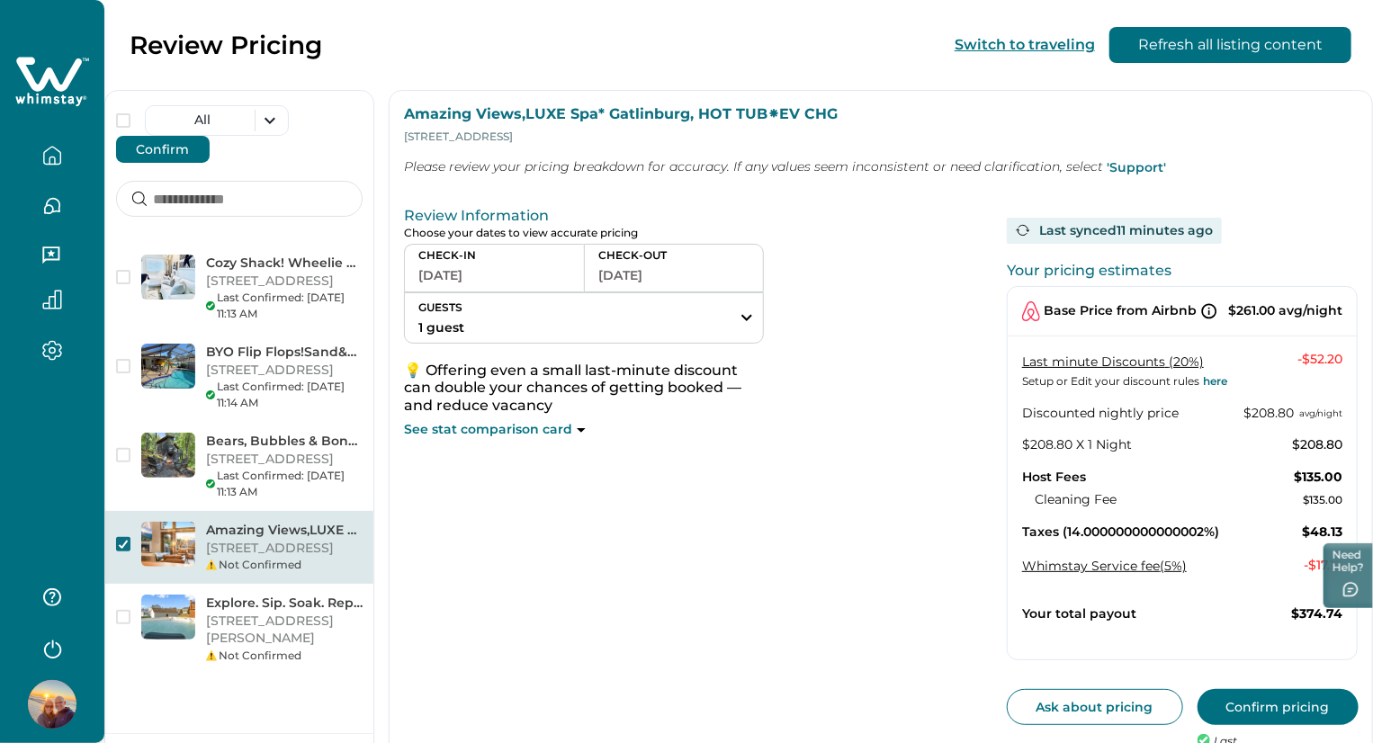
click at [1206, 689] on button "Confirm pricing" at bounding box center [1278, 707] width 161 height 36
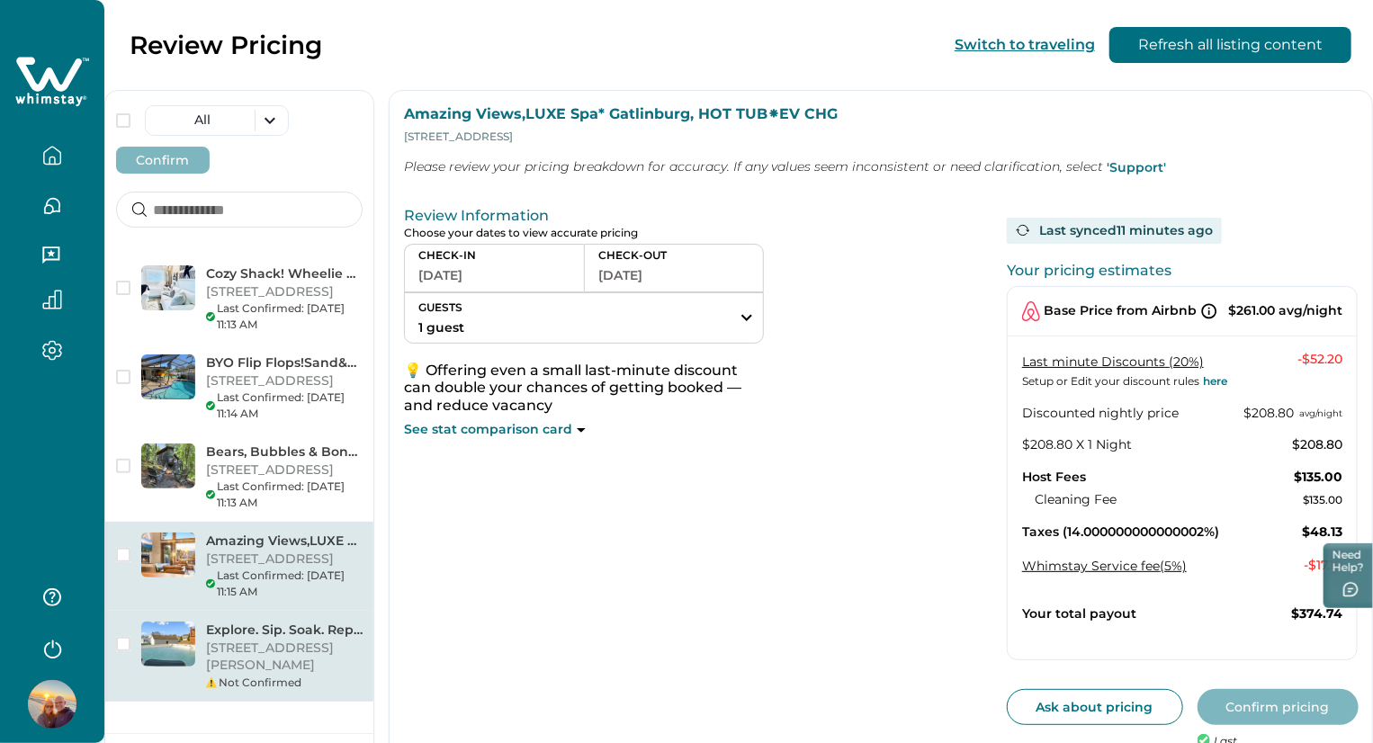
click at [360, 622] on p "Explore. Sip. Soak. Repeat• Bourbon Trail Basecamp" at bounding box center [284, 631] width 157 height 18
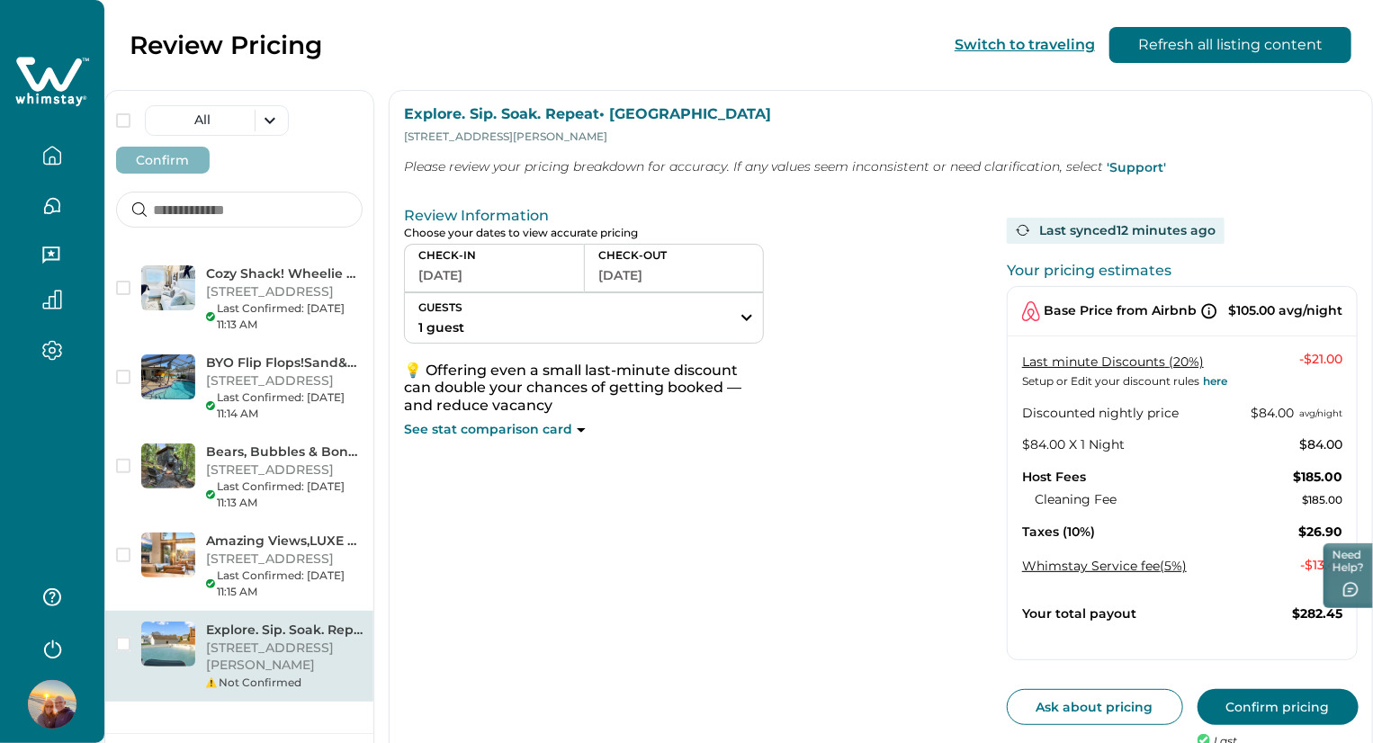
click at [571, 272] on button "08-17-2025" at bounding box center [494, 275] width 152 height 25
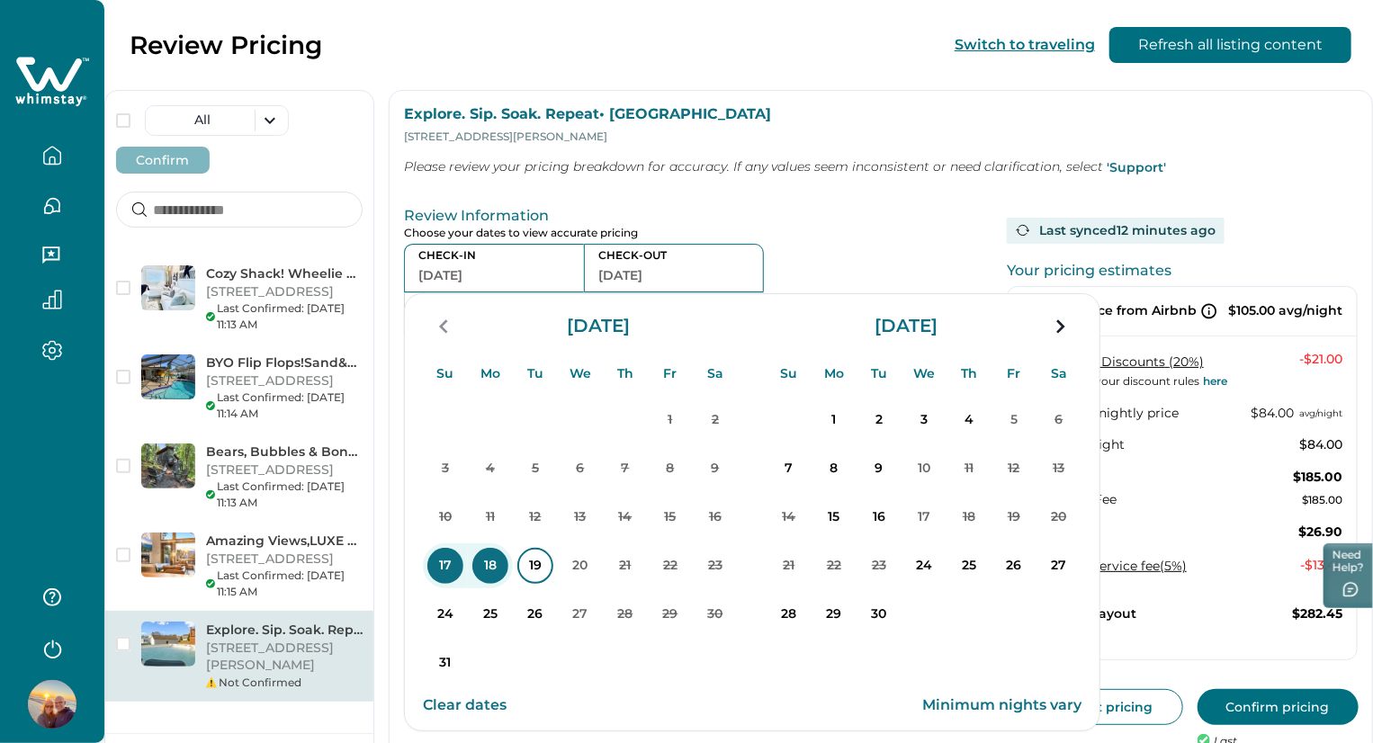
click at [553, 562] on p "19" at bounding box center [535, 566] width 36 height 36
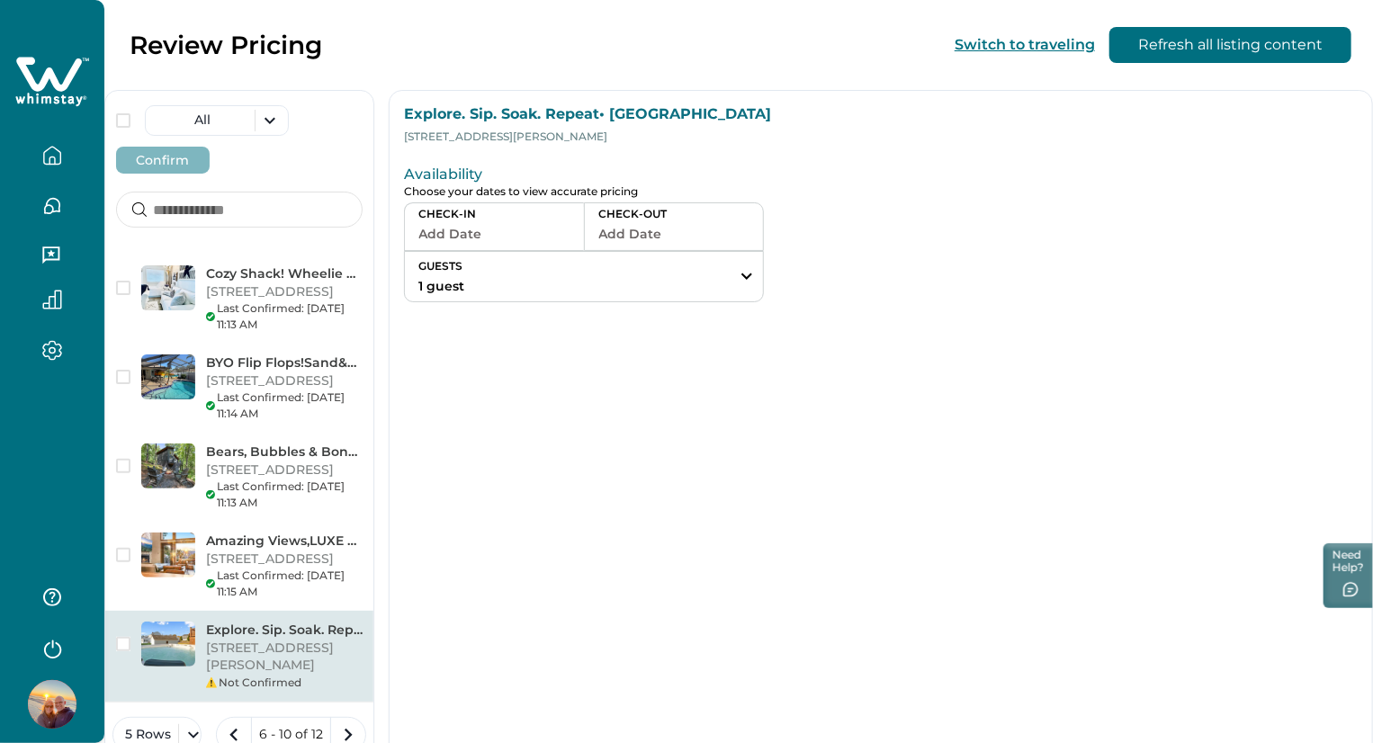
click at [571, 238] on button "Add Date" at bounding box center [494, 233] width 152 height 25
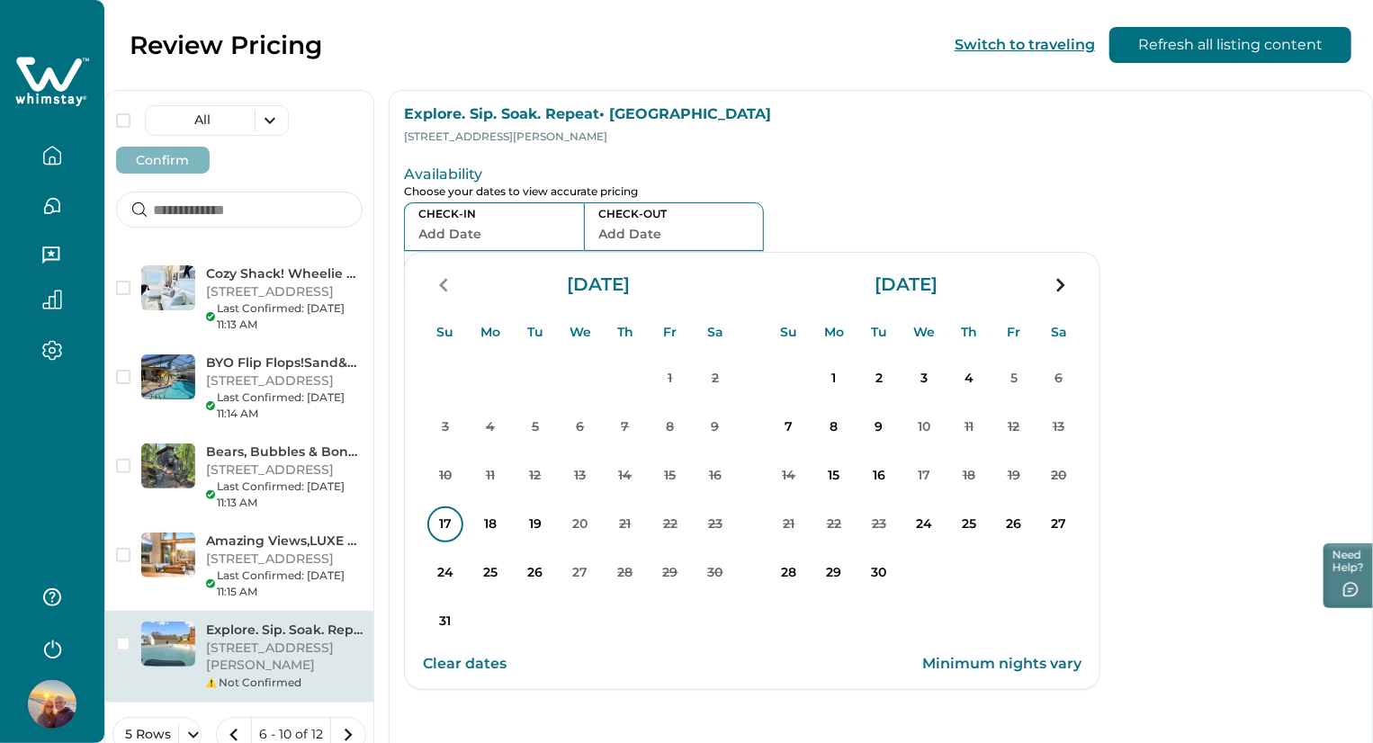
click at [463, 519] on p "17" at bounding box center [445, 525] width 36 height 36
click at [553, 529] on p "19" at bounding box center [535, 525] width 36 height 36
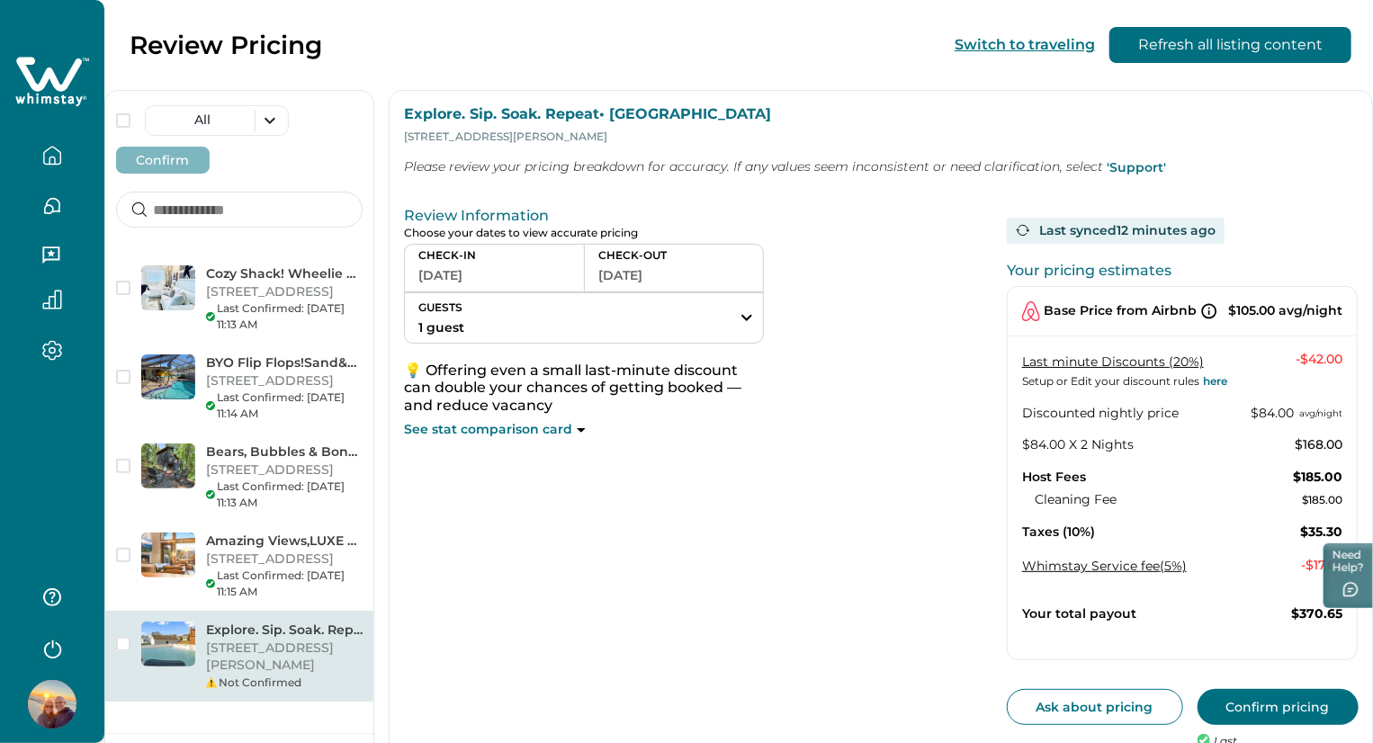
click at [1198, 689] on button "Confirm pricing" at bounding box center [1278, 707] width 161 height 36
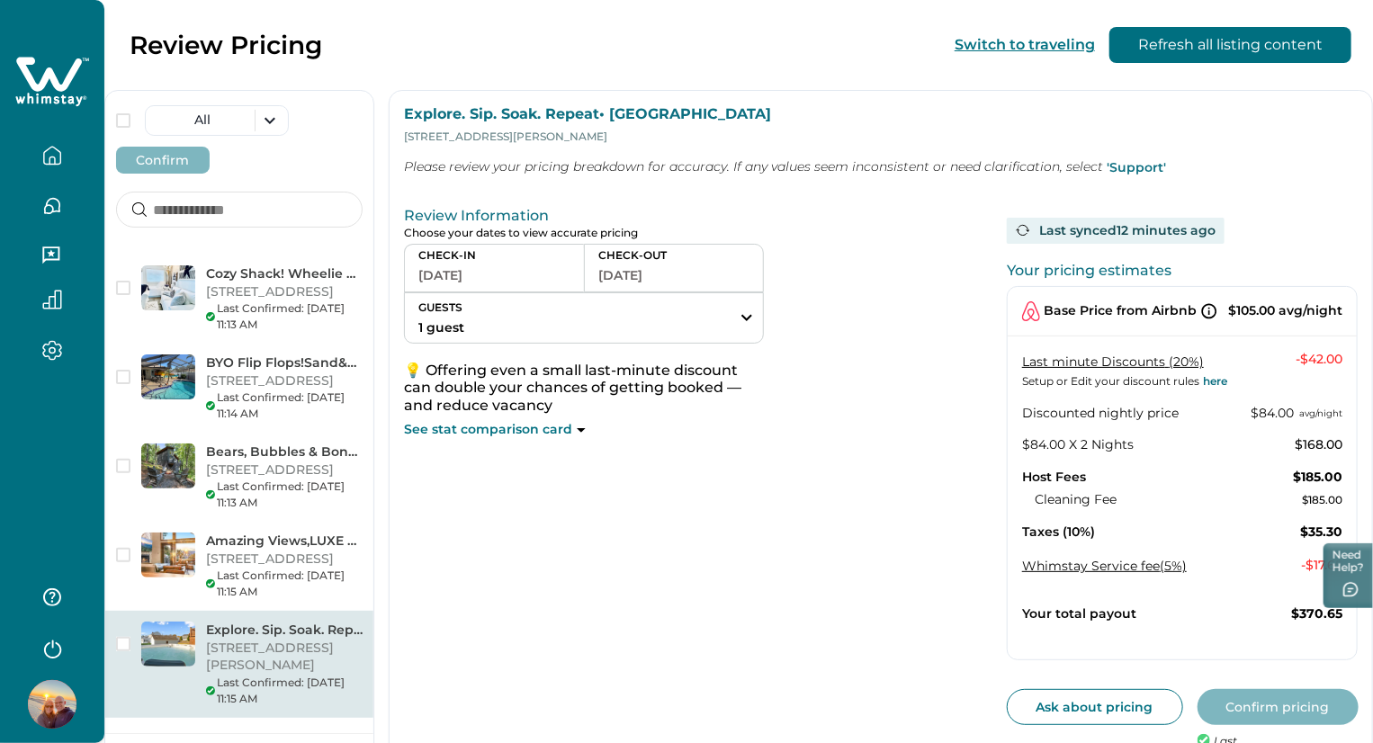
click at [606, 558] on div "Review Information Choose your dates to view accurate pricing CHECK-IN 08-17-20…" at bounding box center [698, 493] width 589 height 586
click at [657, 523] on div "Review Information Choose your dates to view accurate pricing CHECK-IN 08-17-20…" at bounding box center [698, 493] width 589 height 586
click at [779, 600] on div "Review Information Choose your dates to view accurate pricing CHECK-IN 08-17-20…" at bounding box center [698, 493] width 589 height 586
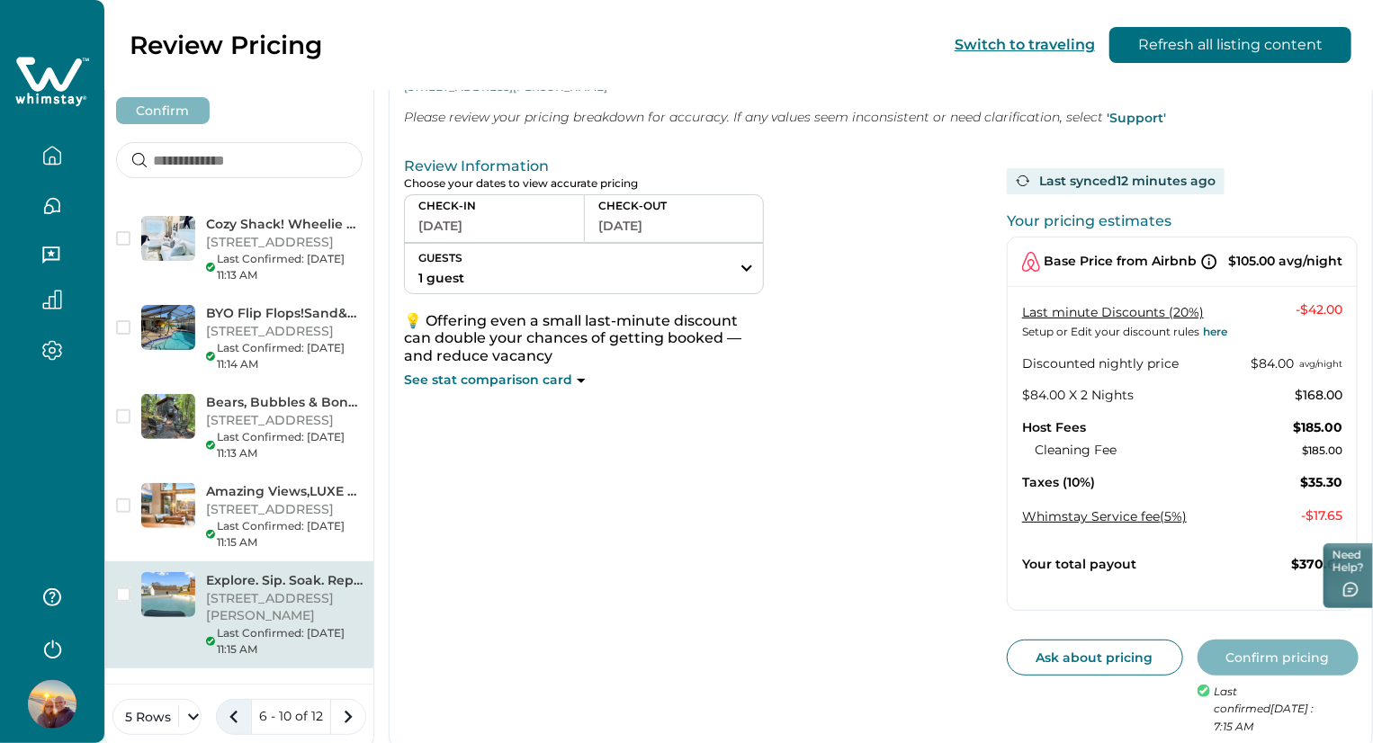
click at [247, 705] on icon "previous page" at bounding box center [233, 717] width 25 height 25
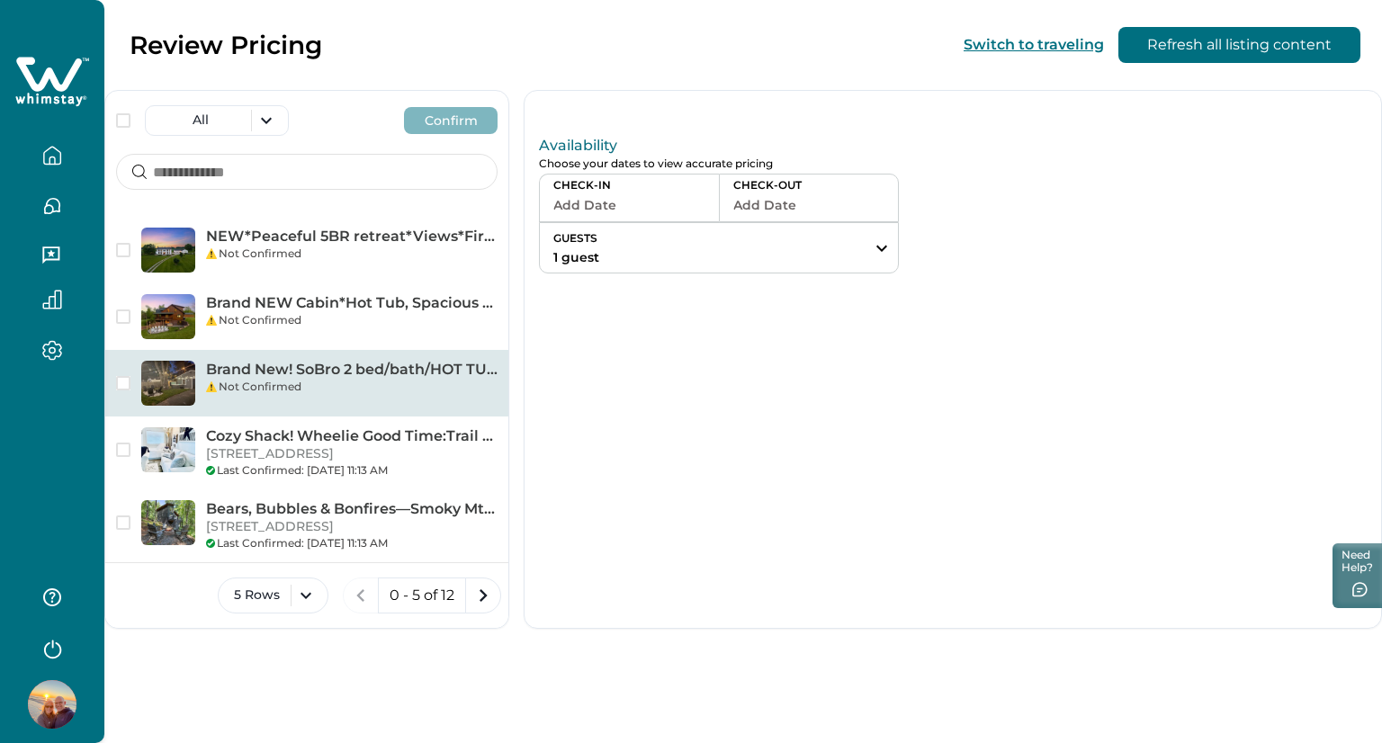
click at [234, 373] on p "Brand New! SoBro 2 bed/bath/HOT TUB, Firepit, WIFI" at bounding box center [352, 370] width 292 height 18
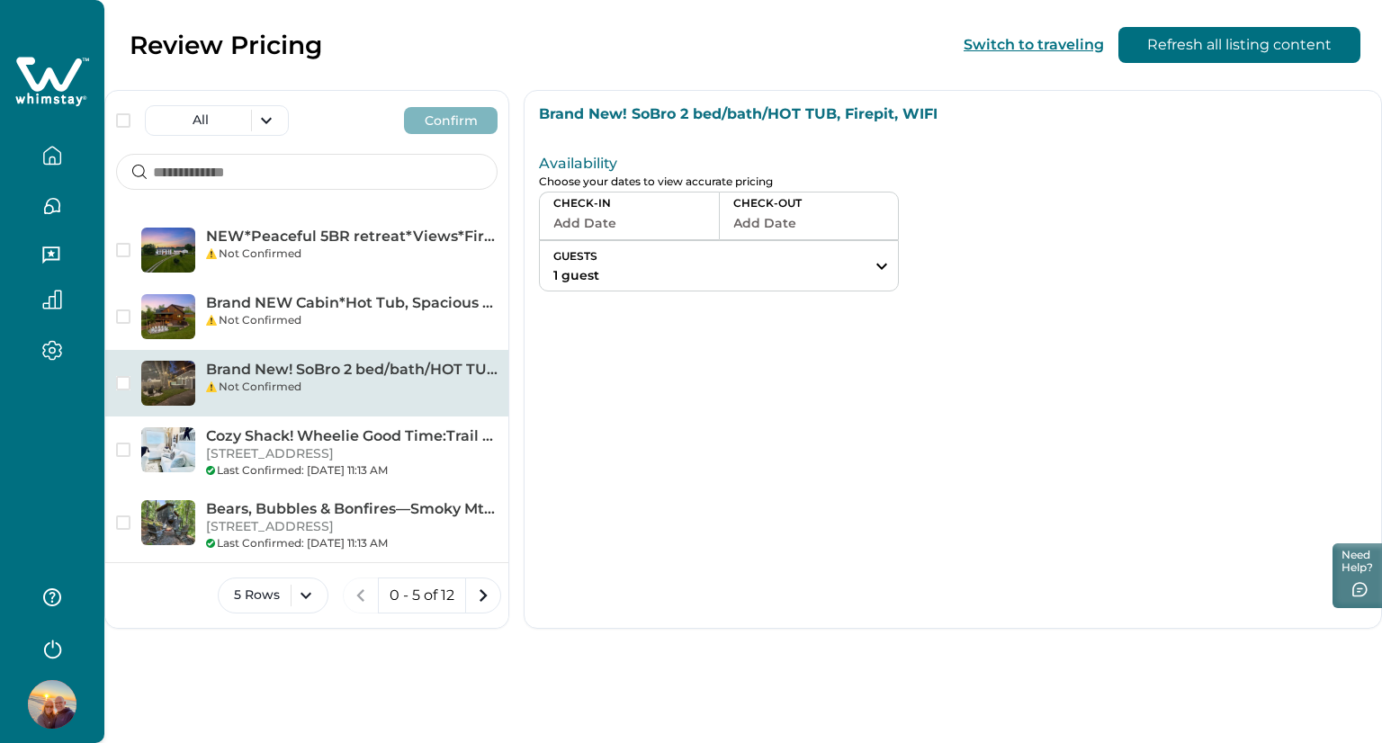
click at [590, 220] on button "Add Date" at bounding box center [629, 223] width 152 height 25
click at [51, 157] on icon "button" at bounding box center [52, 156] width 20 height 20
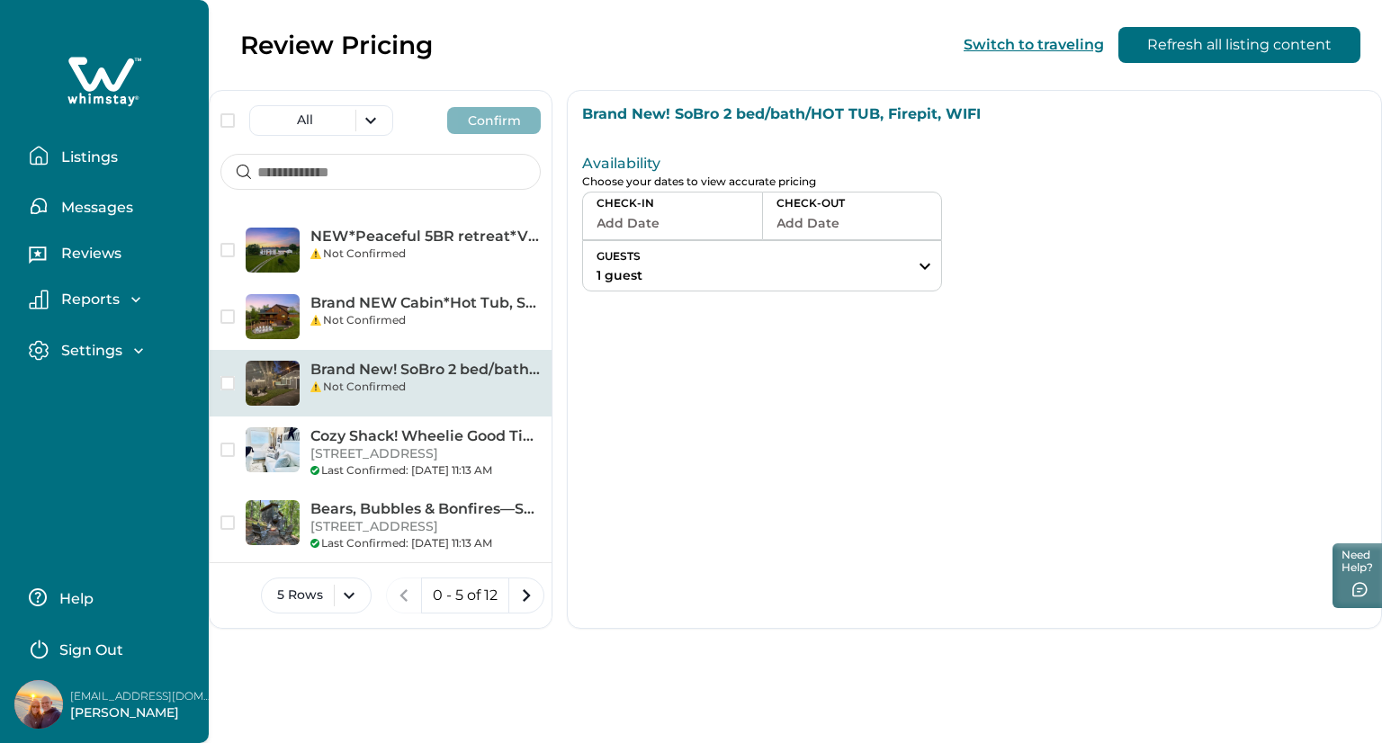
click at [94, 156] on p "Listings" at bounding box center [87, 157] width 62 height 18
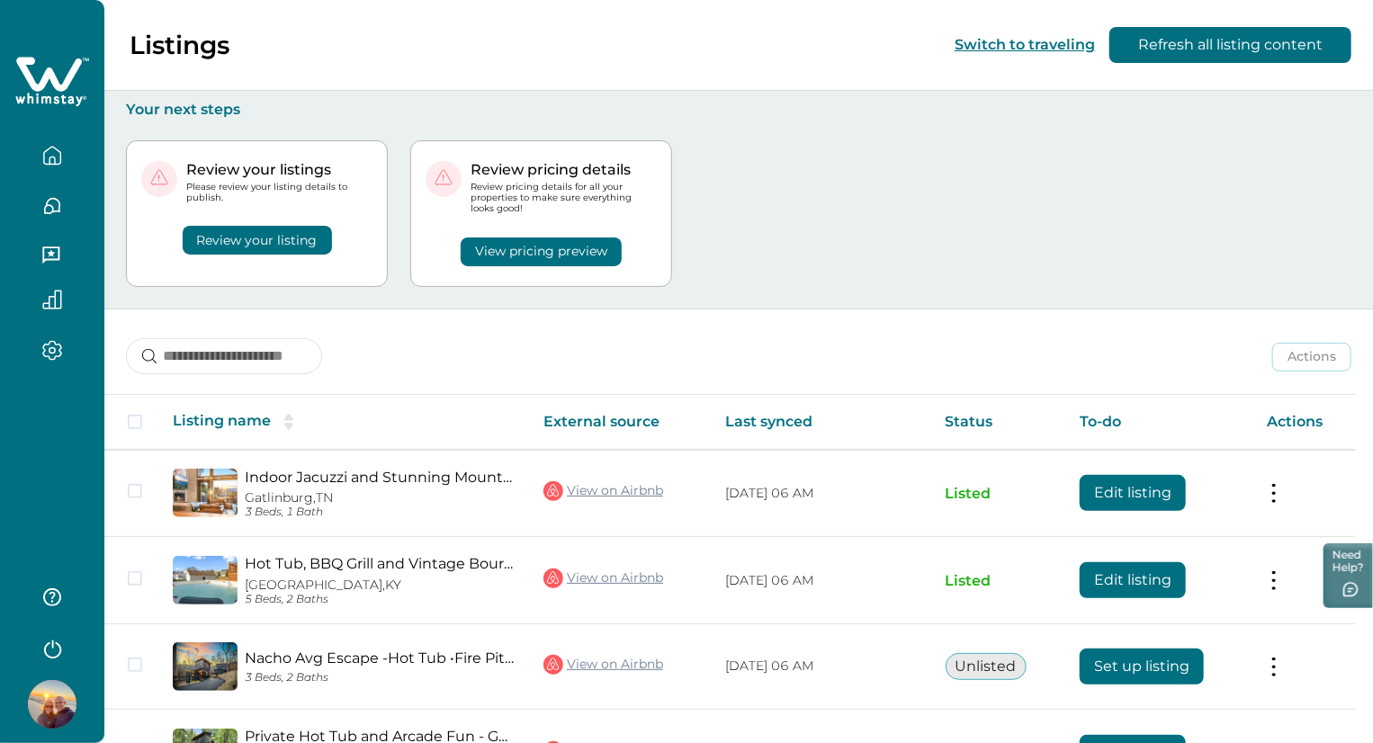
click at [373, 240] on div "Review your listing" at bounding box center [256, 228] width 231 height 51
click at [978, 41] on button "Switch to traveling" at bounding box center [1025, 44] width 140 height 17
